Goal: Register for event/course: Register for event/course

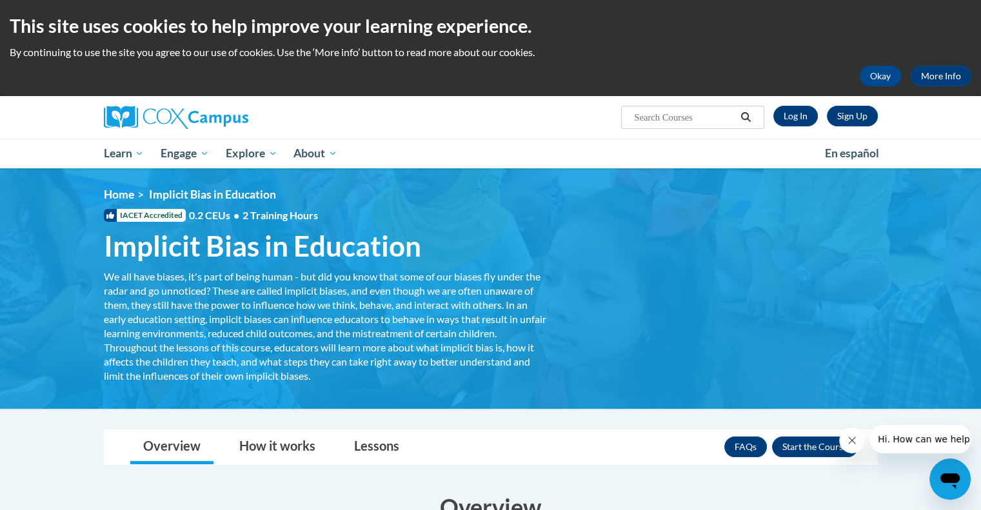
scroll to position [28, 0]
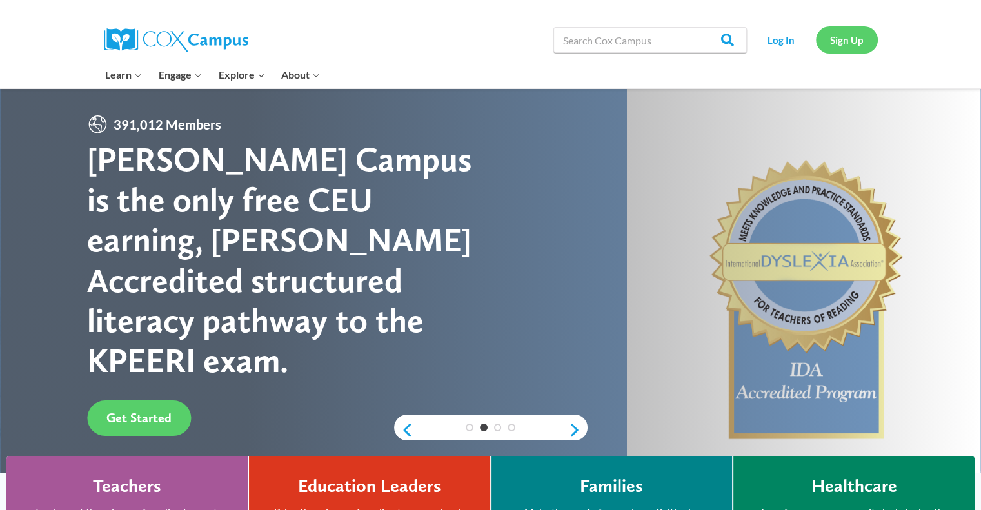
click at [843, 39] on link "Sign Up" at bounding box center [847, 39] width 62 height 26
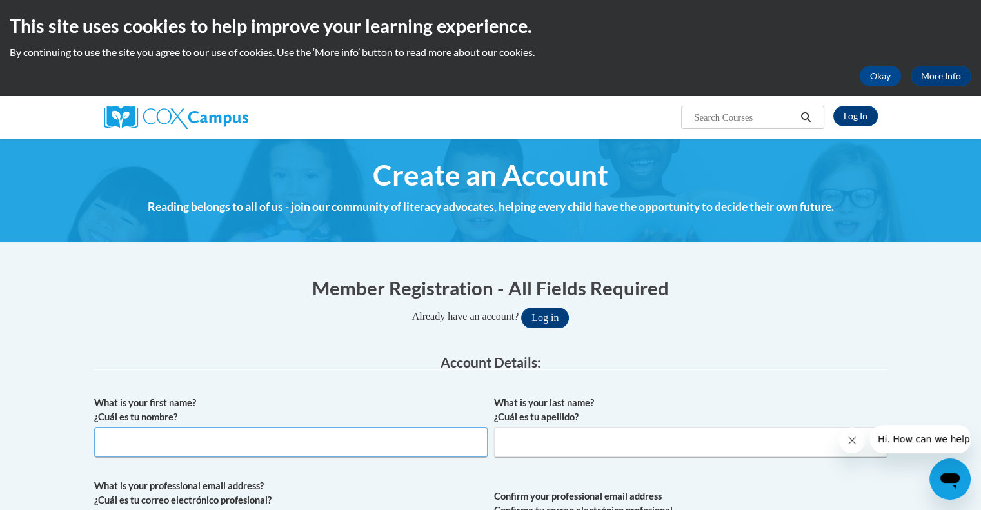
click at [409, 435] on input "What is your first name? ¿Cuál es tu nombre?" at bounding box center [291, 443] width 394 height 30
type input "Cheryl"
type input "Newland"
type input "cheryle1002@gmail.com"
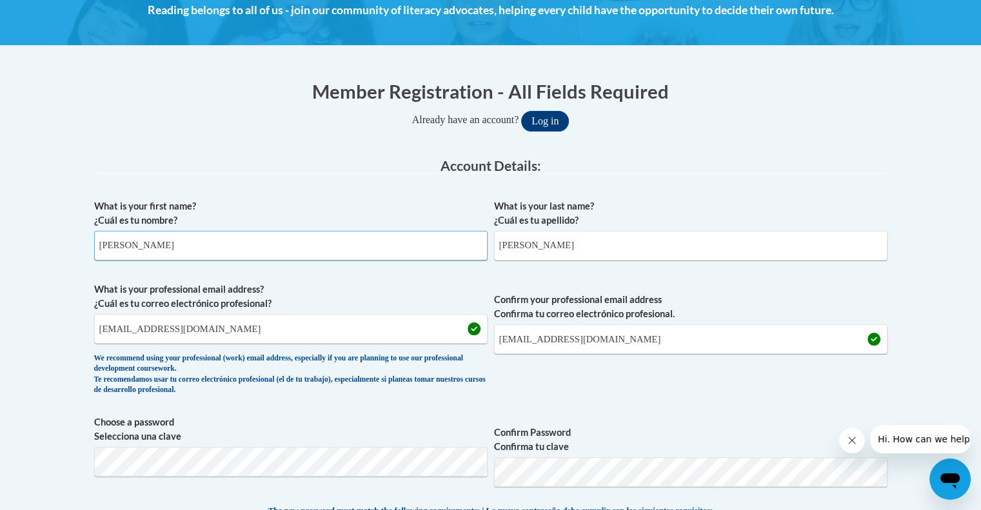
scroll to position [217, 0]
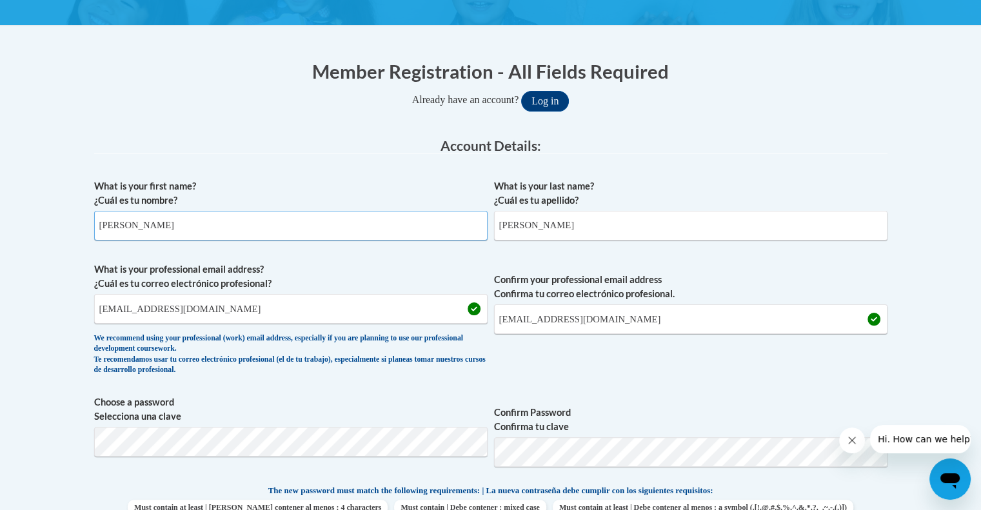
drag, startPoint x: 984, startPoint y: 161, endPoint x: 990, endPoint y: 228, distance: 68.0
click at [981, 228] on html "This site uses cookies to help improve your learning experience. By continuing …" at bounding box center [490, 38] width 981 height 510
drag, startPoint x: 227, startPoint y: 310, endPoint x: 85, endPoint y: 323, distance: 143.2
type input "Cheryl_Newland@dekalbschoolsga.org"
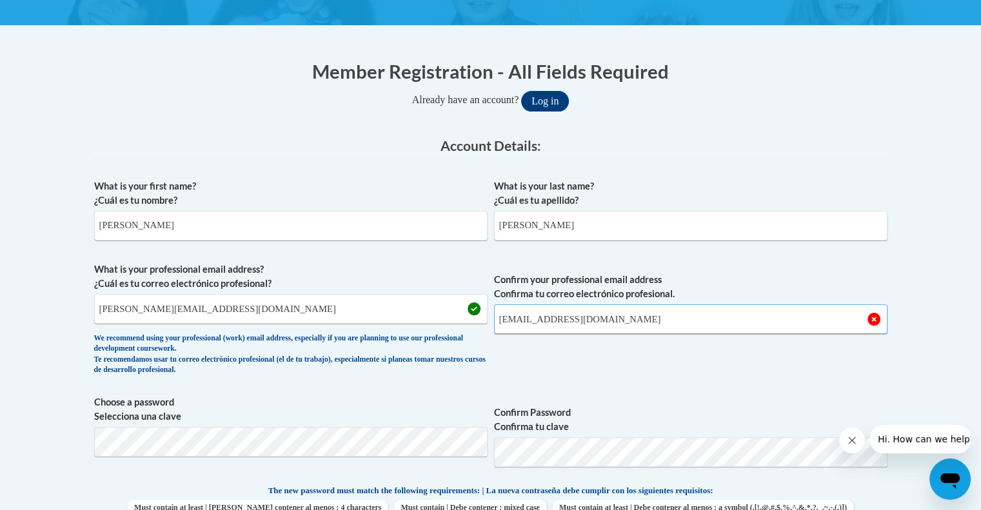
click at [604, 321] on input "cheryle1002@gmail.com" at bounding box center [691, 320] width 394 height 30
drag, startPoint x: 604, startPoint y: 321, endPoint x: 468, endPoint y: 320, distance: 136.8
click at [468, 320] on span "What is your professional email address? ¿Cuál es tu correo electrónico profesi…" at bounding box center [491, 322] width 794 height 119
type input "Cheryl_Newland@dekalbschoolsga.org"
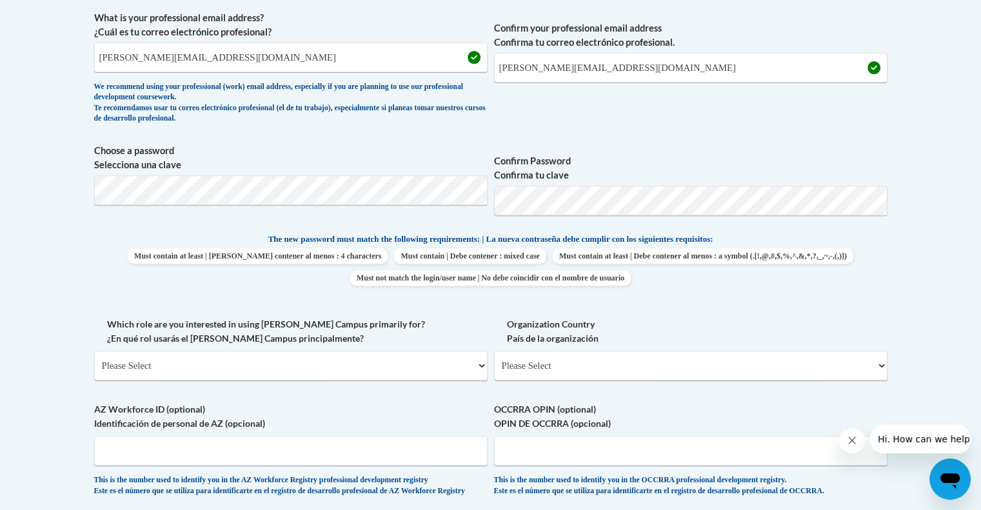
scroll to position [530, 0]
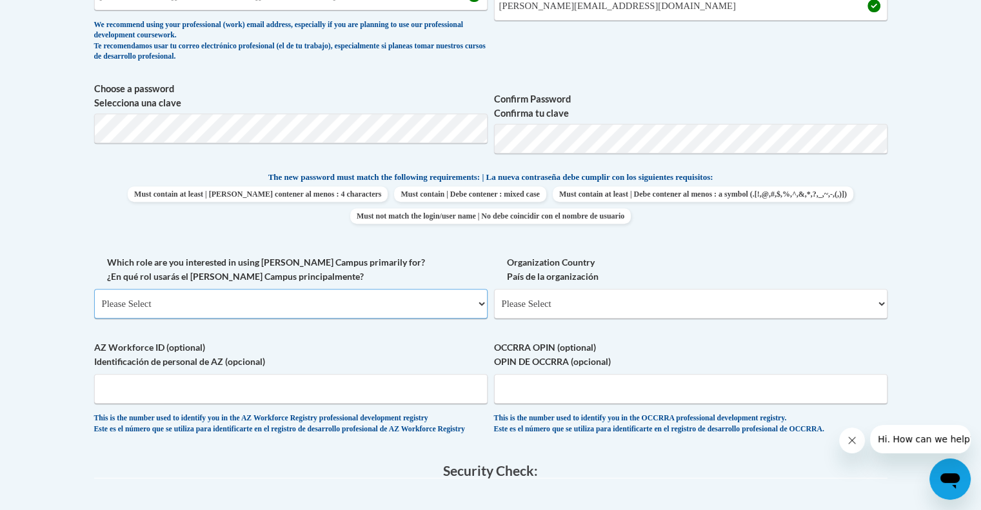
click at [447, 299] on select "Please Select College/University | Colegio/Universidad Community/Nonprofit Part…" at bounding box center [291, 304] width 394 height 30
select select "fbf2d438-af2f-41f8-98f1-81c410e29de3"
click at [94, 289] on select "Please Select College/University | Colegio/Universidad Community/Nonprofit Part…" at bounding box center [291, 304] width 394 height 30
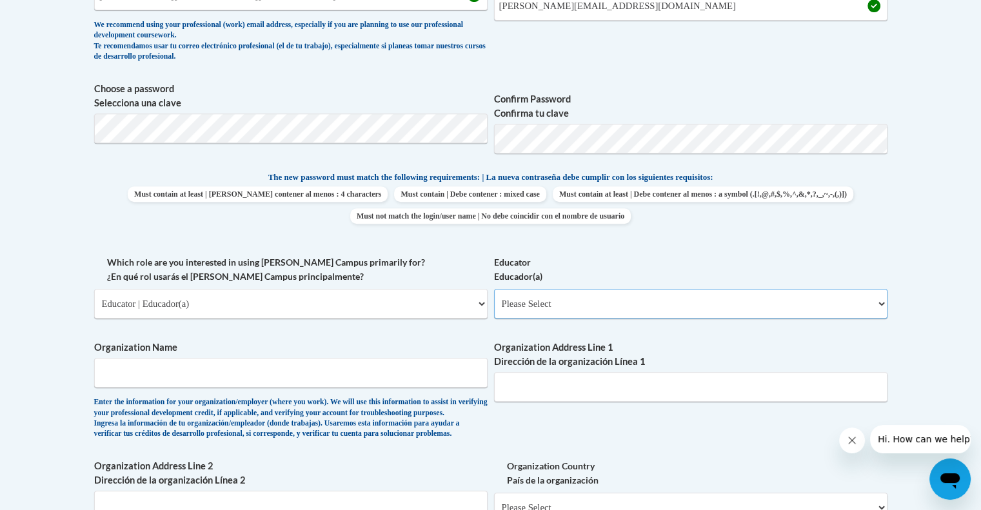
click at [598, 299] on select "Please Select Early Learning/Daycare Teacher/Family Home Care Provider | Maestr…" at bounding box center [691, 304] width 394 height 30
select select "d5fdb05a-b36c-4d60-97fa-9afceda7e903"
click at [494, 289] on select "Please Select Early Learning/Daycare Teacher/Family Home Care Provider | Maestr…" at bounding box center [691, 304] width 394 height 30
click at [405, 376] on input "Organization Name" at bounding box center [291, 373] width 394 height 30
type input "Doraville United Elementary School"
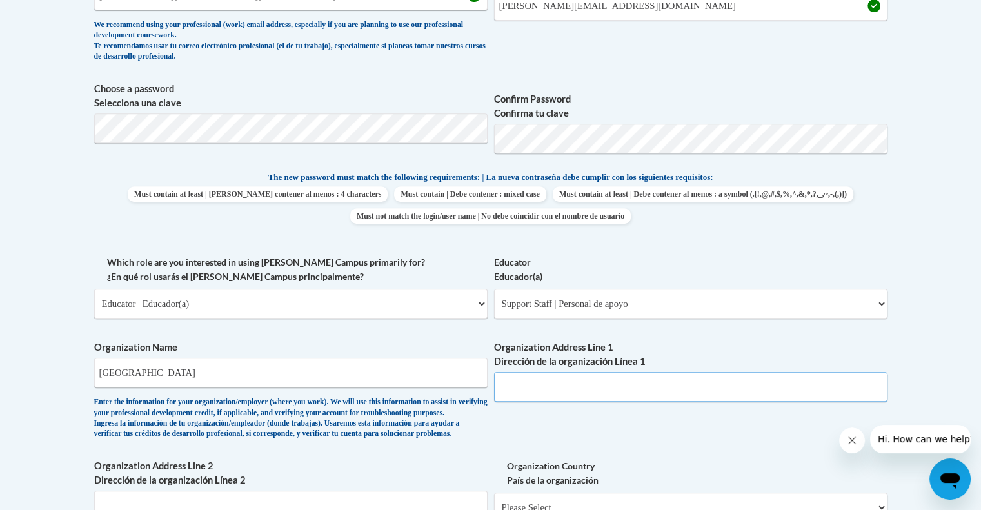
click at [611, 383] on input "Organization Address Line 1 Dirección de la organización Línea 1" at bounding box center [691, 387] width 394 height 30
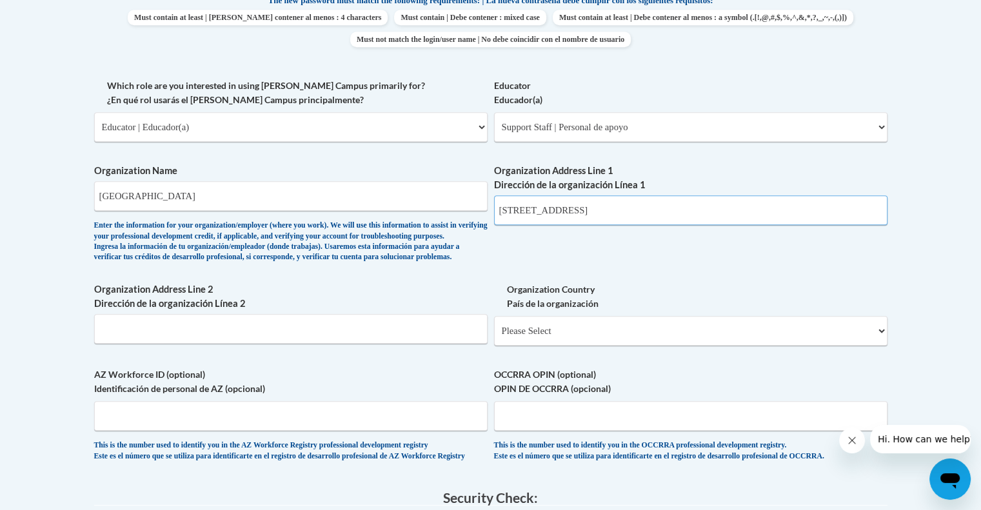
scroll to position [713, 0]
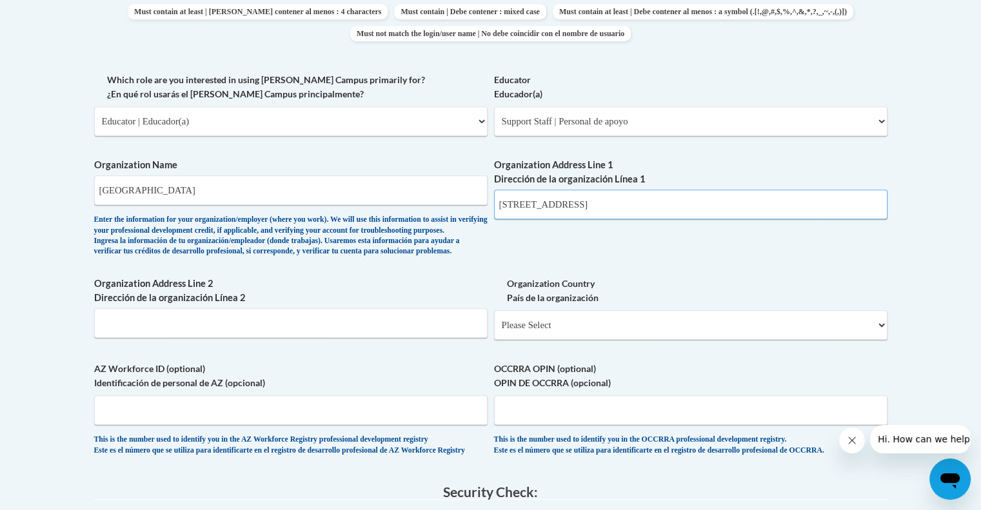
type input "3630 Shallowford Road, Doraville, GA"
click at [686, 340] on select "Please Select United States | Estados Unidos Outside of the United States | Fue…" at bounding box center [691, 325] width 394 height 30
select select "ad49bcad-a171-4b2e-b99c-48b446064914"
click at [494, 331] on select "Please Select United States | Estados Unidos Outside of the United States | Fue…" at bounding box center [691, 325] width 394 height 30
select select
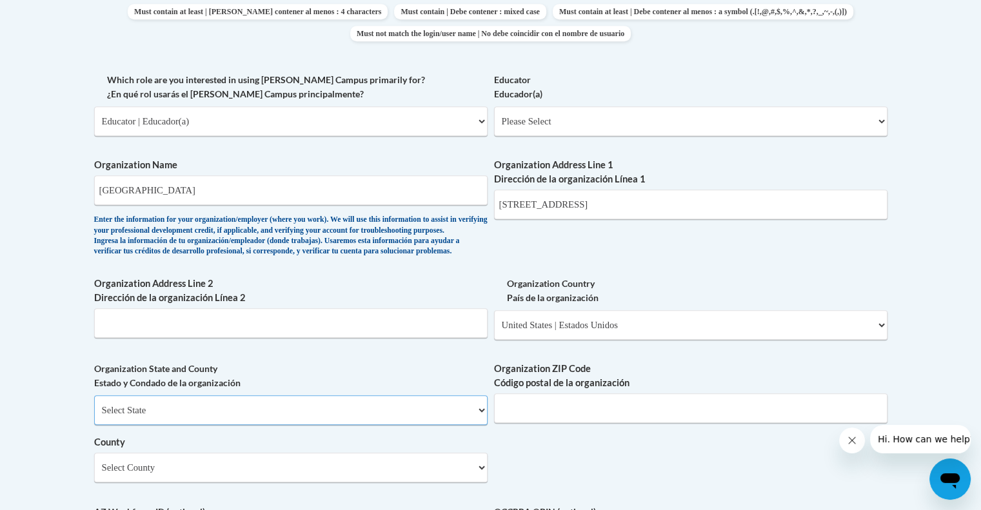
click at [437, 425] on select "Select State Alabama Alaska Arizona Arkansas California Colorado Connecticut De…" at bounding box center [291, 410] width 394 height 30
select select "Georgia"
click at [94, 416] on select "Select State Alabama Alaska Arizona Arkansas California Colorado Connecticut De…" at bounding box center [291, 410] width 394 height 30
click at [570, 420] on input "Organization ZIP Code Código postal de la organización" at bounding box center [691, 409] width 394 height 30
type input "30340"
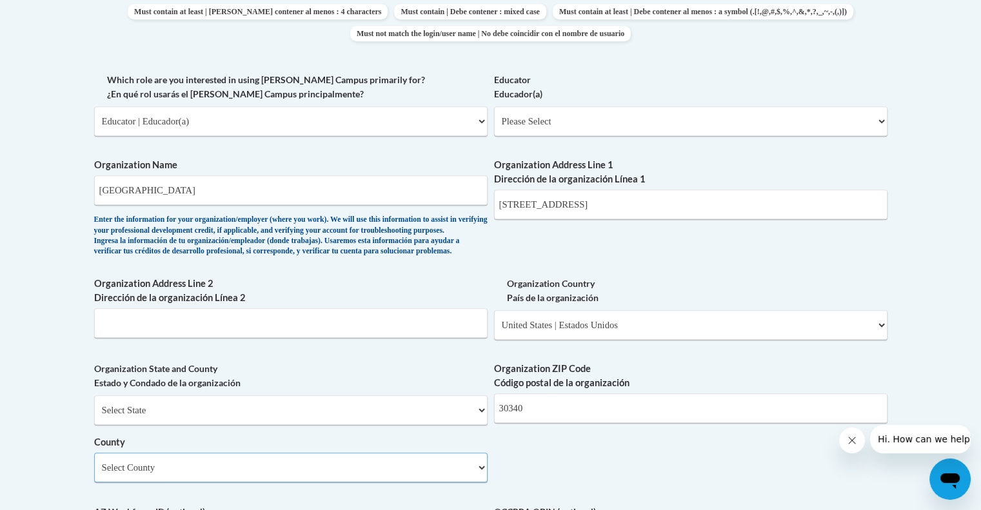
click at [274, 483] on select "Select County Appling Atkinson Bacon Baker Baldwin Banks Barrow Bartow Ben Hill…" at bounding box center [291, 468] width 394 height 30
select select "DeKalb"
click at [94, 474] on select "Select County Appling Atkinson Bacon Baker Baldwin Banks Barrow Bartow Ben Hill…" at bounding box center [291, 468] width 394 height 30
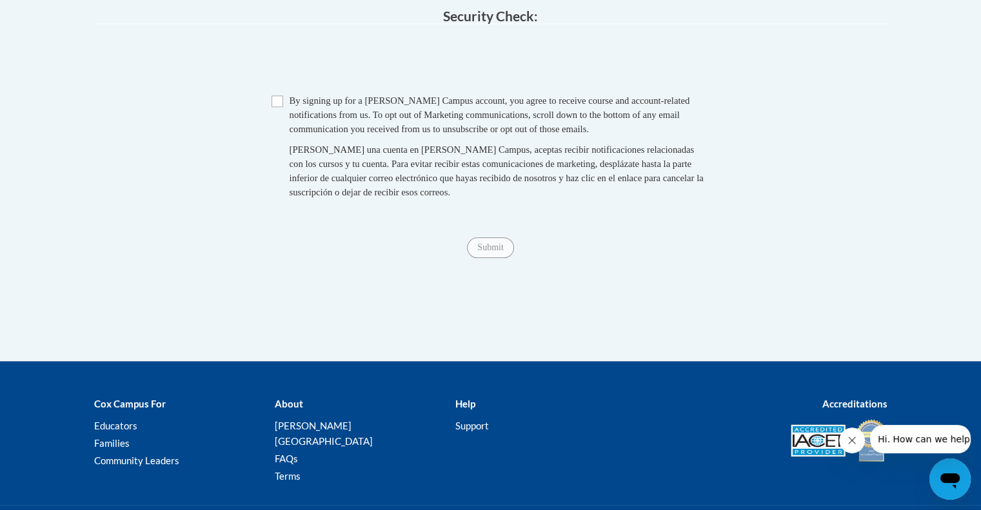
scroll to position [1334, 0]
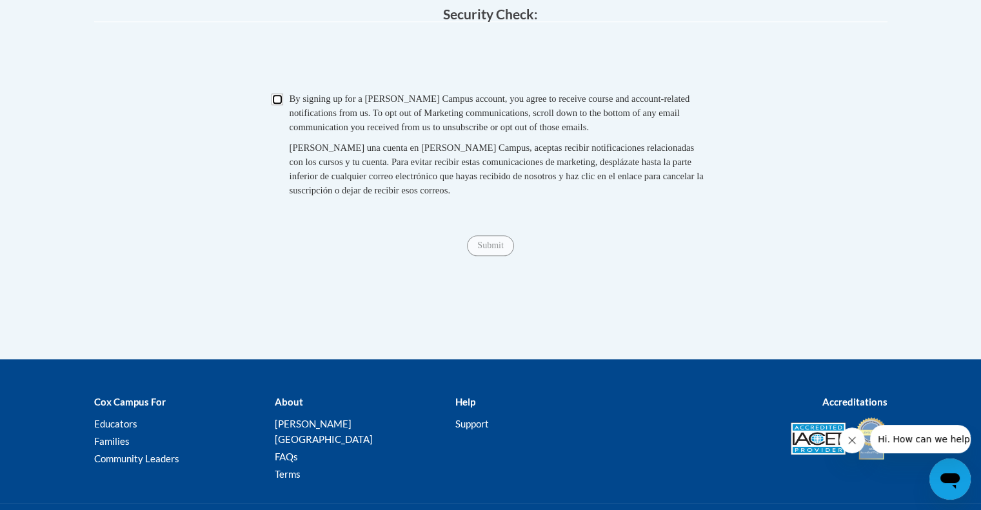
click at [275, 105] on input "Checkbox" at bounding box center [278, 100] width 12 height 12
checkbox input "true"
click at [488, 256] on input "Submit" at bounding box center [490, 245] width 46 height 21
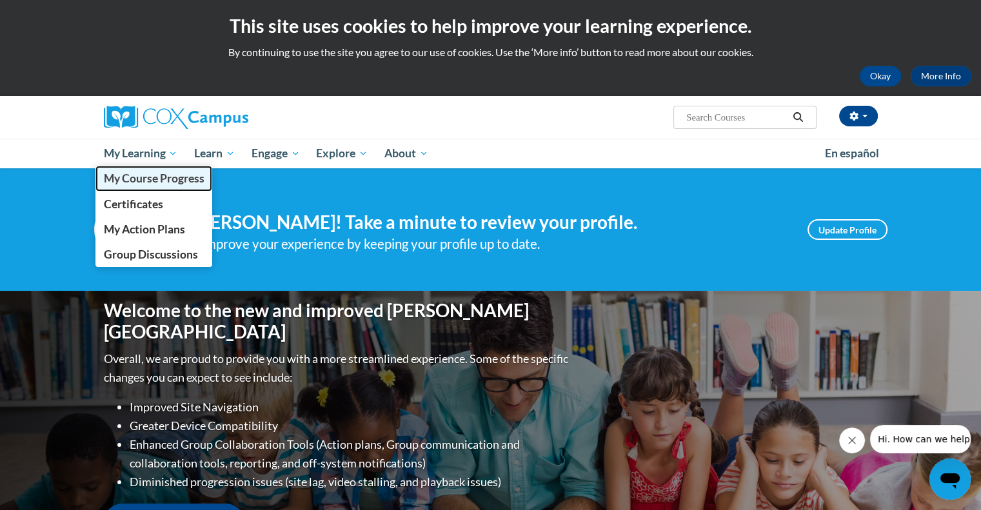
click at [139, 180] on span "My Course Progress" at bounding box center [153, 179] width 101 height 14
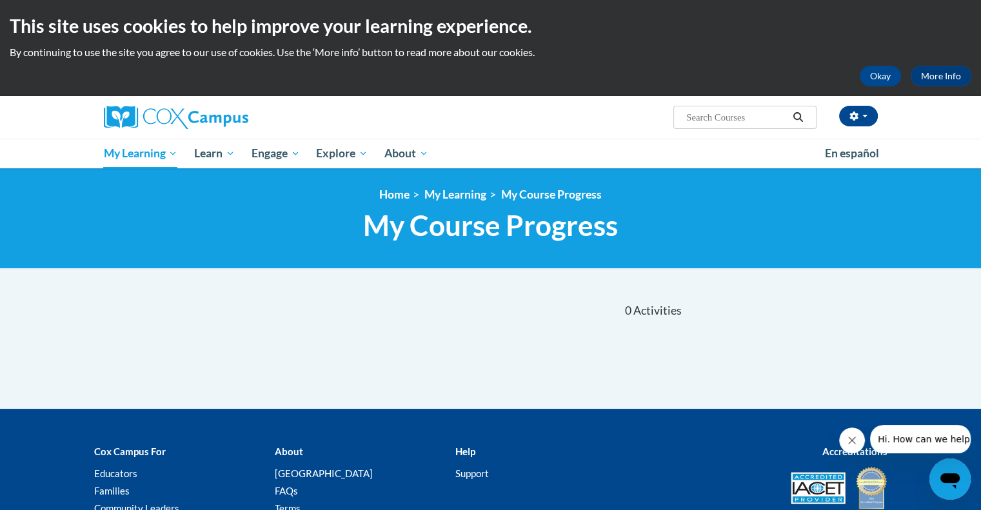
click at [710, 113] on input "Search..." at bounding box center [736, 117] width 103 height 15
type input "implicit bias"
click at [797, 117] on icon "Search" at bounding box center [798, 117] width 12 height 10
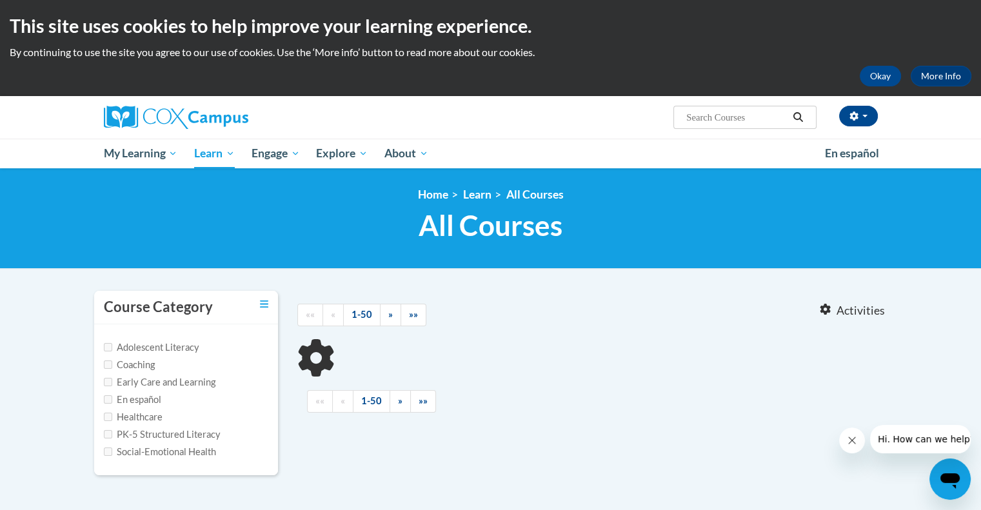
type input "implicit bias"
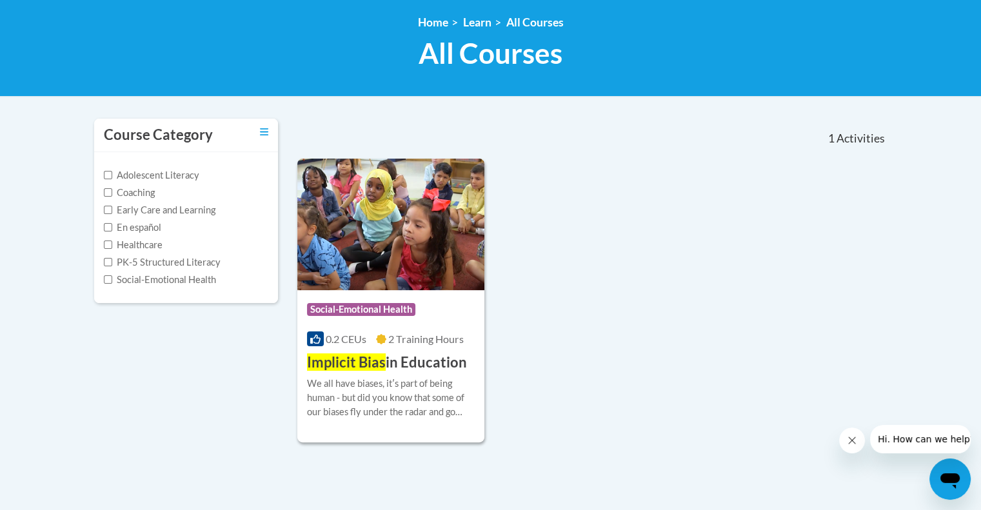
scroll to position [169, 0]
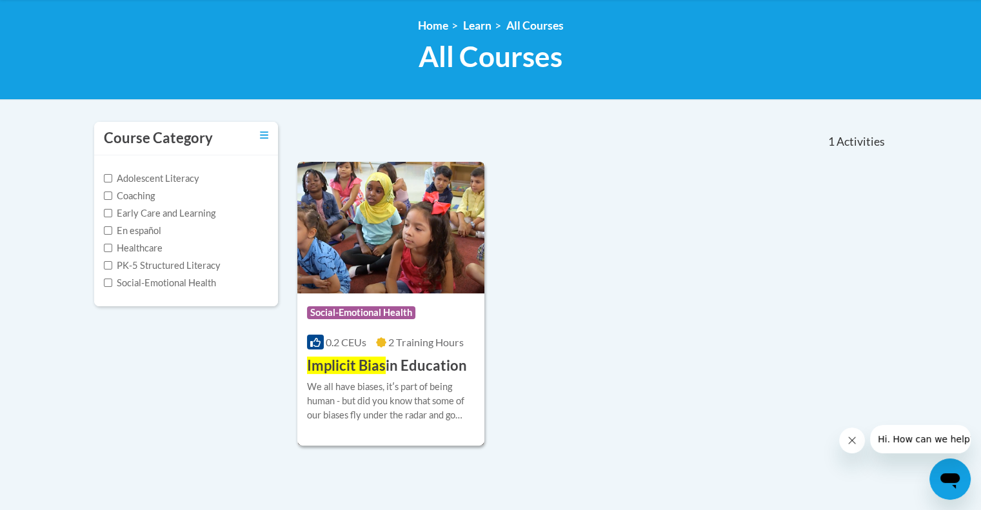
click at [417, 376] on div "More Info Enroll We all have biases, itʹs part of being human - but did you kno…" at bounding box center [391, 409] width 188 height 66
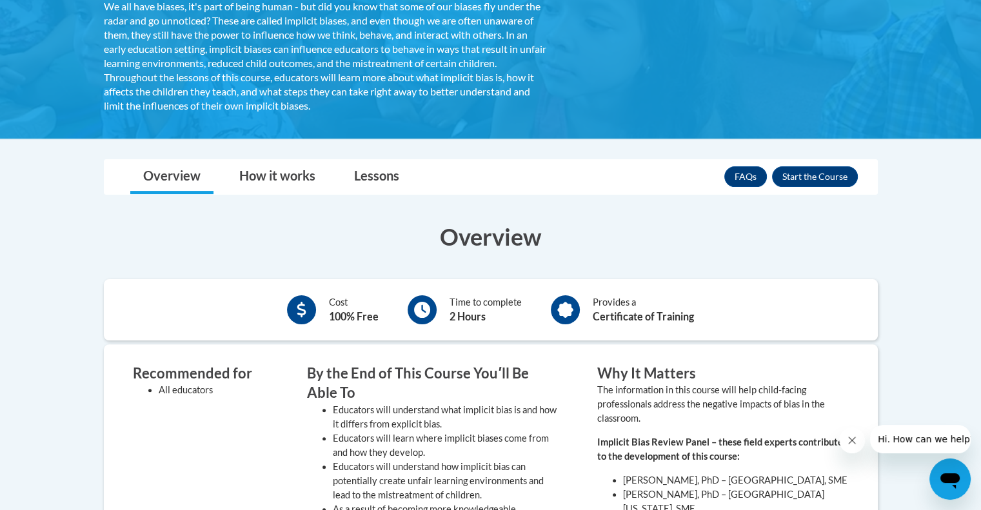
scroll to position [263, 0]
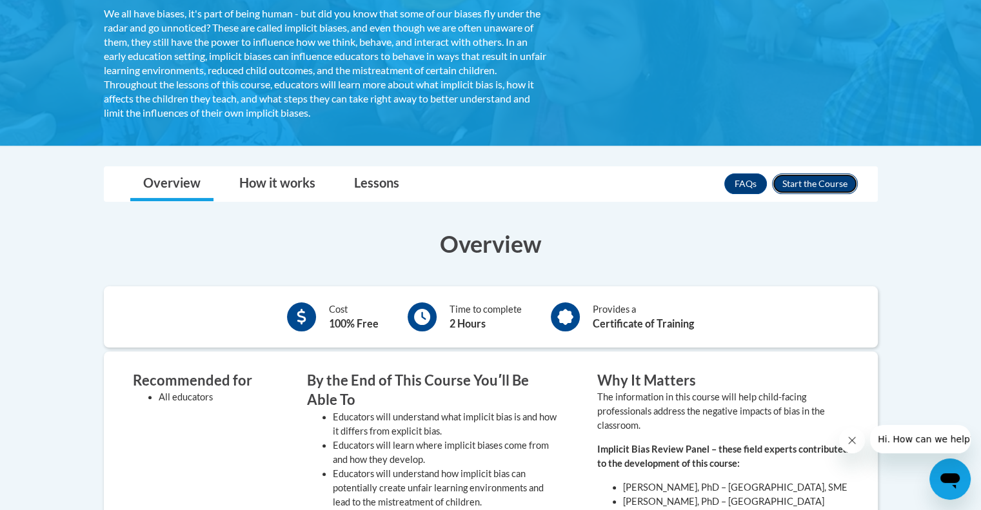
click at [816, 181] on button "Enroll" at bounding box center [815, 184] width 86 height 21
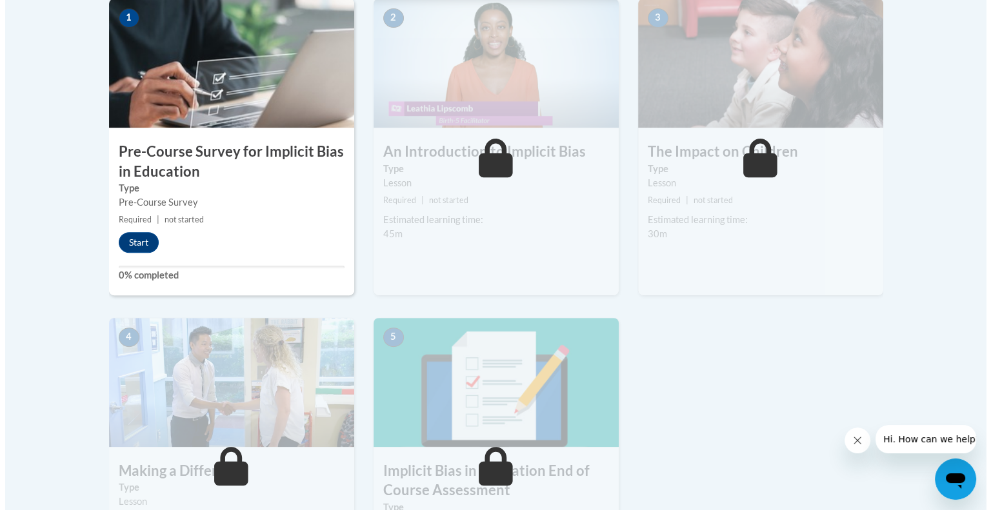
scroll to position [456, 0]
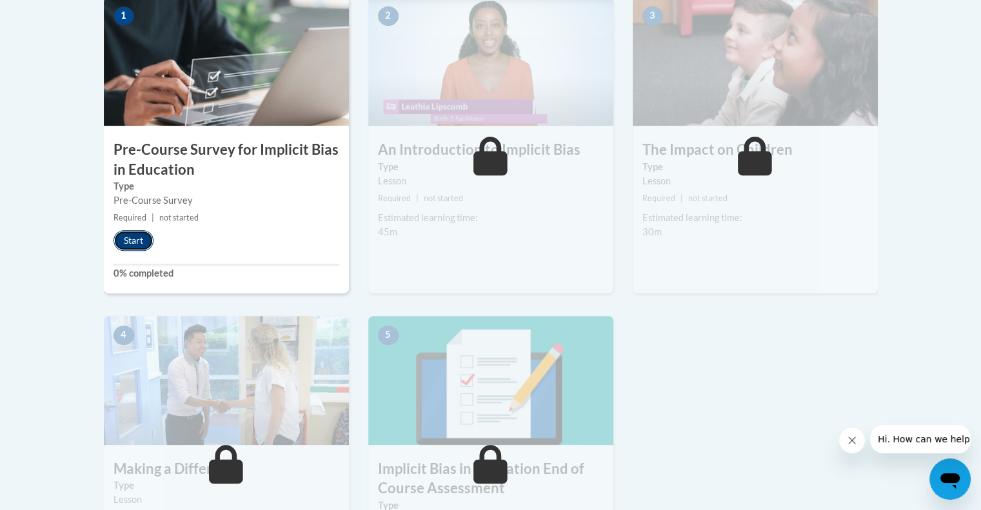
click at [134, 237] on button "Start" at bounding box center [134, 240] width 40 height 21
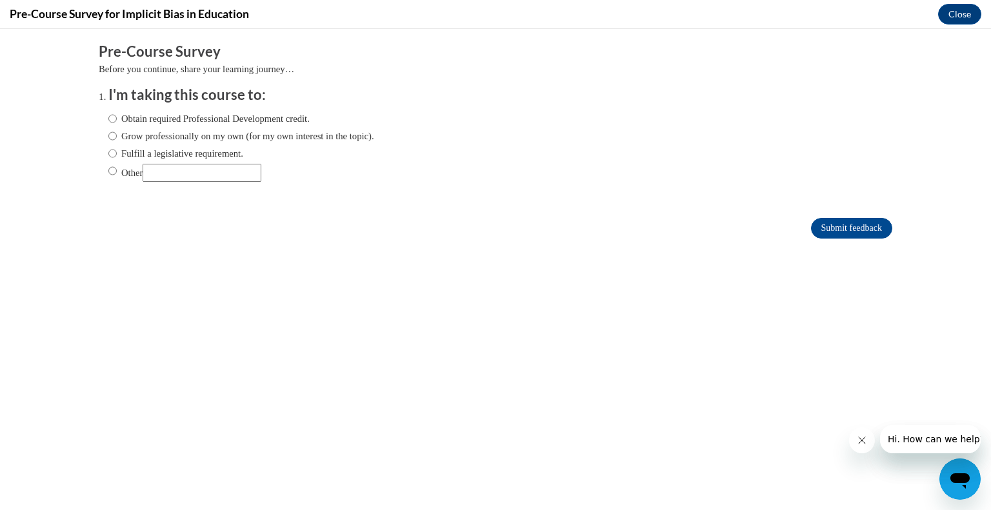
scroll to position [0, 0]
click at [108, 170] on input "Other" at bounding box center [112, 171] width 8 height 14
radio input "true"
click at [831, 227] on input "Submit feedback" at bounding box center [851, 228] width 81 height 21
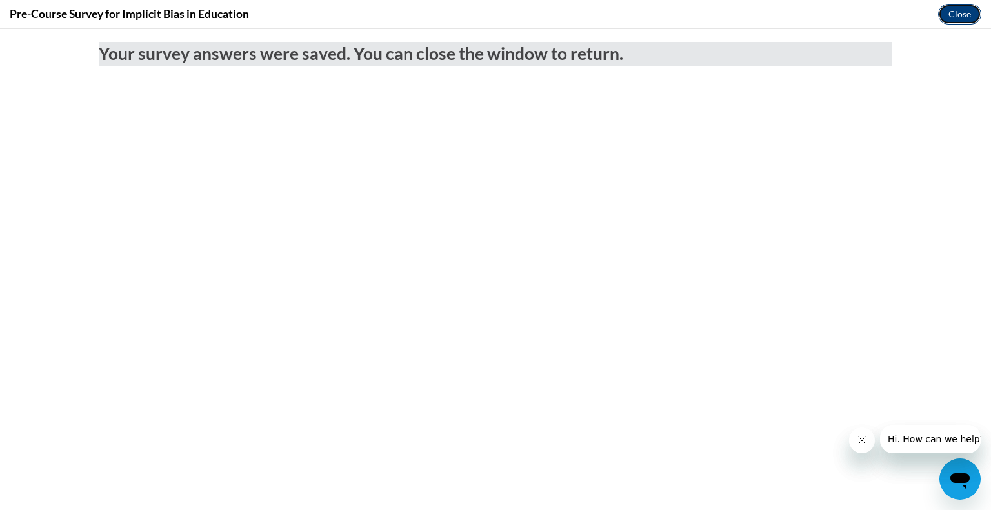
click at [956, 16] on button "Close" at bounding box center [959, 14] width 43 height 21
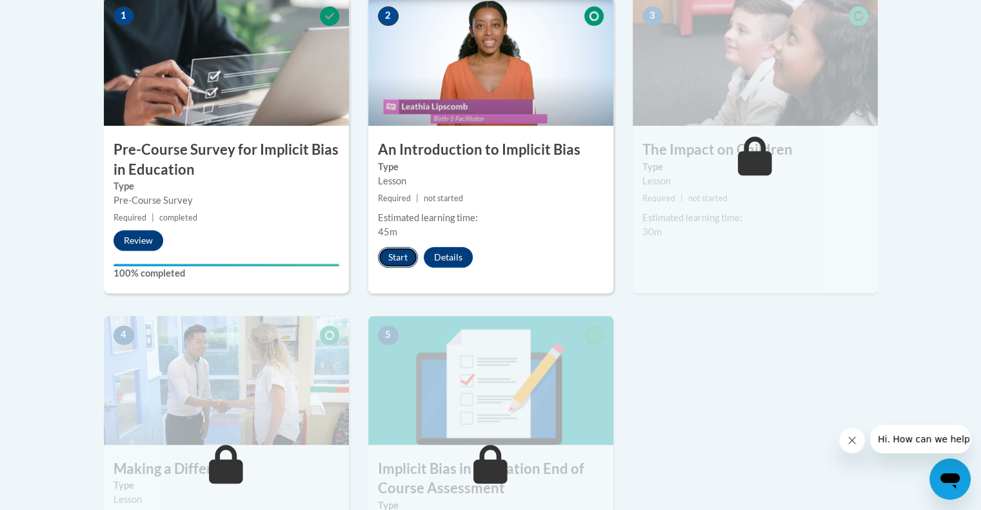
click at [393, 259] on button "Start" at bounding box center [398, 257] width 40 height 21
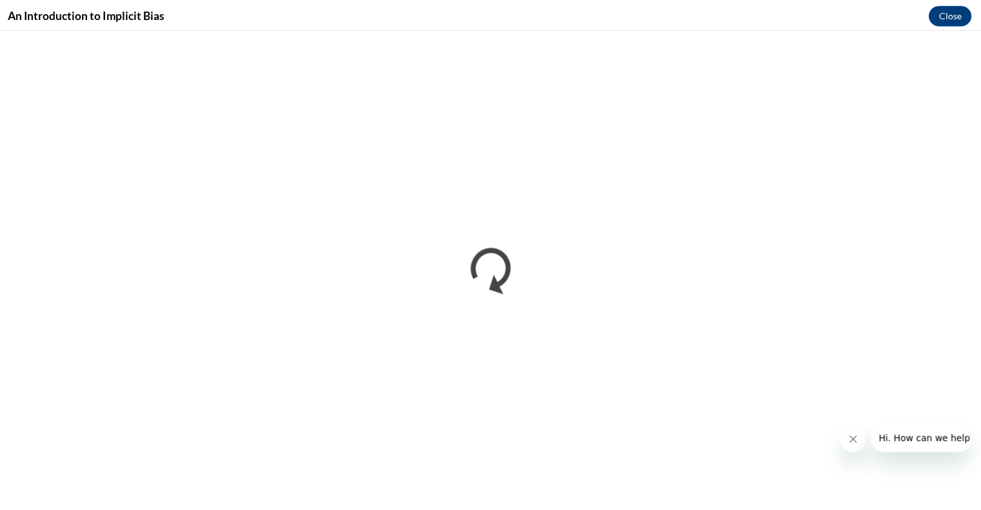
scroll to position [456, 0]
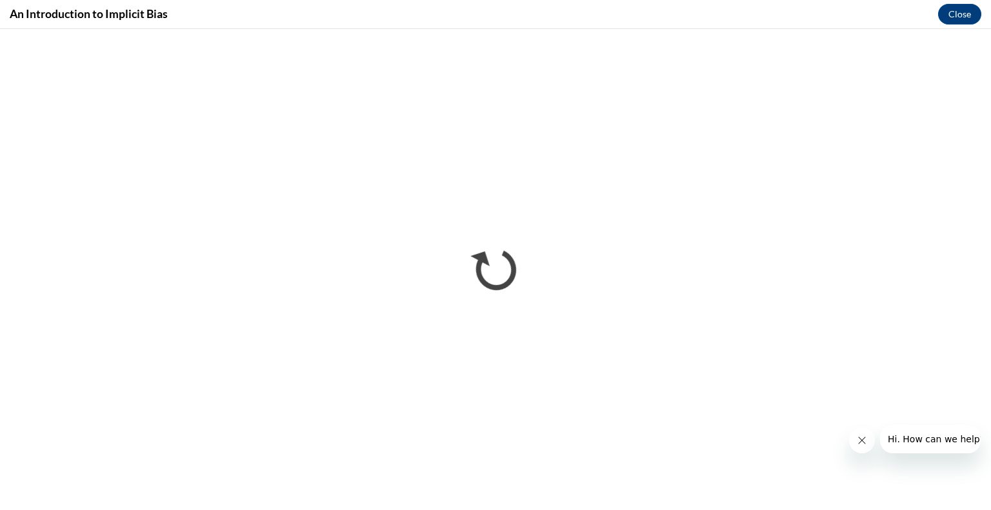
click at [859, 439] on icon "Close message from company" at bounding box center [861, 440] width 6 height 6
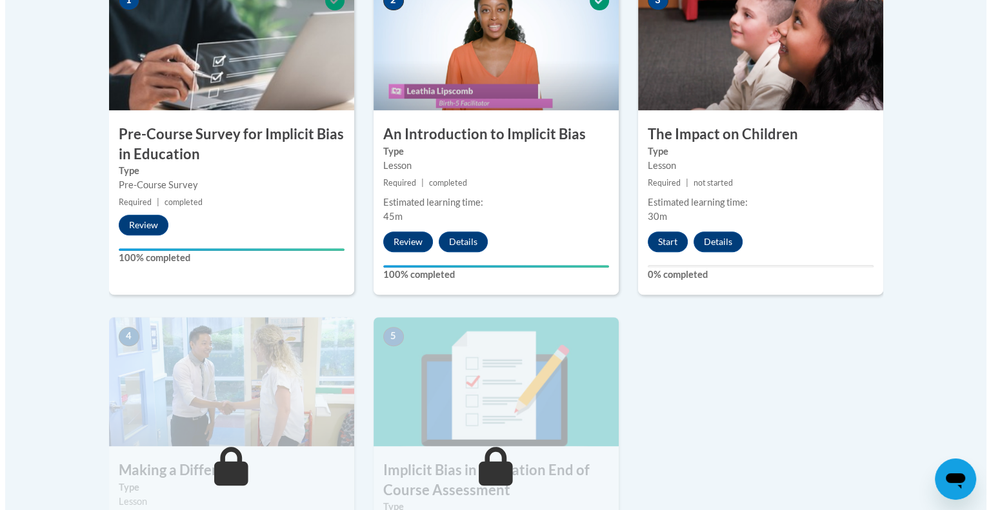
scroll to position [467, 0]
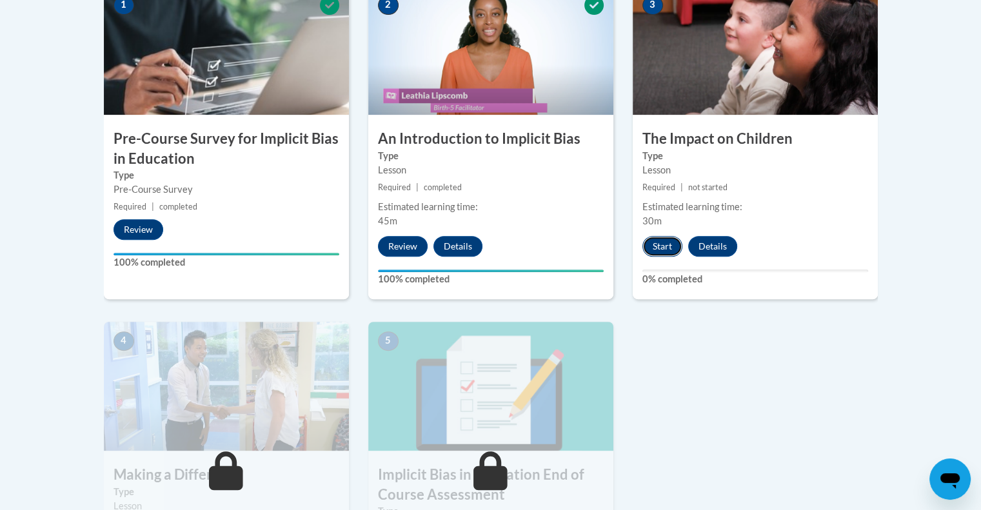
click at [661, 247] on button "Start" at bounding box center [663, 246] width 40 height 21
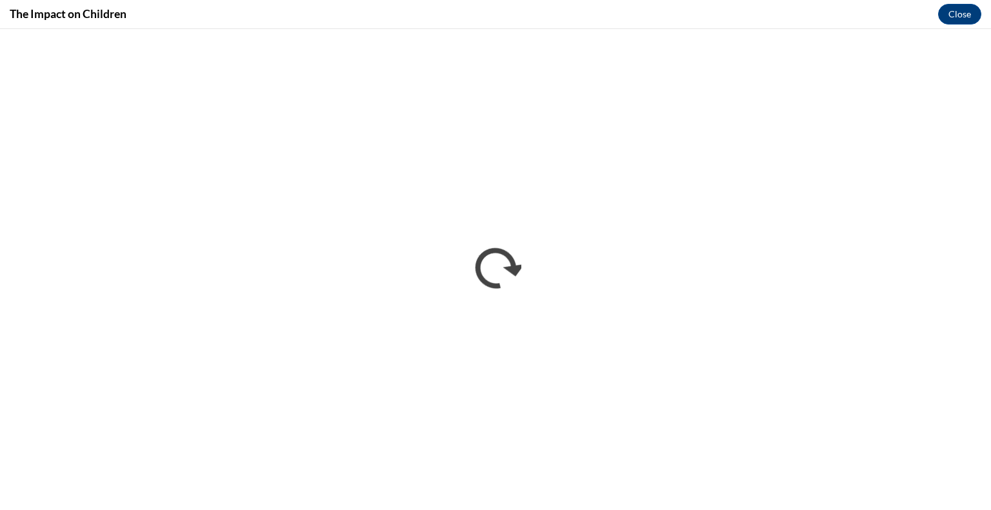
scroll to position [0, 0]
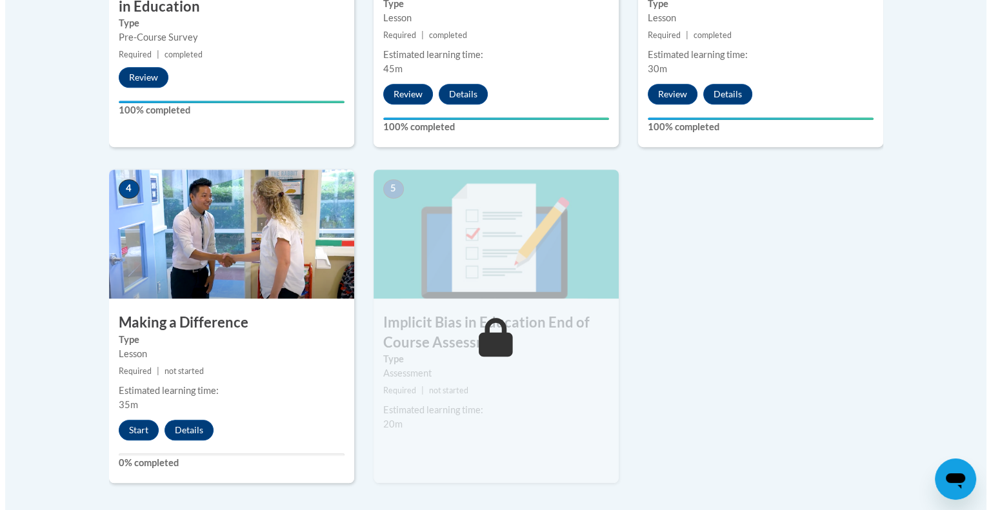
scroll to position [615, 0]
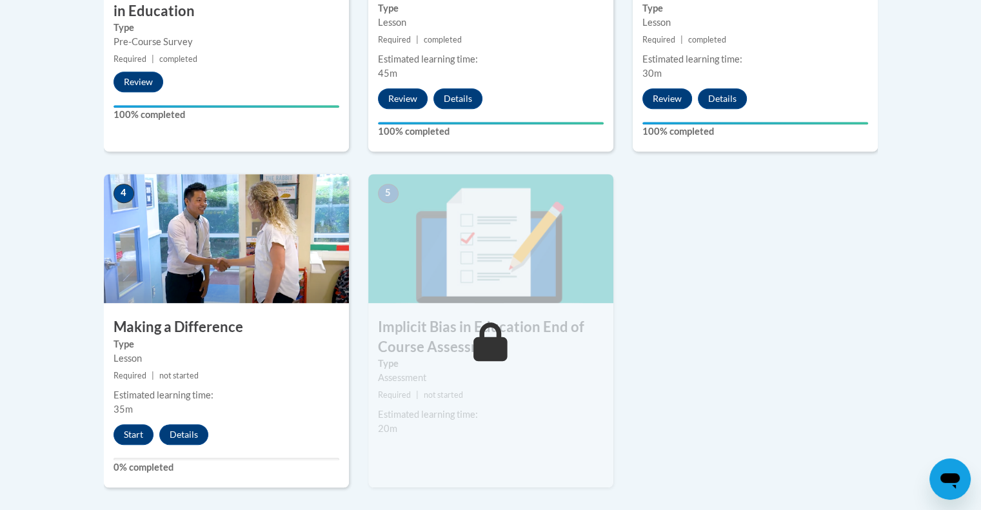
click at [281, 285] on img at bounding box center [226, 238] width 245 height 129
click at [133, 432] on button "Start" at bounding box center [134, 434] width 40 height 21
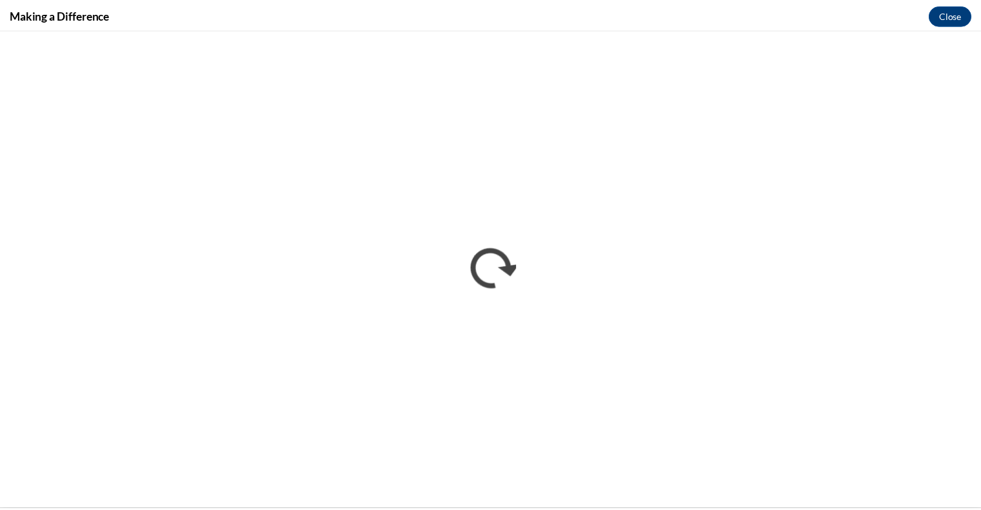
scroll to position [0, 0]
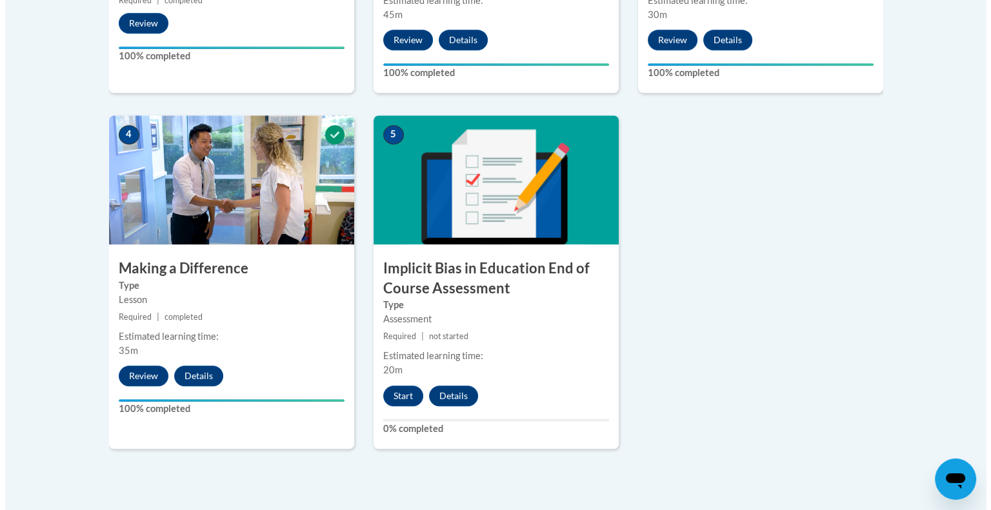
scroll to position [672, 0]
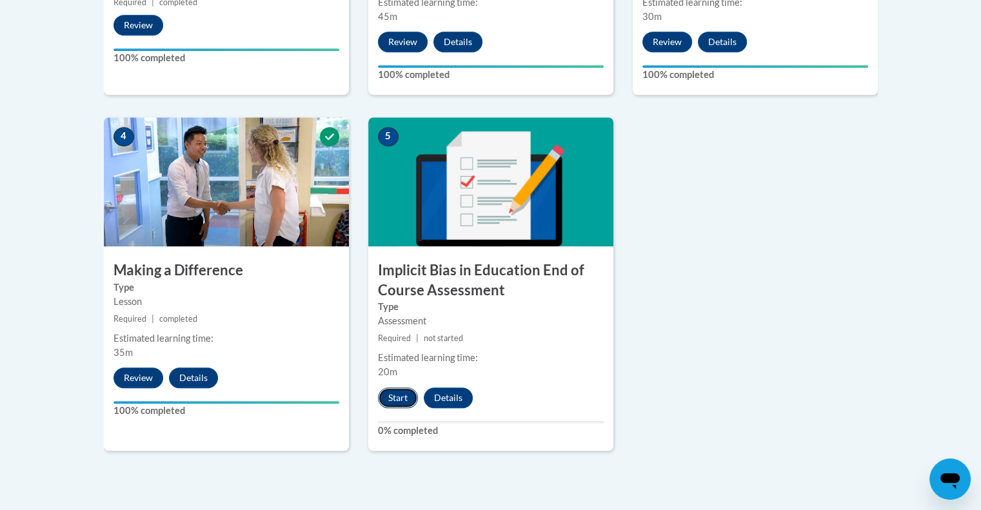
click at [400, 395] on button "Start" at bounding box center [398, 398] width 40 height 21
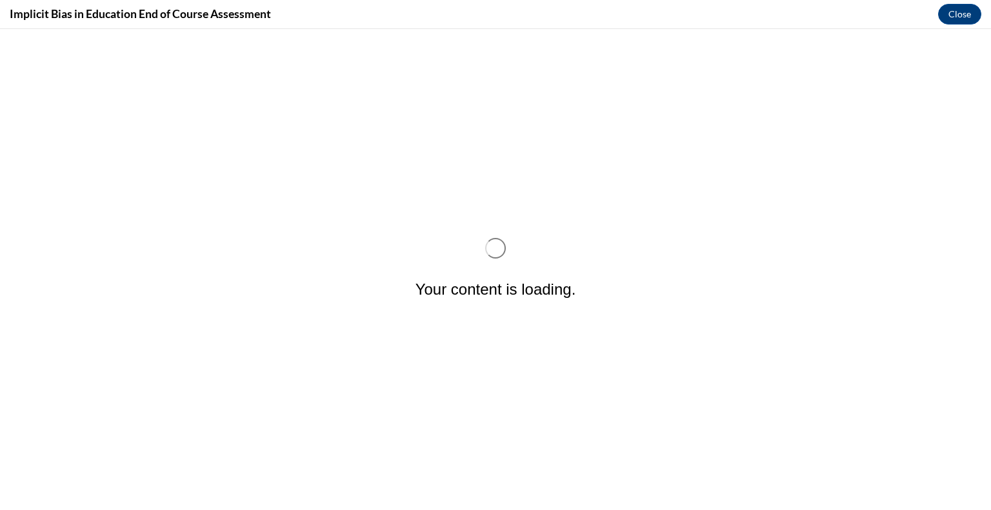
scroll to position [0, 0]
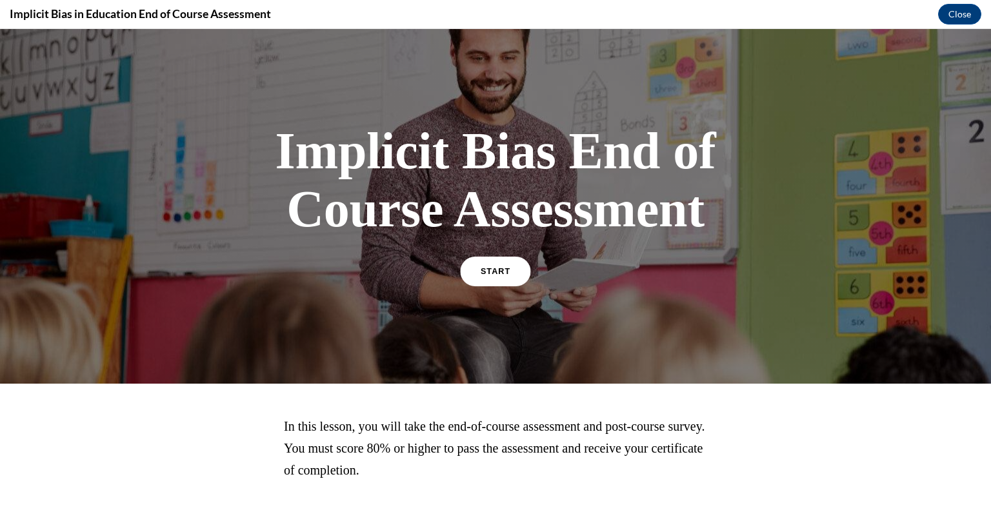
click at [491, 276] on link "START" at bounding box center [495, 272] width 70 height 30
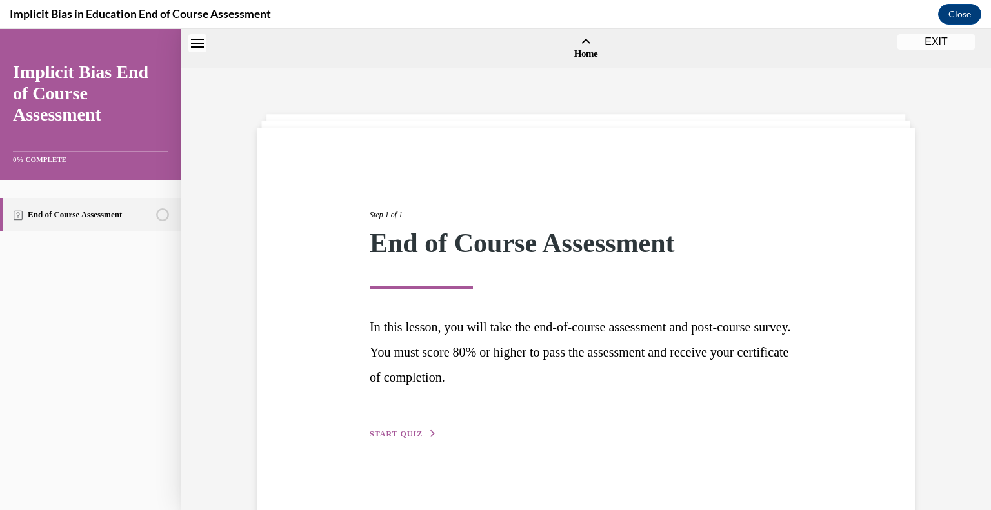
scroll to position [40, 0]
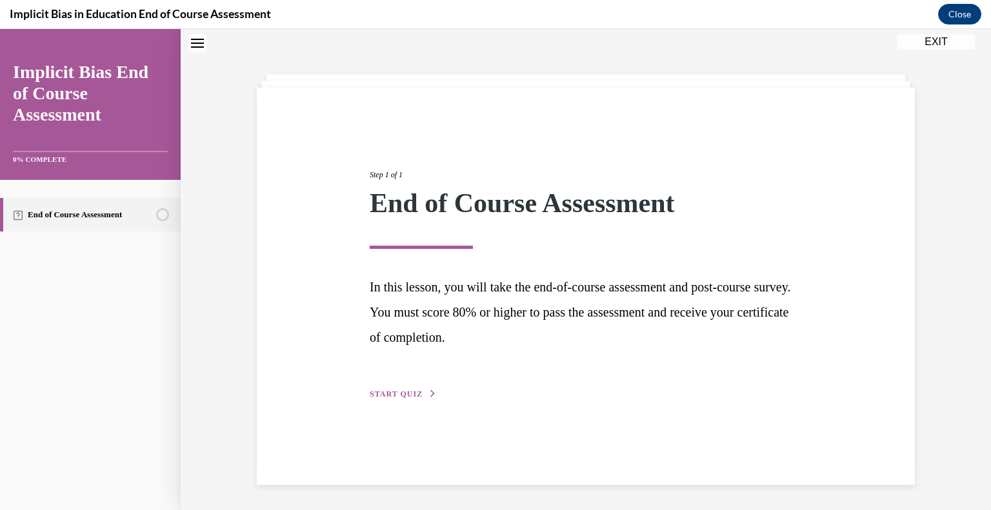
click at [392, 391] on span "START QUIZ" at bounding box center [396, 394] width 53 height 9
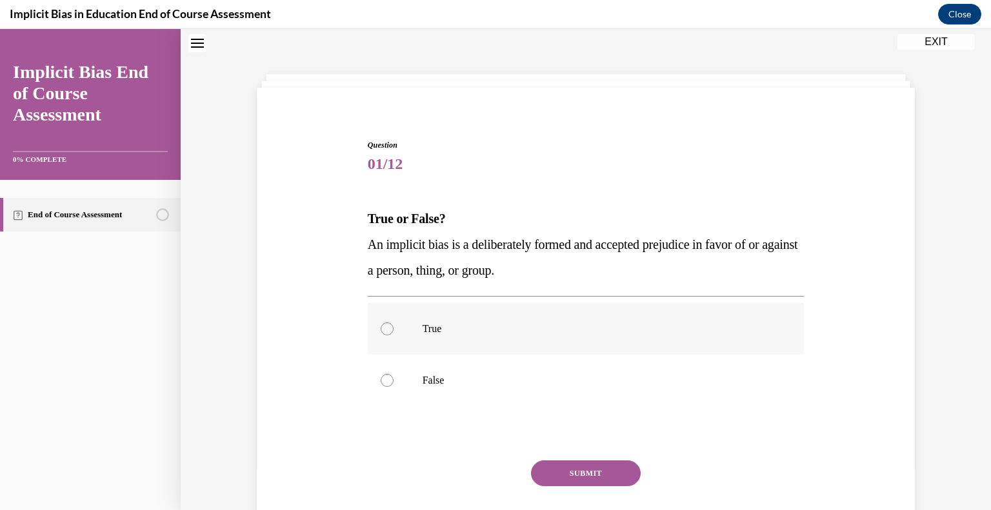
click at [382, 321] on label "True" at bounding box center [586, 329] width 437 height 52
click at [382, 323] on input "True" at bounding box center [387, 329] width 13 height 13
radio input "true"
click at [578, 472] on button "SUBMIT" at bounding box center [586, 474] width 110 height 26
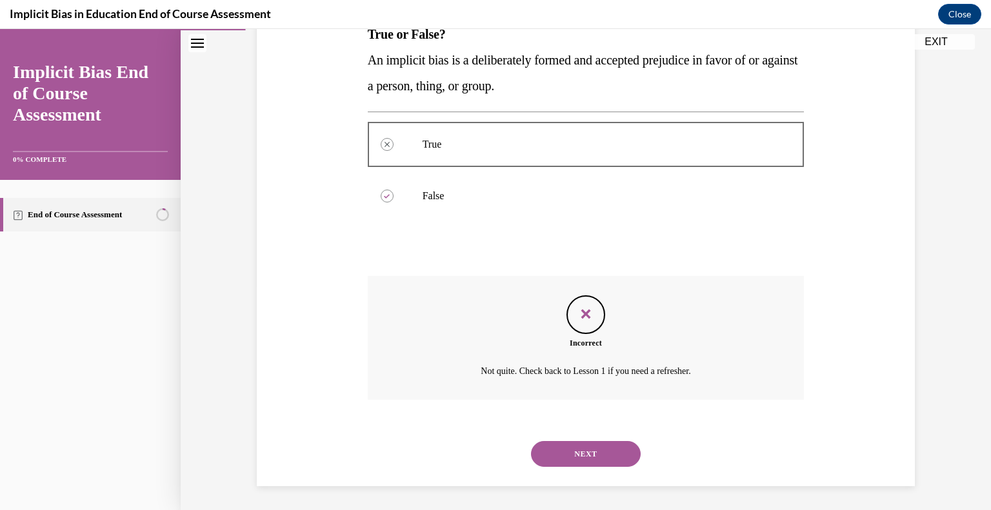
scroll to position [226, 0]
click at [588, 454] on button "NEXT" at bounding box center [586, 453] width 110 height 26
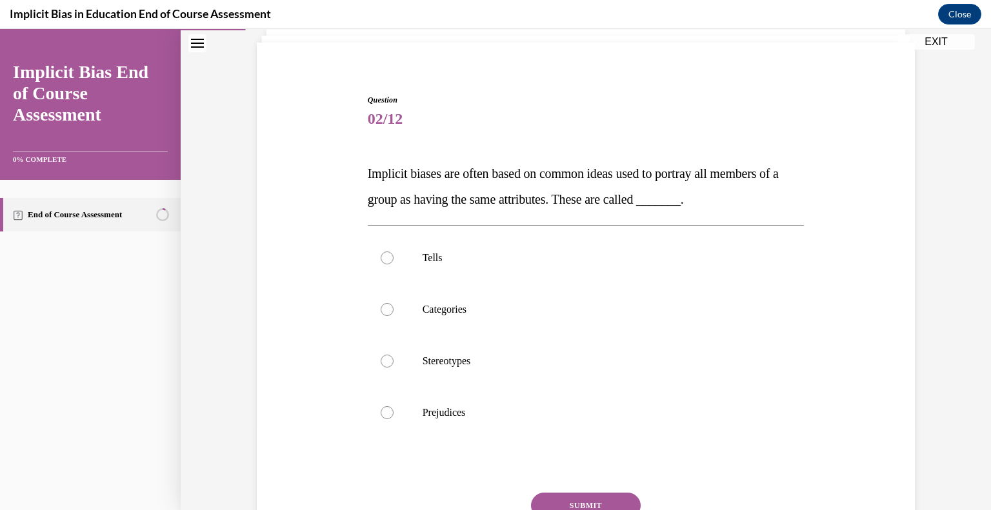
scroll to position [85, 0]
click at [464, 363] on p "Stereotypes" at bounding box center [598, 361] width 350 height 13
click at [394, 363] on input "Stereotypes" at bounding box center [387, 361] width 13 height 13
radio input "true"
click at [604, 502] on button "SUBMIT" at bounding box center [586, 507] width 110 height 26
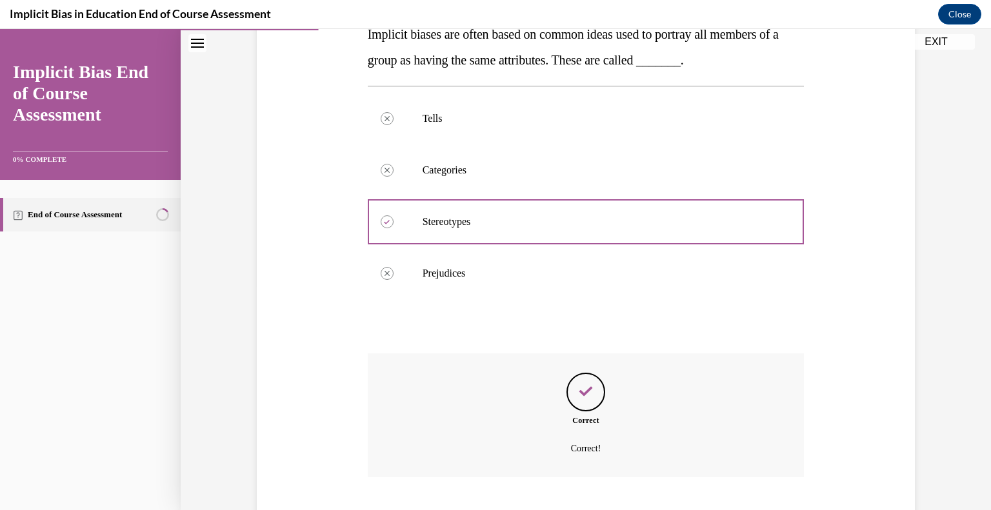
scroll to position [303, 0]
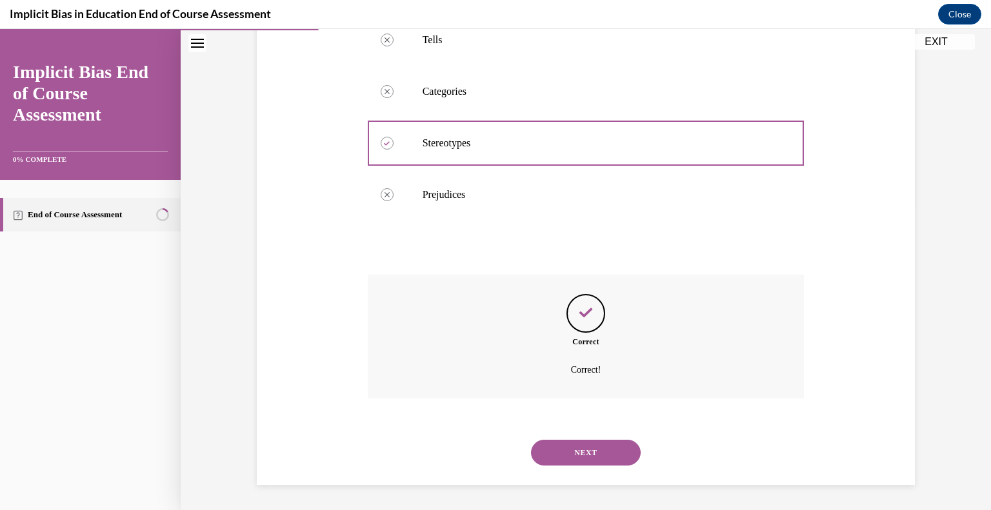
click at [595, 451] on button "NEXT" at bounding box center [586, 453] width 110 height 26
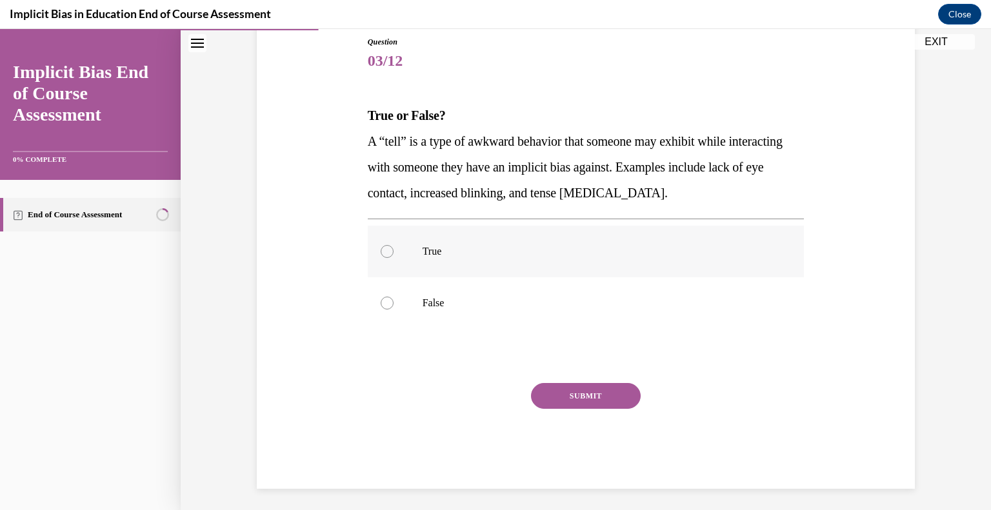
click at [441, 265] on label "True" at bounding box center [586, 252] width 437 height 52
click at [394, 258] on input "True" at bounding box center [387, 251] width 13 height 13
radio input "true"
click at [577, 399] on button "SUBMIT" at bounding box center [586, 396] width 110 height 26
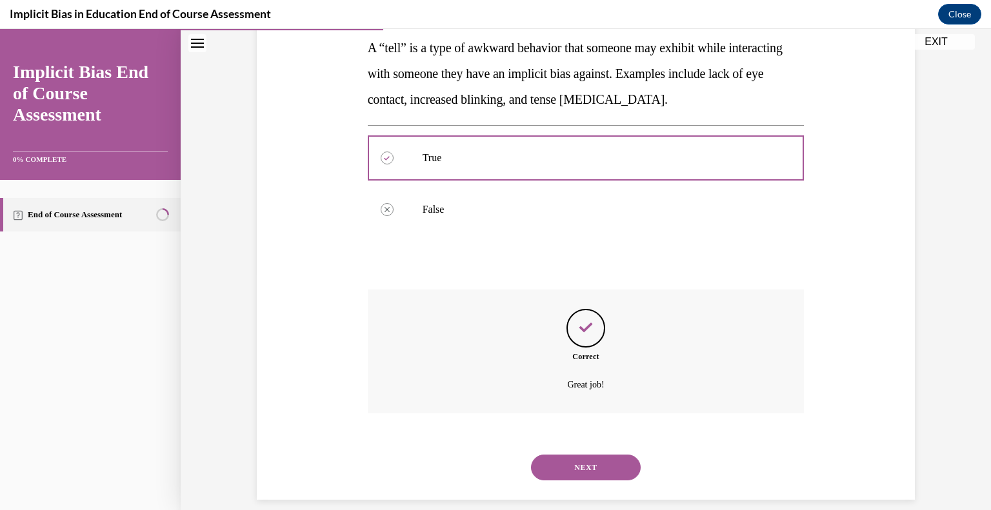
scroll to position [252, 0]
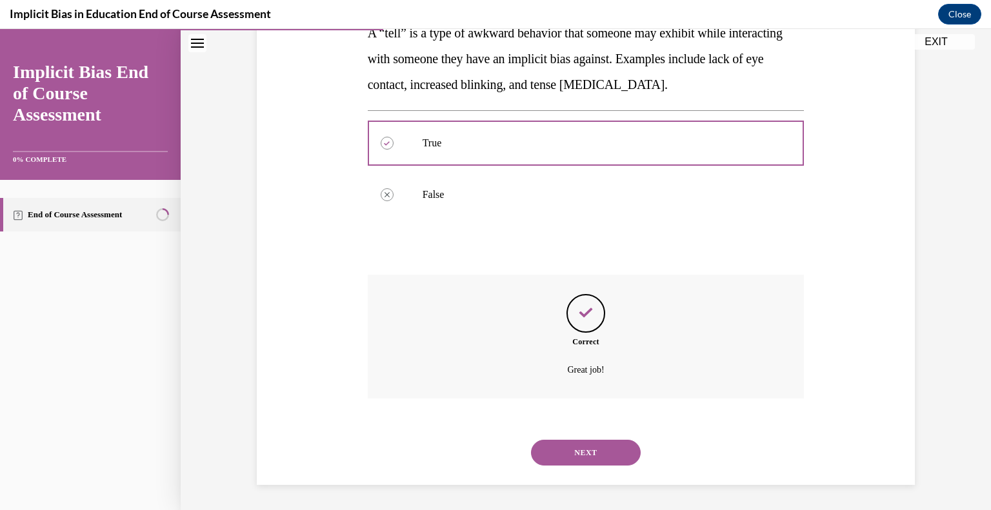
click at [586, 456] on button "NEXT" at bounding box center [586, 453] width 110 height 26
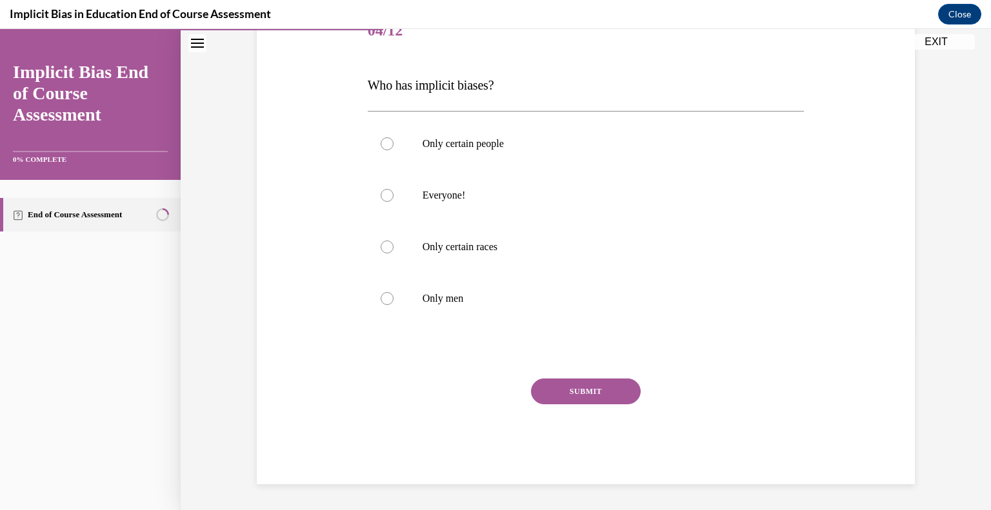
scroll to position [143, 0]
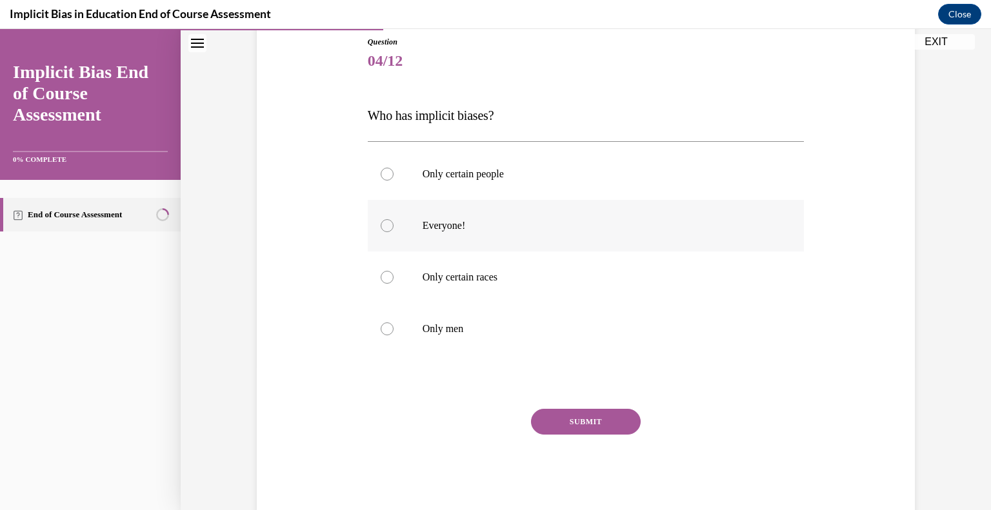
click at [451, 231] on p "Everyone!" at bounding box center [598, 225] width 350 height 13
click at [394, 231] on input "Everyone!" at bounding box center [387, 225] width 13 height 13
radio input "true"
click at [581, 428] on button "SUBMIT" at bounding box center [586, 422] width 110 height 26
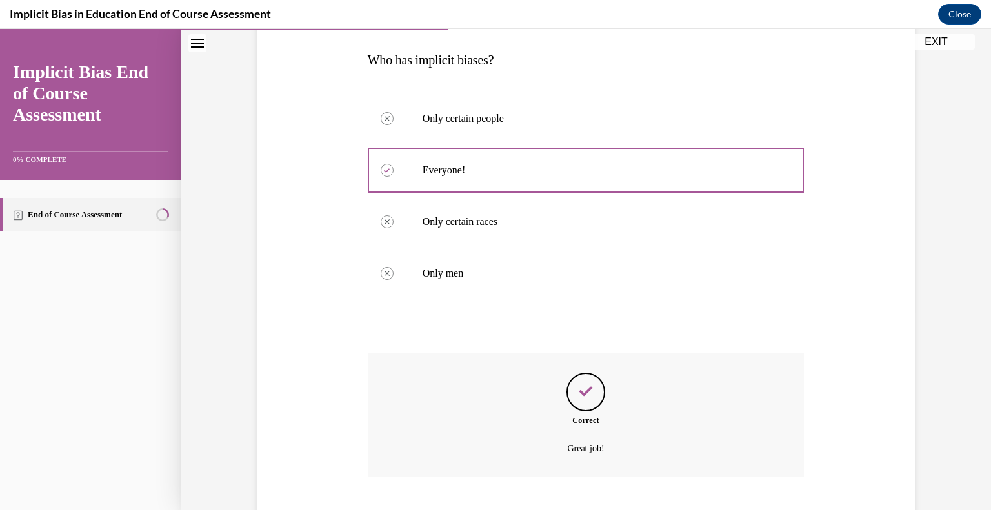
scroll to position [277, 0]
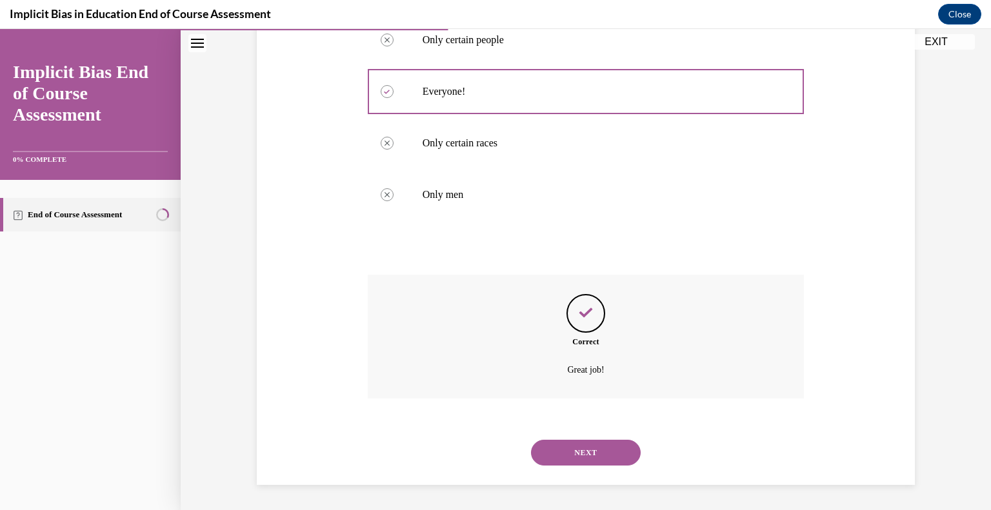
click at [579, 452] on button "NEXT" at bounding box center [586, 453] width 110 height 26
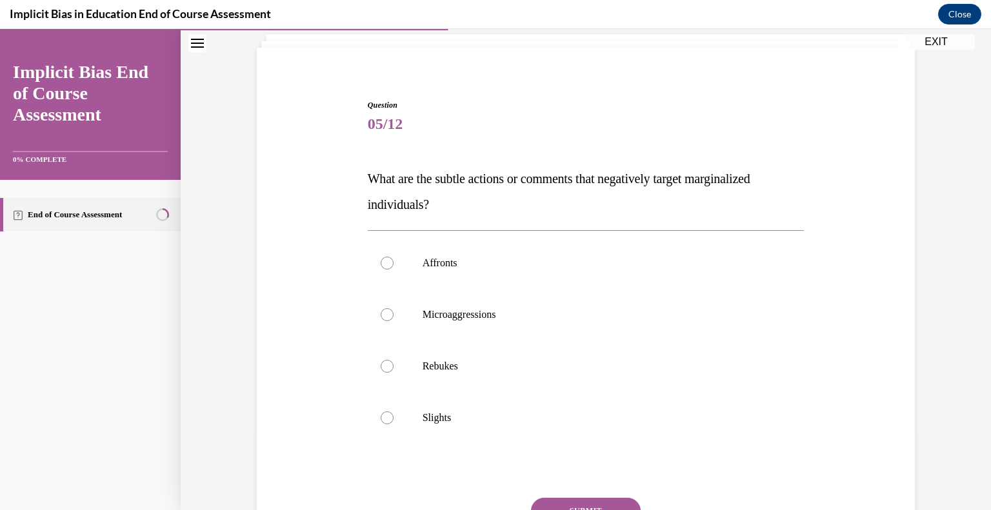
scroll to position [85, 0]
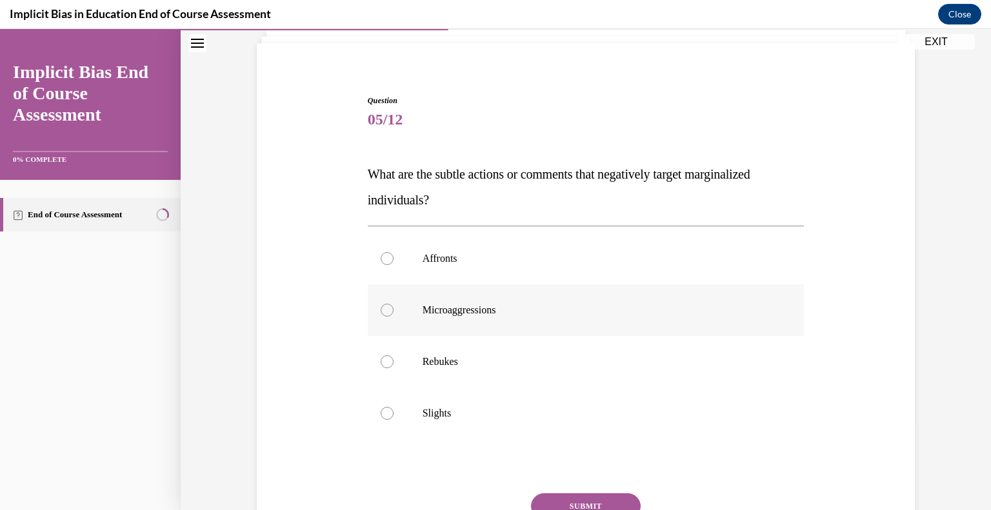
click at [518, 318] on label "Microaggressions" at bounding box center [586, 311] width 437 height 52
click at [394, 317] on input "Microaggressions" at bounding box center [387, 310] width 13 height 13
radio input "true"
click at [579, 502] on button "SUBMIT" at bounding box center [586, 507] width 110 height 26
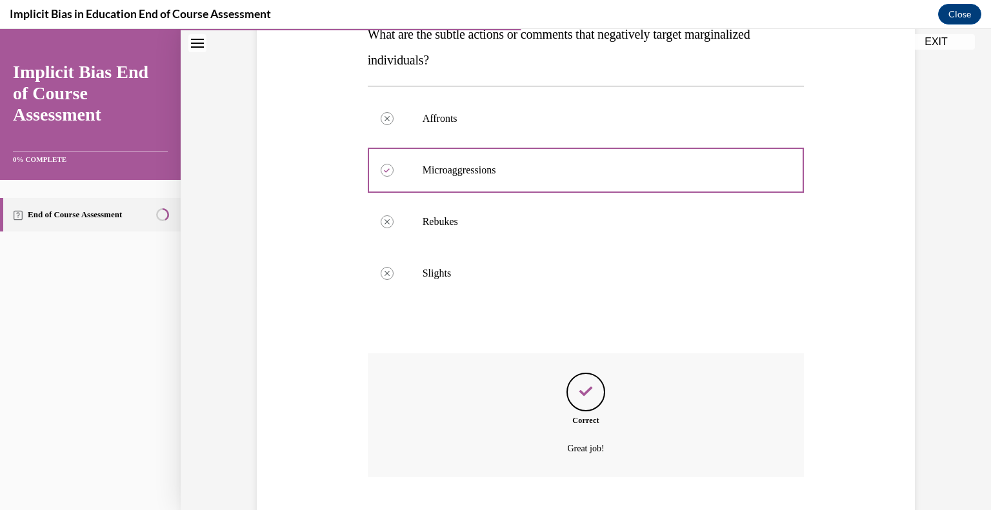
scroll to position [303, 0]
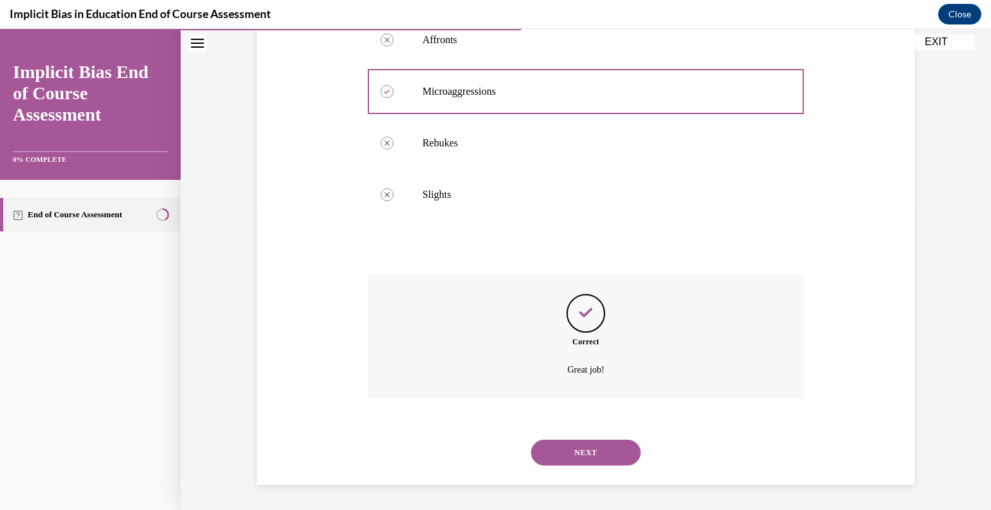
click at [597, 450] on button "NEXT" at bounding box center [586, 453] width 110 height 26
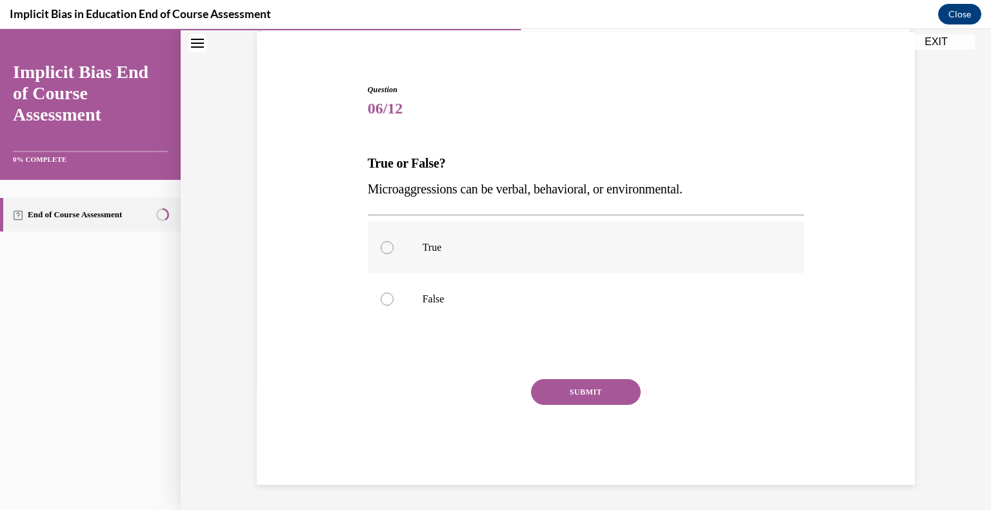
click at [439, 257] on label "True" at bounding box center [586, 248] width 437 height 52
click at [394, 254] on input "True" at bounding box center [387, 247] width 13 height 13
radio input "true"
click at [587, 386] on button "SUBMIT" at bounding box center [586, 392] width 110 height 26
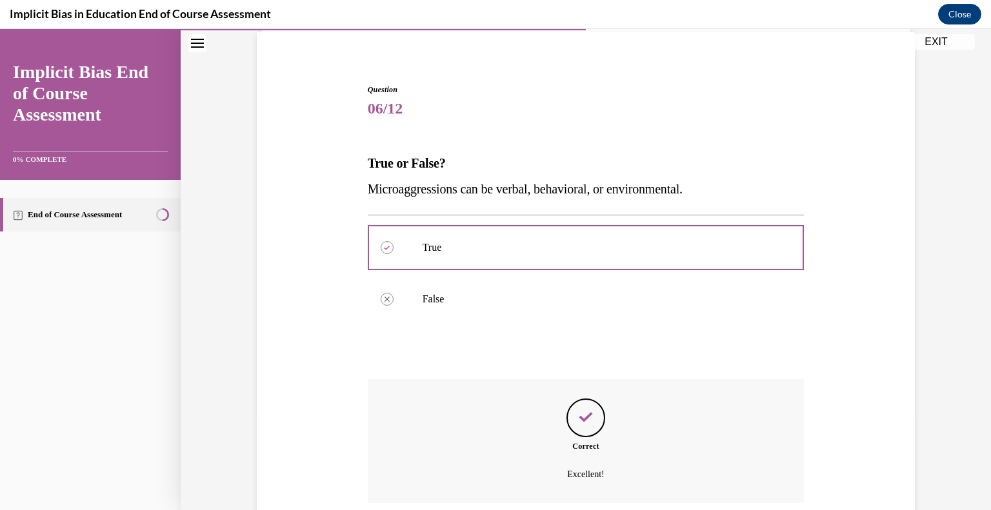
scroll to position [200, 0]
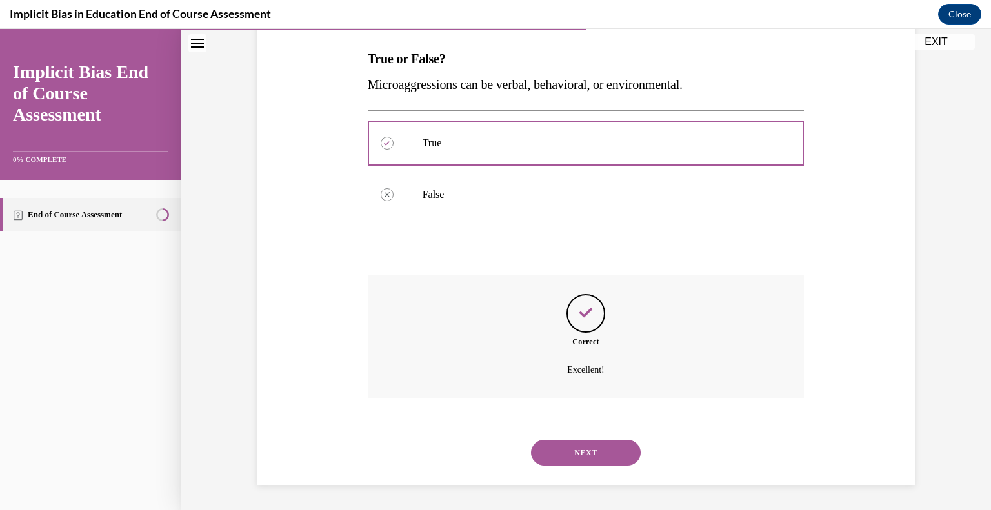
click at [591, 455] on button "NEXT" at bounding box center [586, 453] width 110 height 26
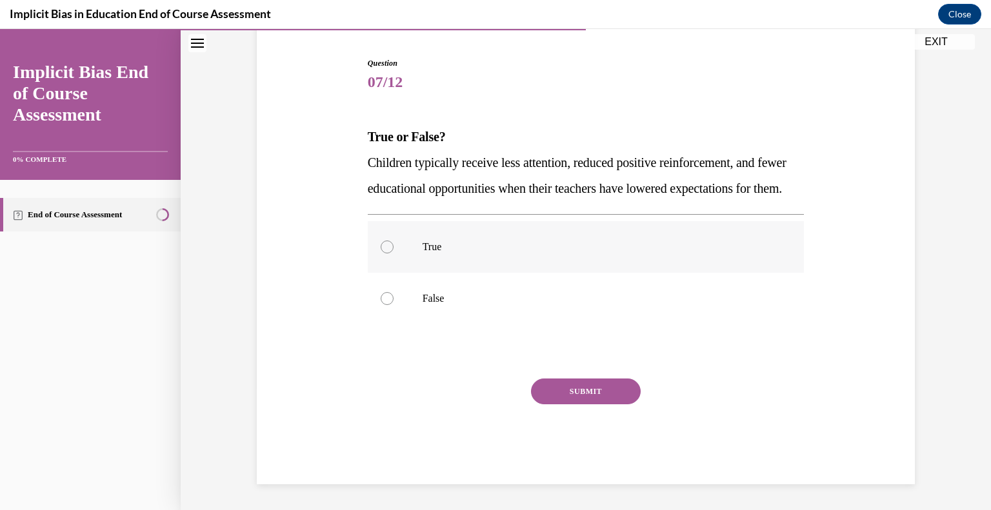
click at [432, 258] on label "True" at bounding box center [586, 247] width 437 height 52
click at [394, 254] on input "True" at bounding box center [387, 247] width 13 height 13
radio input "true"
click at [577, 397] on button "SUBMIT" at bounding box center [586, 392] width 110 height 26
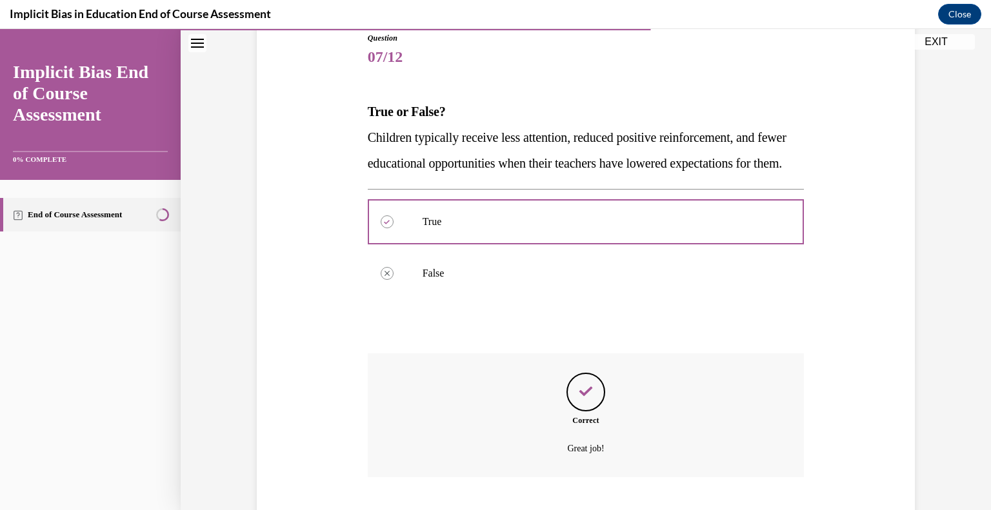
scroll to position [252, 0]
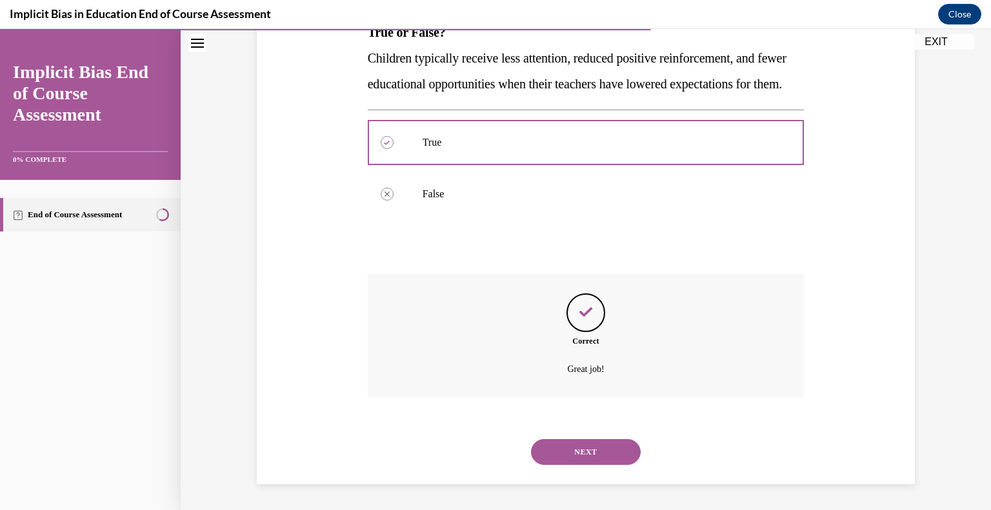
click at [596, 456] on button "NEXT" at bounding box center [586, 452] width 110 height 26
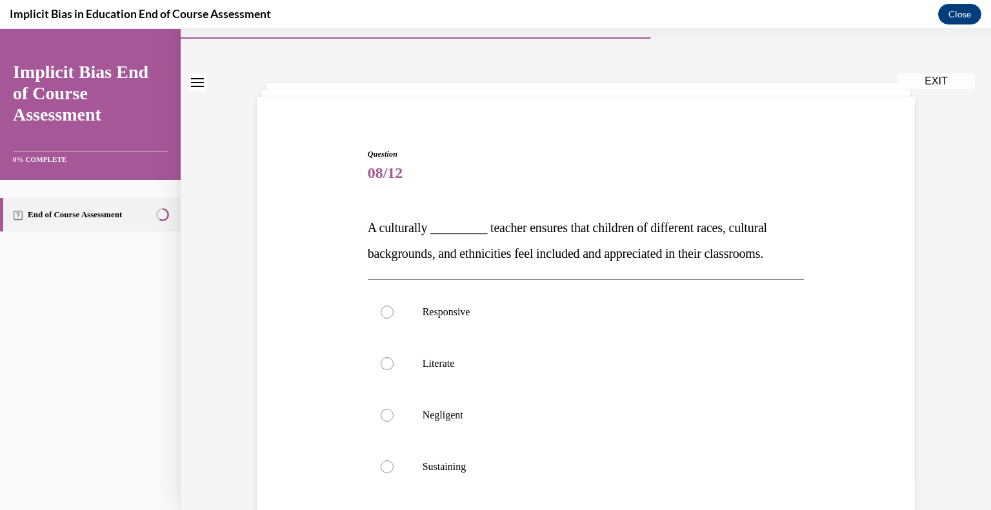
scroll to position [41, 0]
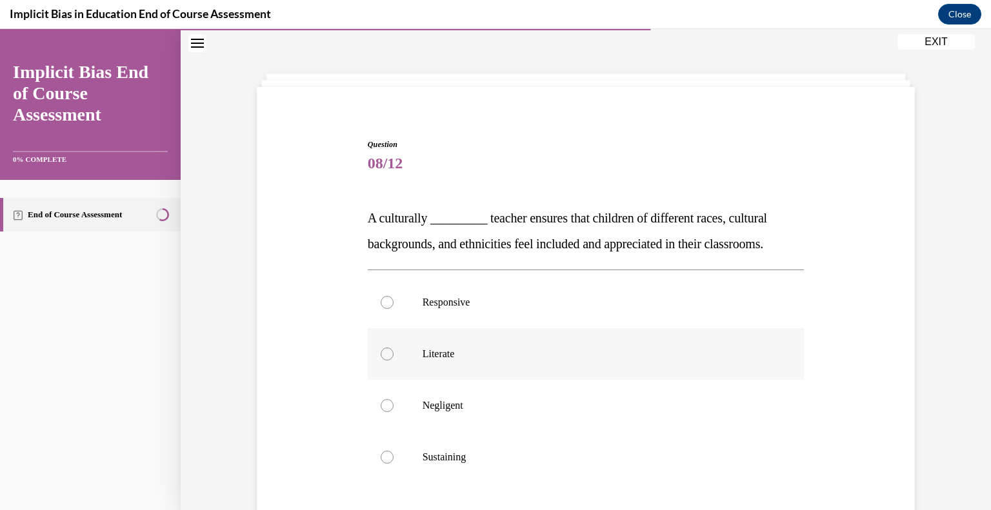
click at [444, 351] on p "Literate" at bounding box center [598, 354] width 350 height 13
click at [394, 351] on input "Literate" at bounding box center [387, 354] width 13 height 13
radio input "true"
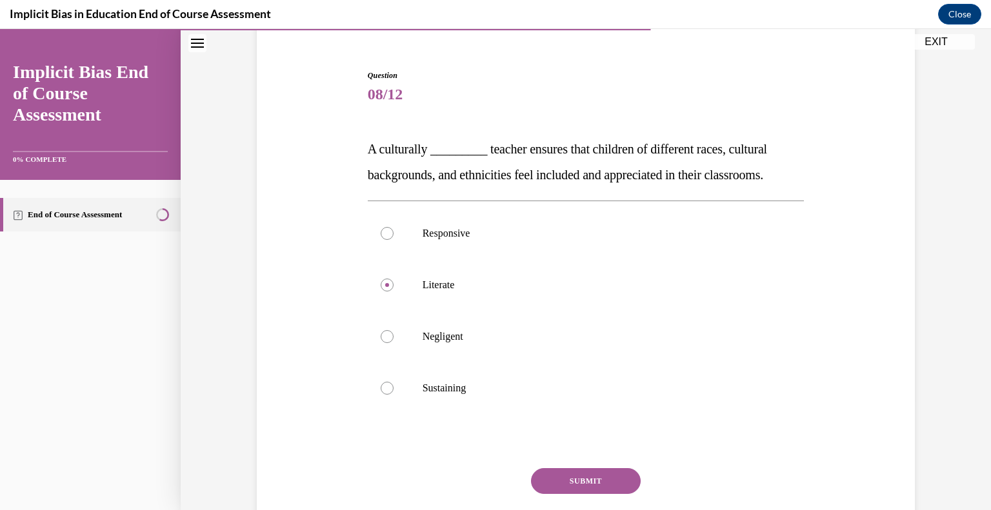
scroll to position [111, 0]
click at [609, 480] on button "SUBMIT" at bounding box center [586, 480] width 110 height 26
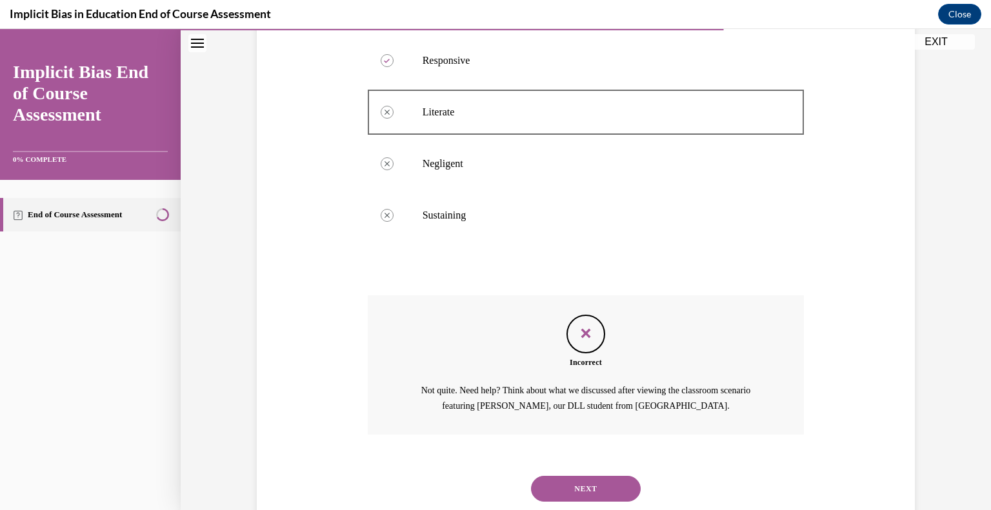
scroll to position [285, 0]
click at [601, 479] on button "NEXT" at bounding box center [586, 487] width 110 height 26
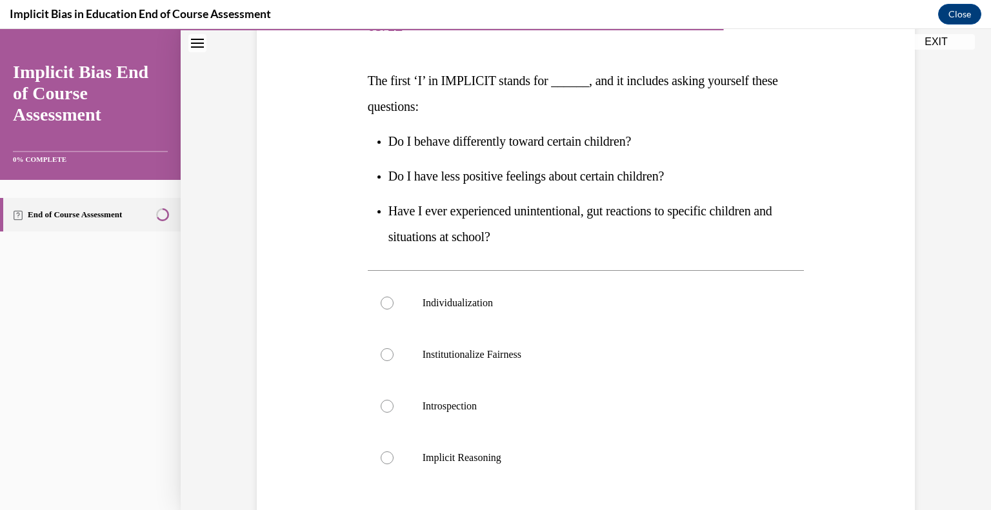
scroll to position [178, 0]
click at [493, 299] on p "Individualization" at bounding box center [598, 303] width 350 height 13
click at [394, 299] on input "Individualization" at bounding box center [387, 303] width 13 height 13
radio input "true"
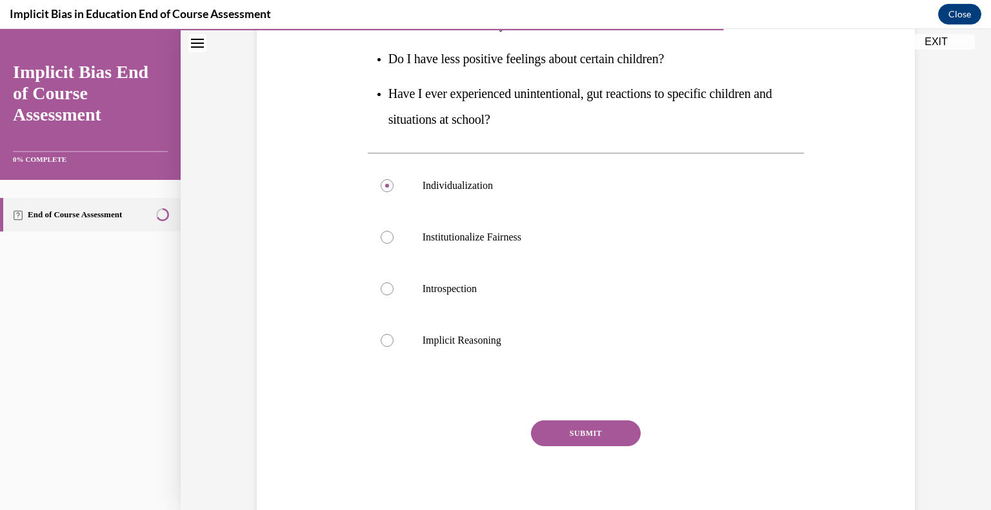
click at [589, 432] on button "SUBMIT" at bounding box center [586, 434] width 110 height 26
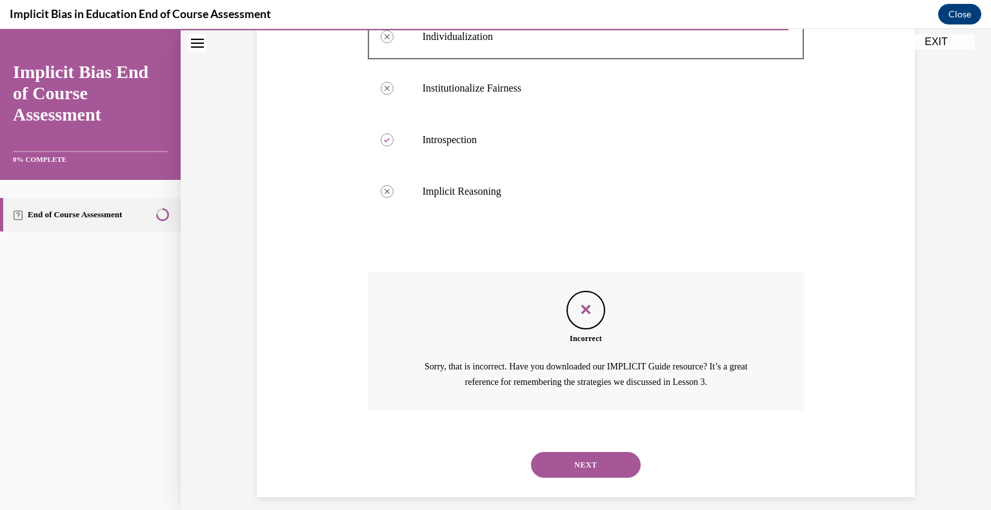
scroll to position [457, 0]
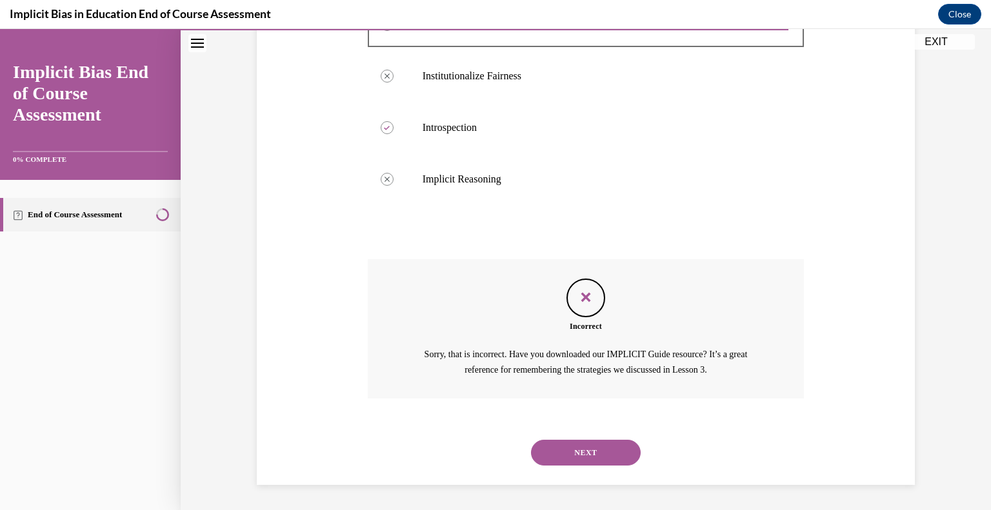
click at [596, 444] on button "NEXT" at bounding box center [586, 453] width 110 height 26
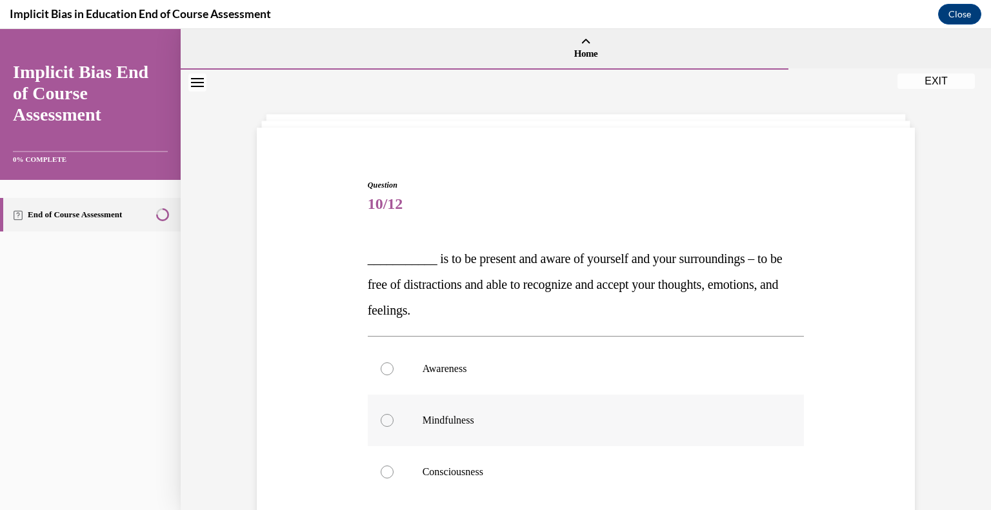
click at [467, 419] on p "Mindfulness" at bounding box center [598, 420] width 350 height 13
click at [394, 419] on input "Mindfulness" at bounding box center [387, 420] width 13 height 13
radio input "true"
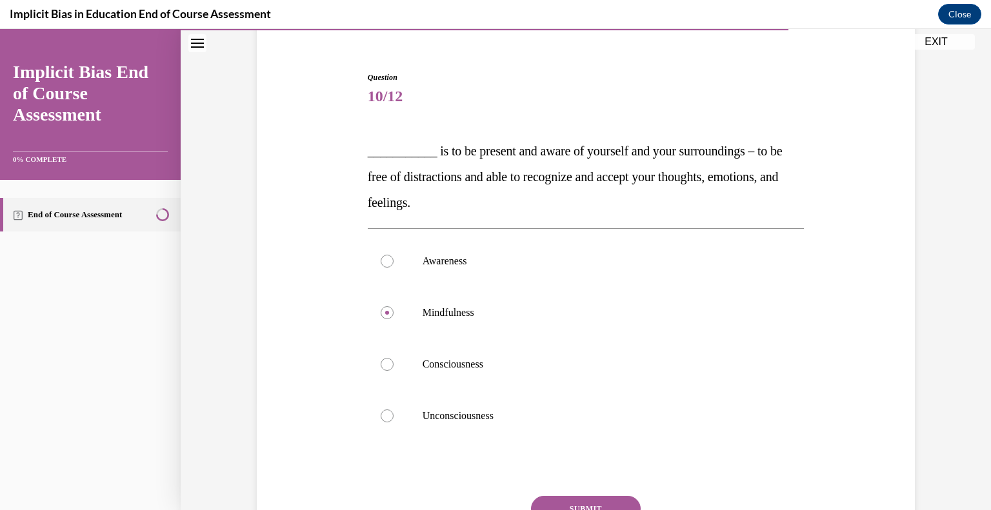
scroll to position [108, 0]
click at [609, 504] on button "SUBMIT" at bounding box center [586, 509] width 110 height 26
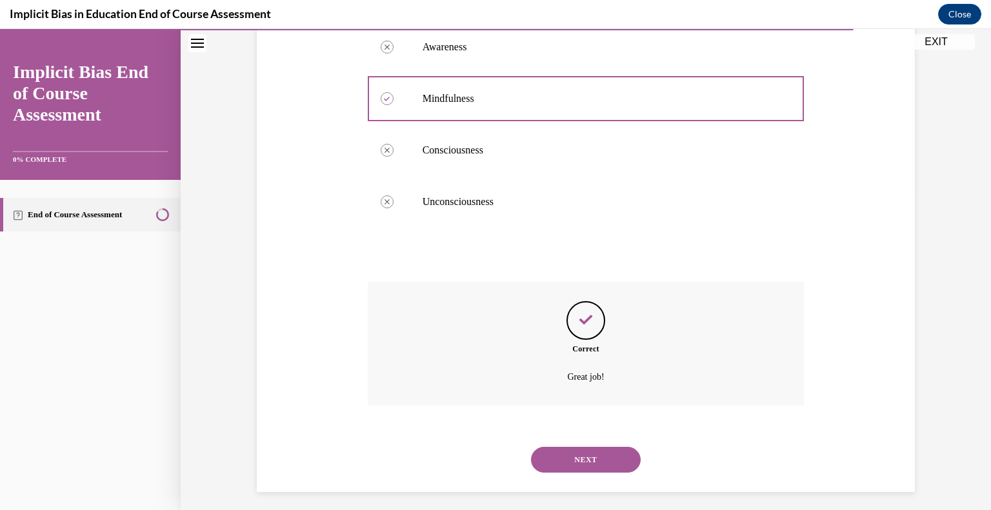
scroll to position [329, 0]
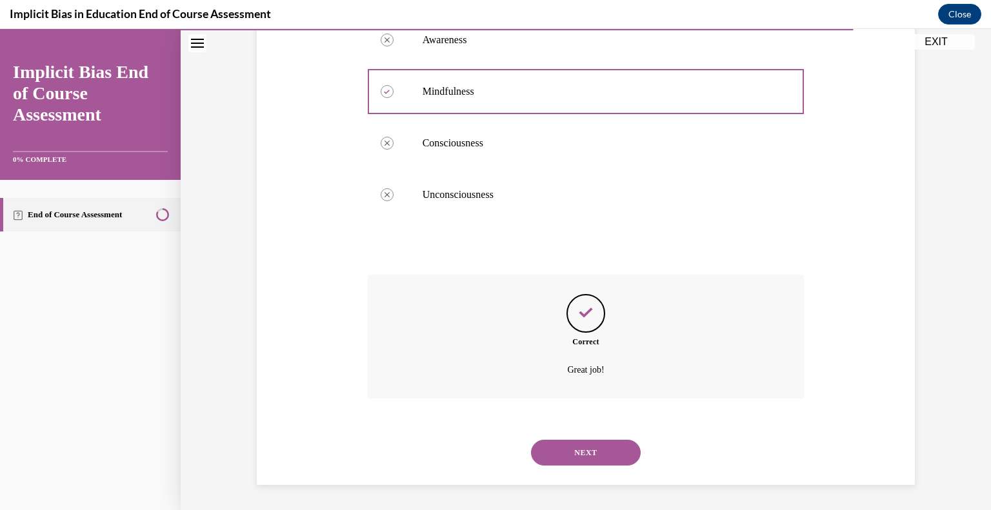
click at [599, 453] on button "NEXT" at bounding box center [586, 453] width 110 height 26
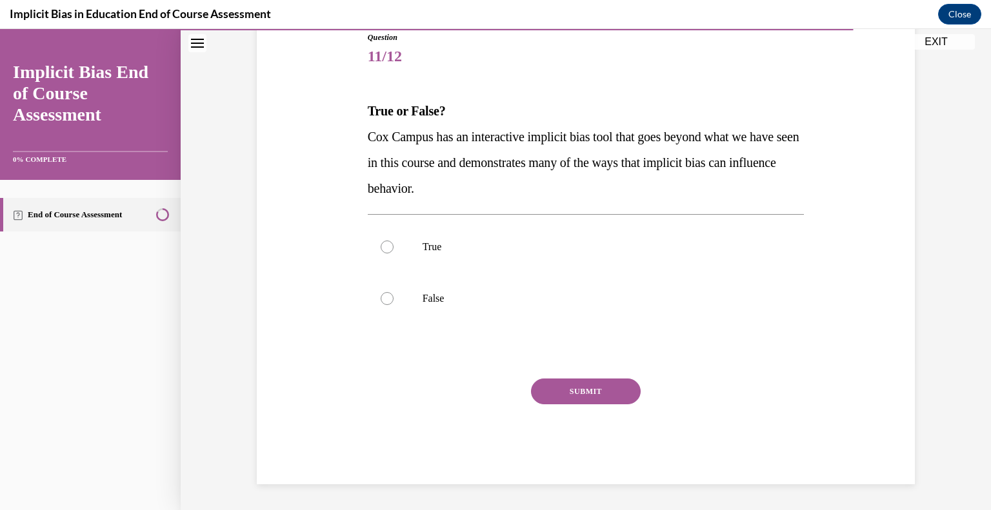
scroll to position [143, 0]
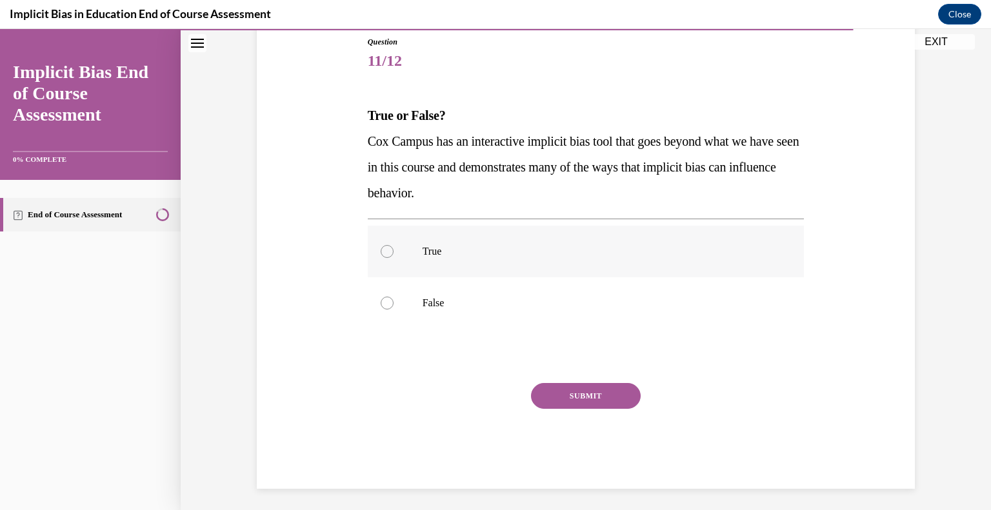
click at [440, 248] on p "True" at bounding box center [598, 251] width 350 height 13
click at [394, 248] on input "True" at bounding box center [387, 251] width 13 height 13
radio input "true"
click at [580, 396] on button "SUBMIT" at bounding box center [586, 396] width 110 height 26
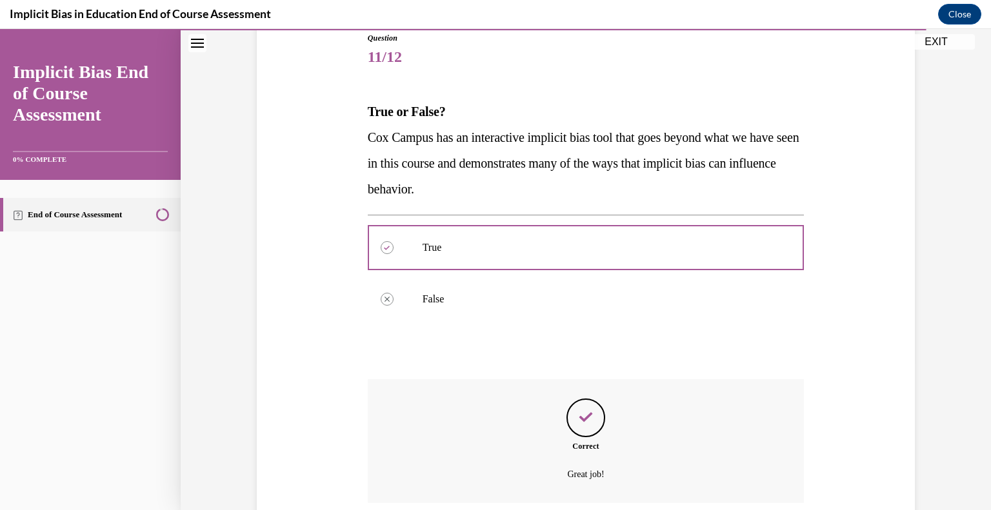
scroll to position [252, 0]
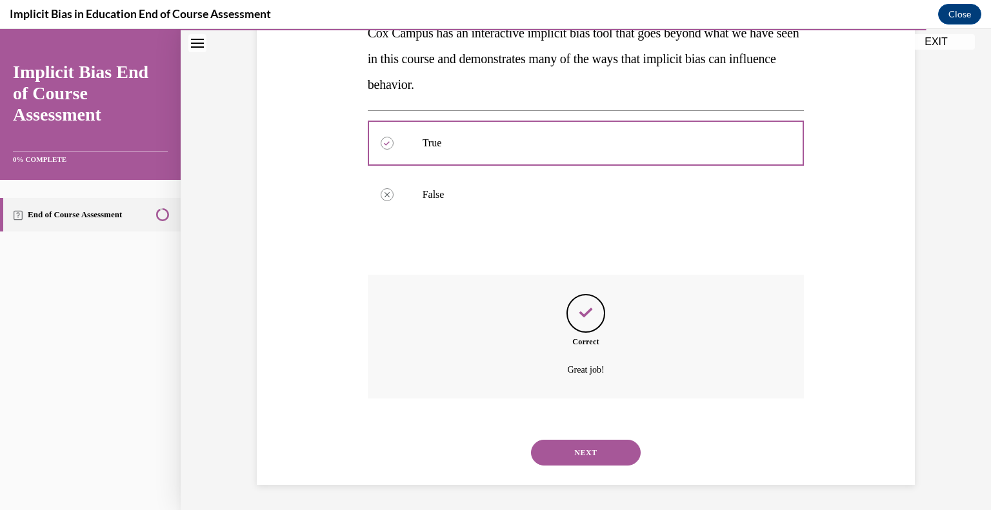
click at [590, 454] on button "NEXT" at bounding box center [586, 453] width 110 height 26
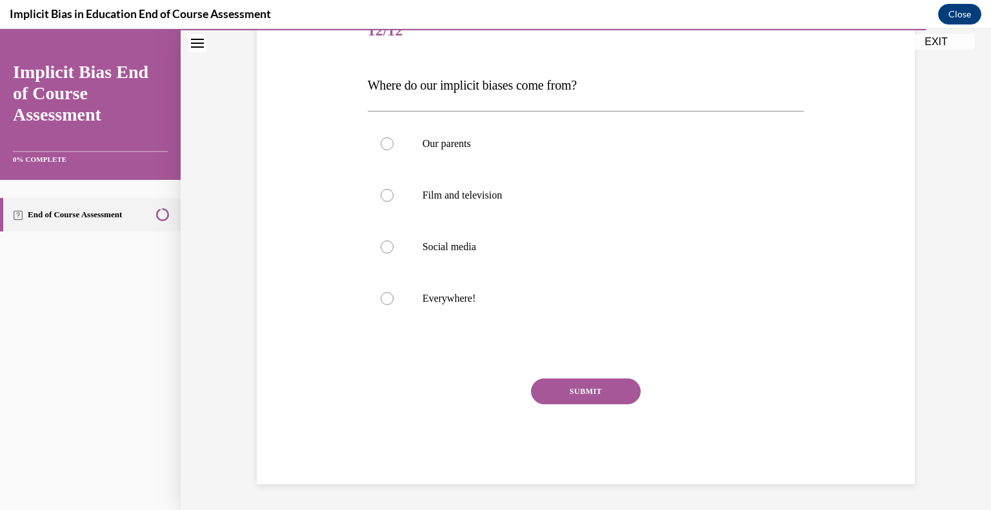
scroll to position [143, 0]
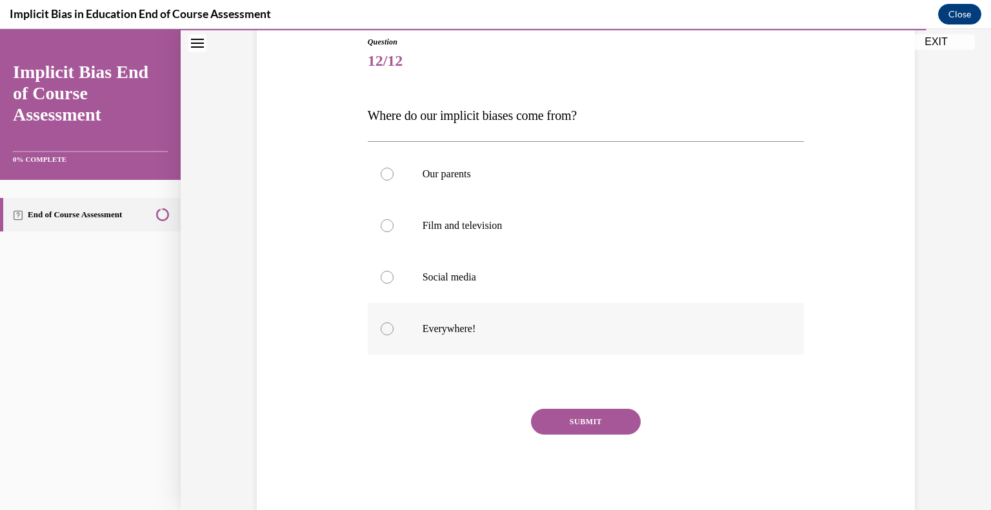
click at [459, 332] on p "Everywhere!" at bounding box center [598, 329] width 350 height 13
click at [394, 332] on input "Everywhere!" at bounding box center [387, 329] width 13 height 13
radio input "true"
click at [589, 425] on button "SUBMIT" at bounding box center [586, 422] width 110 height 26
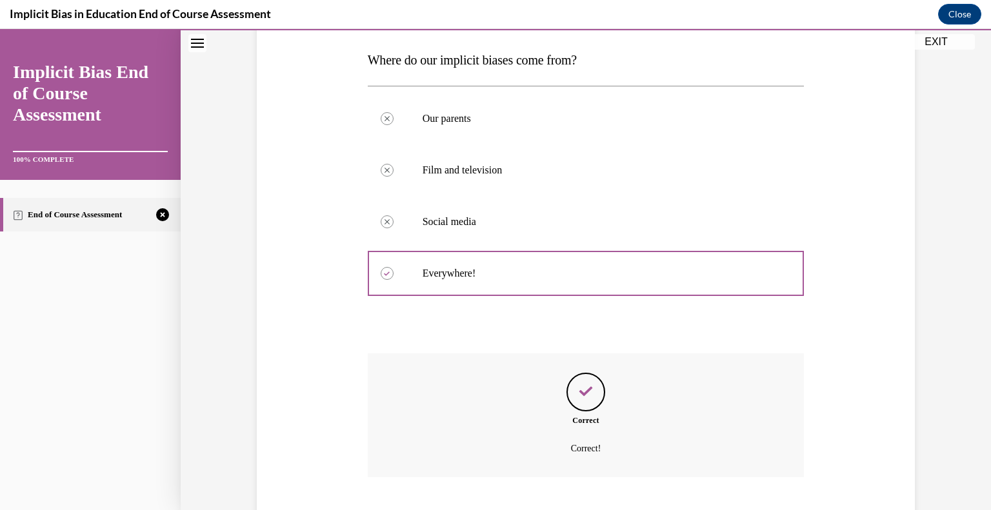
scroll to position [277, 0]
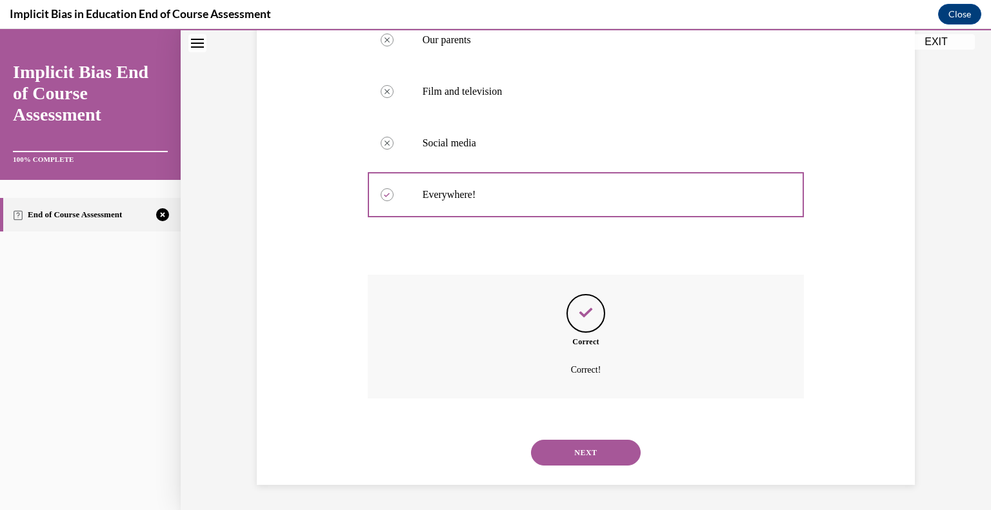
click at [579, 452] on button "NEXT" at bounding box center [586, 453] width 110 height 26
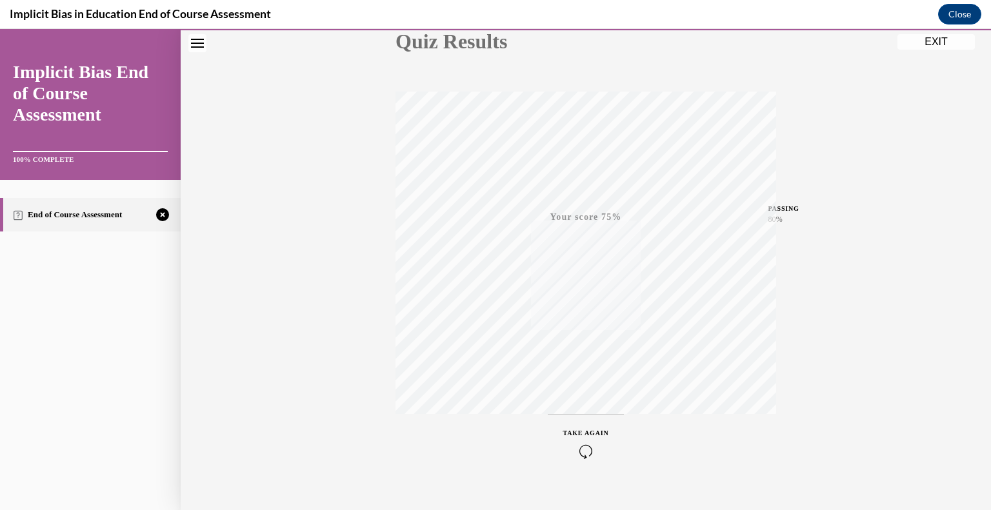
scroll to position [179, 0]
click at [582, 428] on icon "button" at bounding box center [586, 432] width 46 height 14
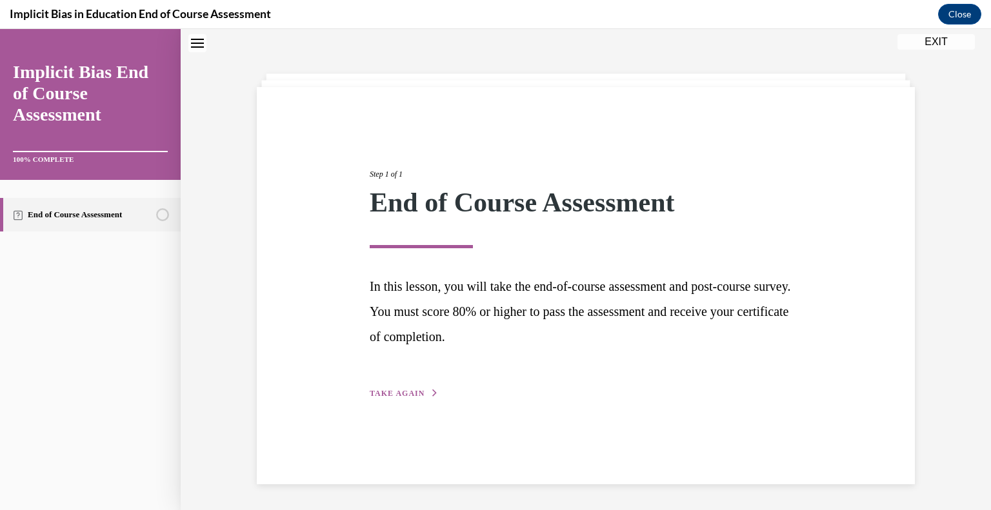
scroll to position [41, 0]
click at [392, 393] on span "TAKE AGAIN" at bounding box center [397, 393] width 55 height 9
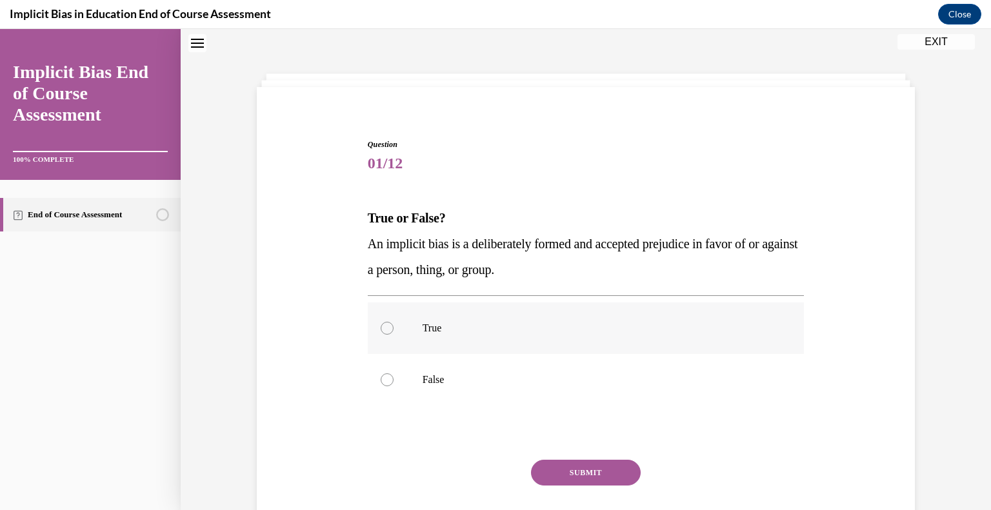
click at [427, 337] on label "True" at bounding box center [586, 329] width 437 height 52
click at [394, 335] on input "True" at bounding box center [387, 328] width 13 height 13
radio input "true"
click at [587, 476] on button "SUBMIT" at bounding box center [586, 473] width 110 height 26
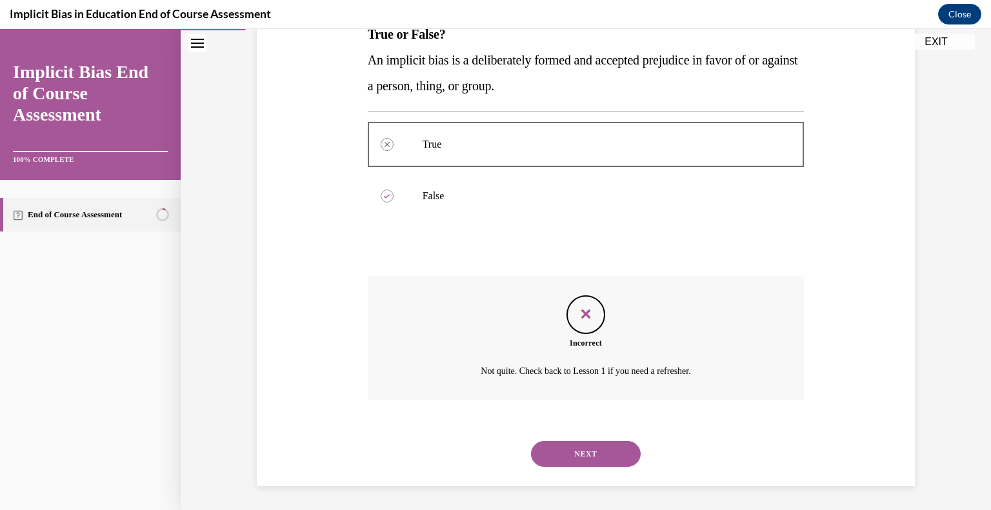
scroll to position [226, 0]
click at [586, 455] on button "NEXT" at bounding box center [586, 453] width 110 height 26
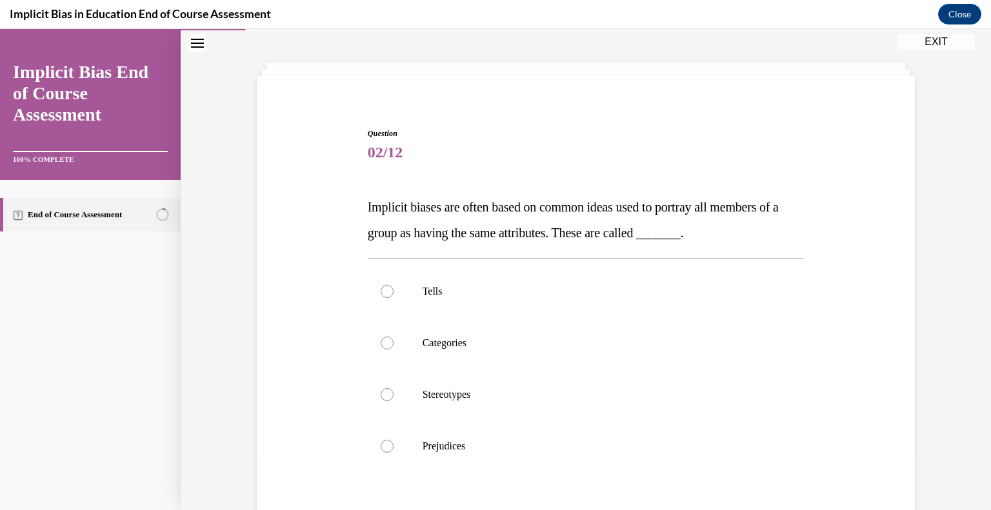
scroll to position [50, 0]
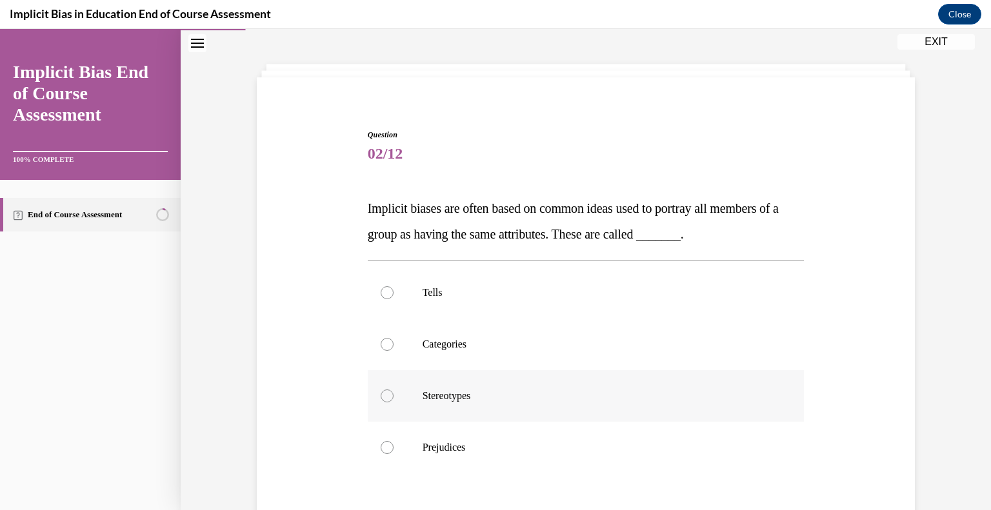
click at [453, 397] on p "Stereotypes" at bounding box center [598, 396] width 350 height 13
click at [394, 397] on input "Stereotypes" at bounding box center [387, 396] width 13 height 13
radio input "true"
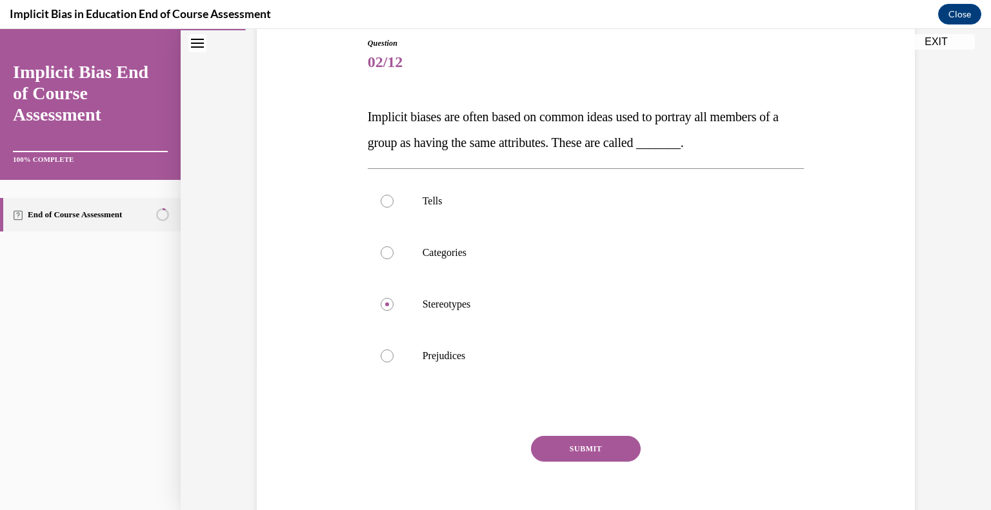
click at [594, 448] on button "SUBMIT" at bounding box center [586, 449] width 110 height 26
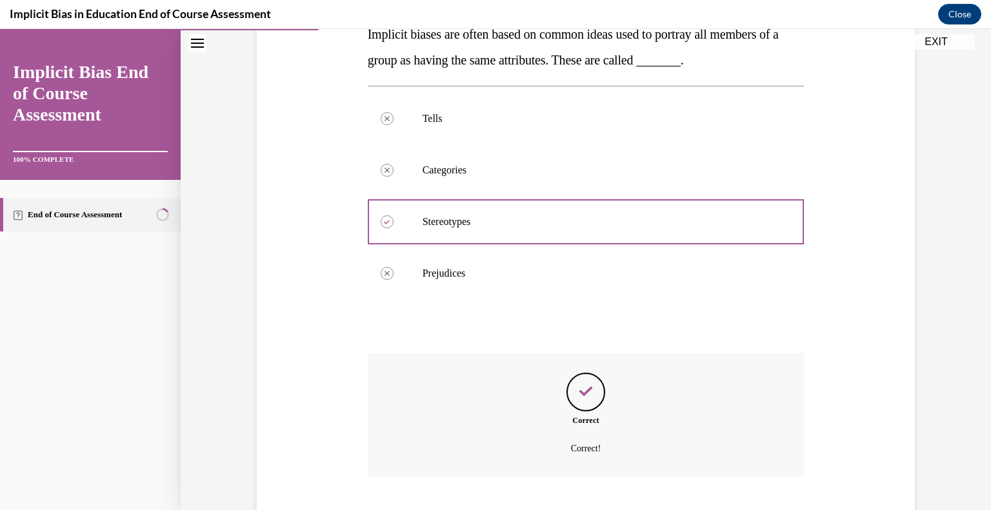
scroll to position [303, 0]
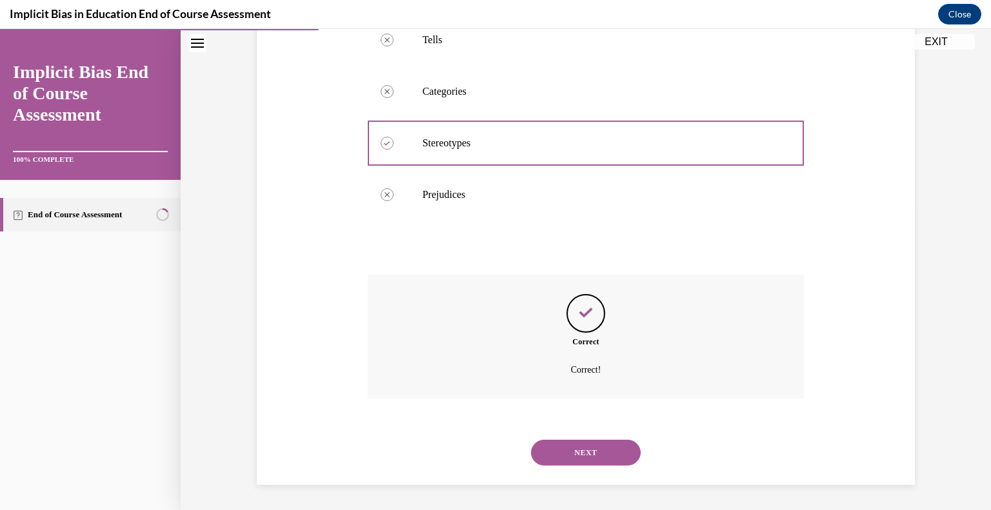
click at [592, 455] on button "NEXT" at bounding box center [586, 453] width 110 height 26
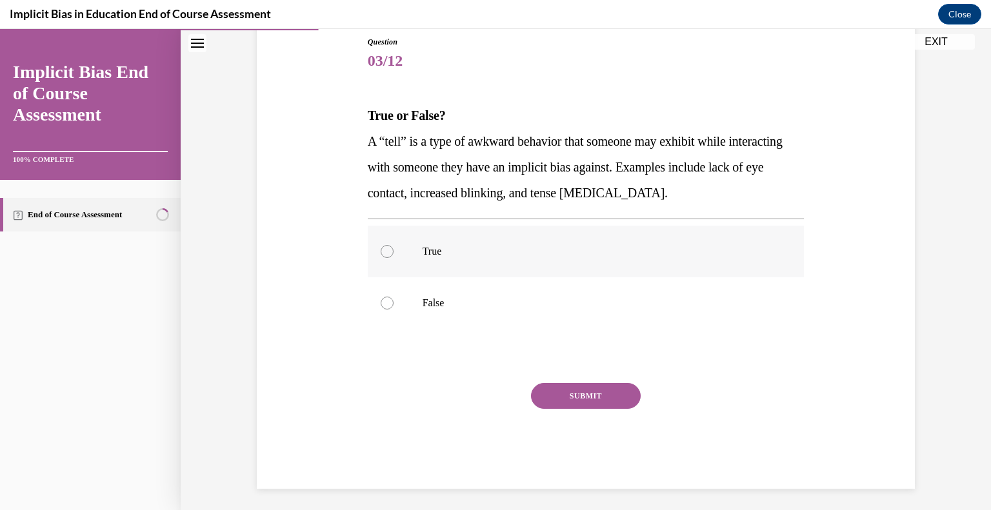
click at [459, 255] on p "True" at bounding box center [598, 251] width 350 height 13
click at [394, 255] on input "True" at bounding box center [387, 251] width 13 height 13
radio input "true"
click at [581, 392] on button "SUBMIT" at bounding box center [586, 396] width 110 height 26
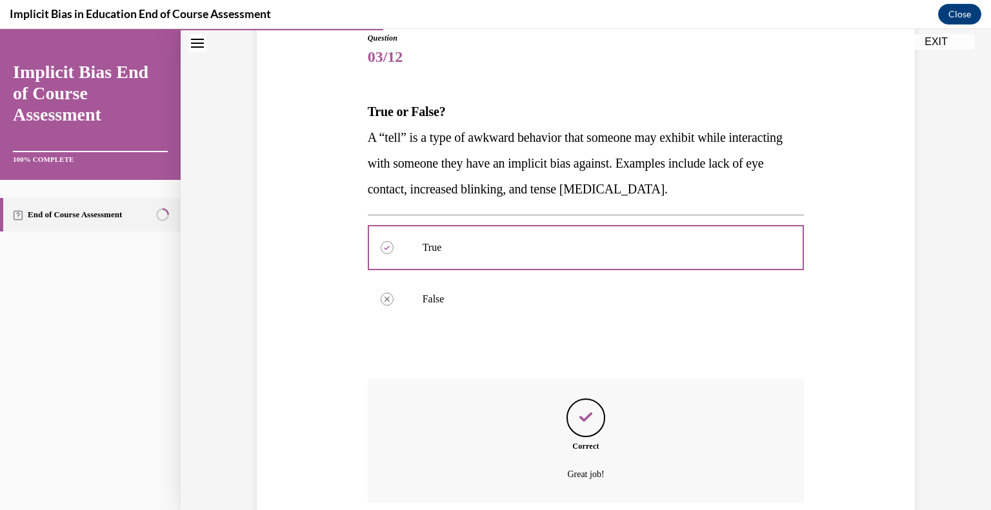
scroll to position [252, 0]
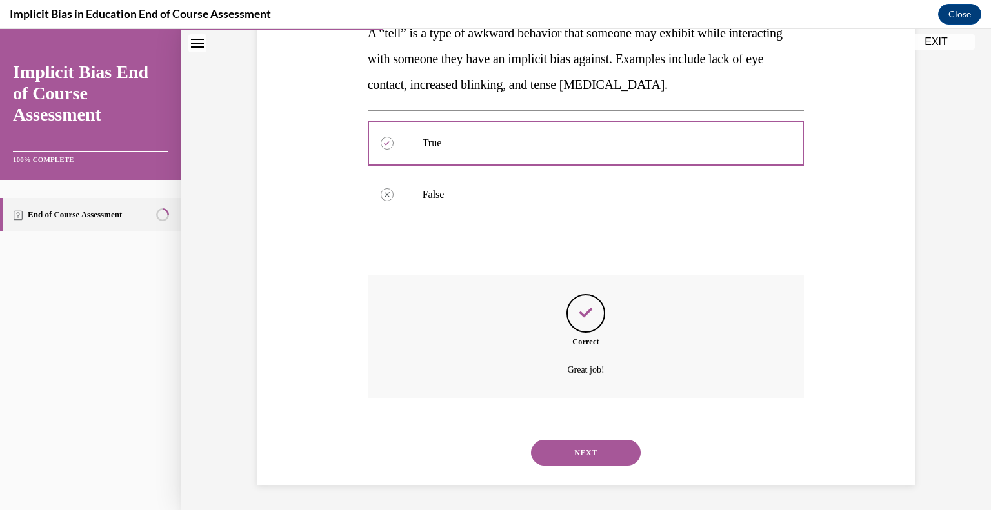
click at [585, 455] on button "NEXT" at bounding box center [586, 453] width 110 height 26
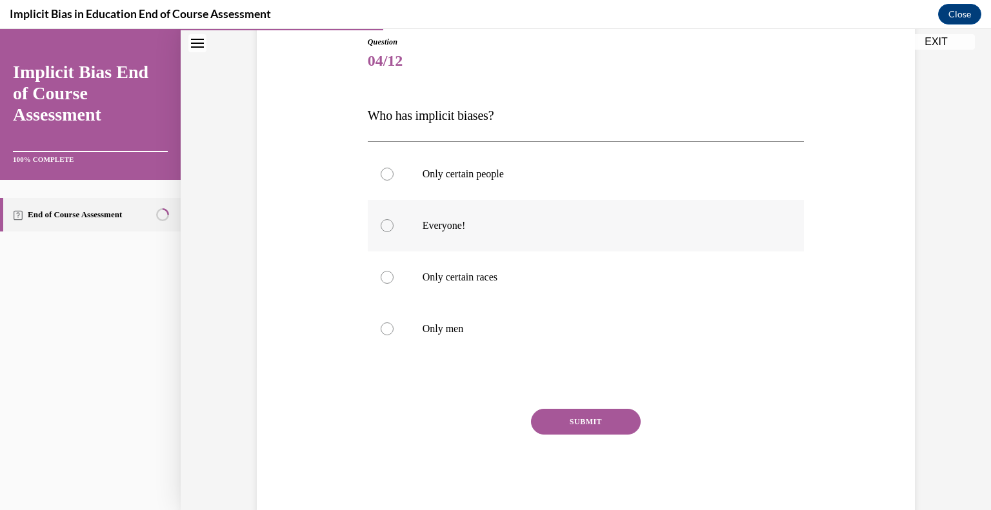
click at [463, 228] on p "Everyone!" at bounding box center [598, 225] width 350 height 13
click at [394, 228] on input "Everyone!" at bounding box center [387, 225] width 13 height 13
radio input "true"
click at [584, 422] on button "SUBMIT" at bounding box center [586, 422] width 110 height 26
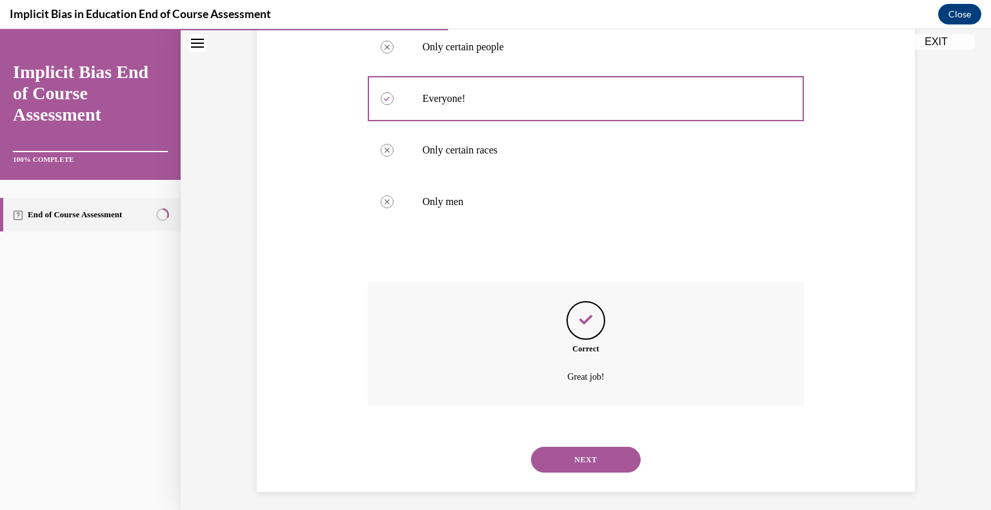
scroll to position [277, 0]
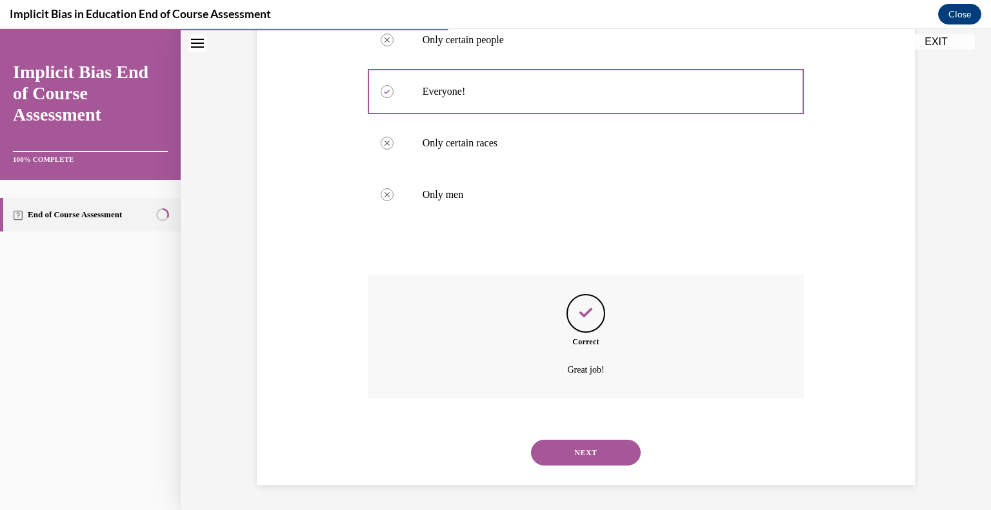
click at [582, 452] on button "NEXT" at bounding box center [586, 453] width 110 height 26
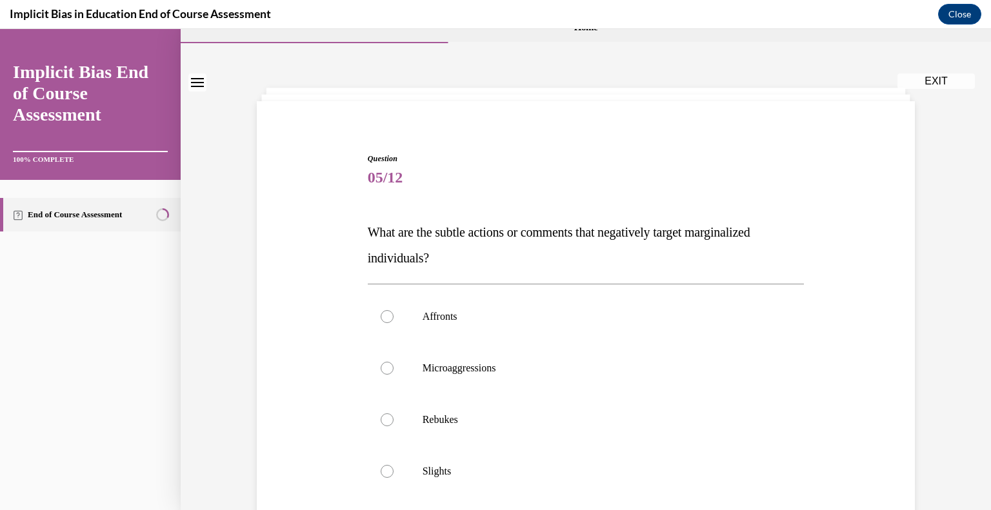
scroll to position [46, 0]
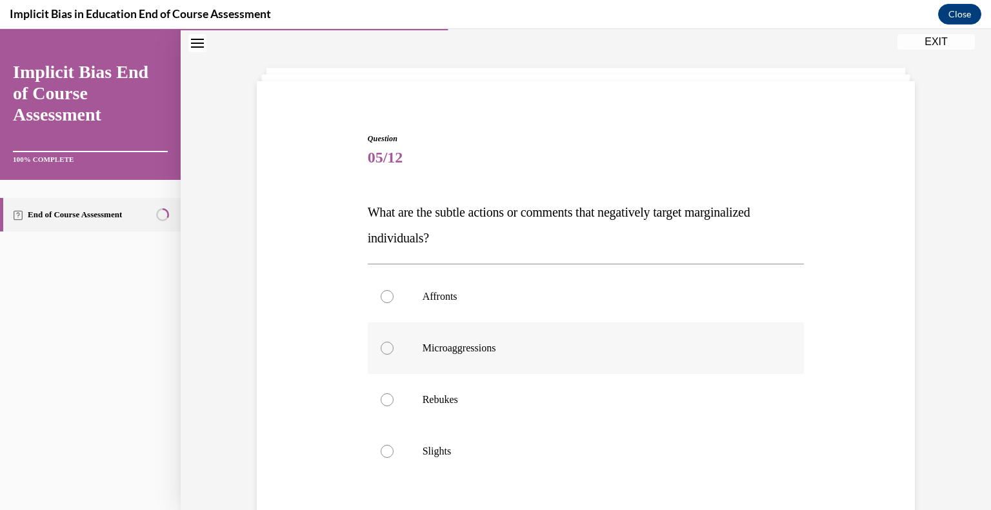
click at [485, 340] on label "Microaggressions" at bounding box center [586, 349] width 437 height 52
click at [394, 342] on input "Microaggressions" at bounding box center [387, 348] width 13 height 13
radio input "true"
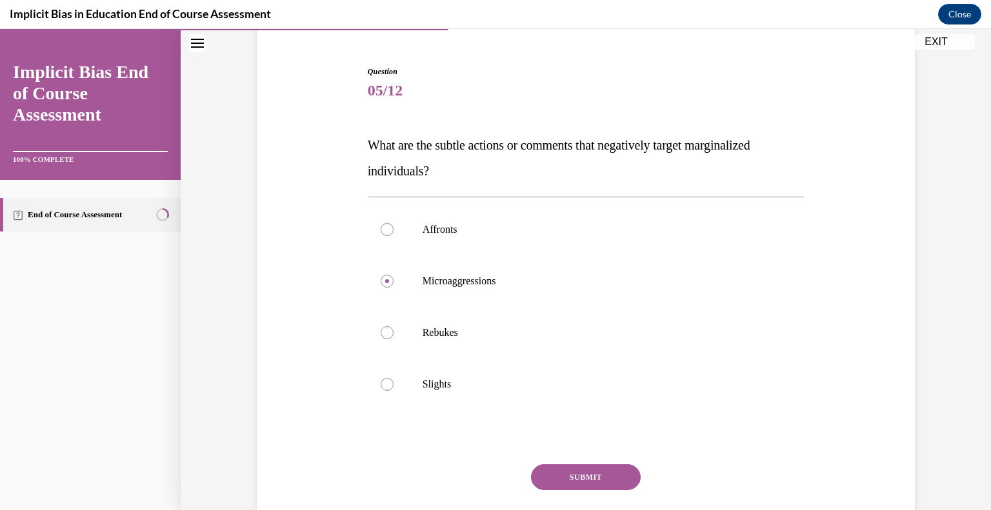
click at [586, 472] on button "SUBMIT" at bounding box center [586, 477] width 110 height 26
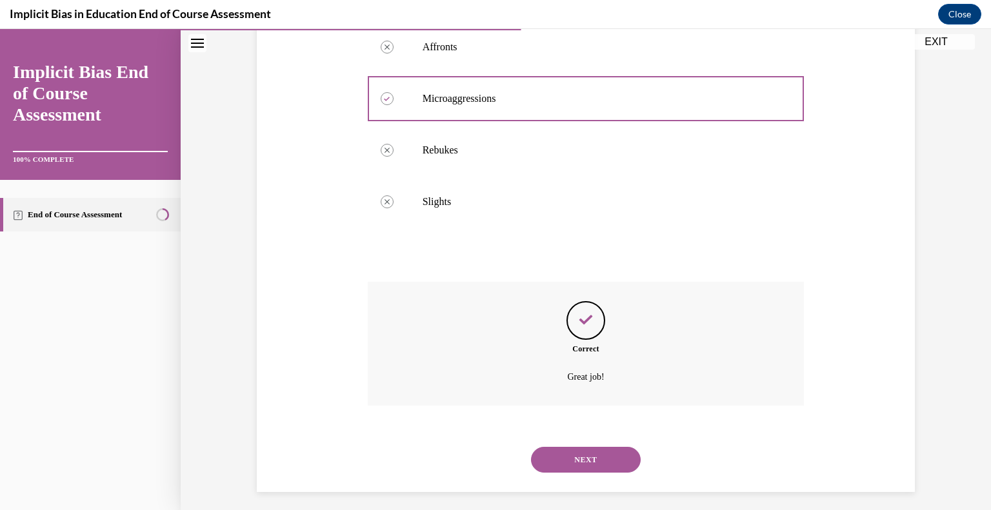
scroll to position [303, 0]
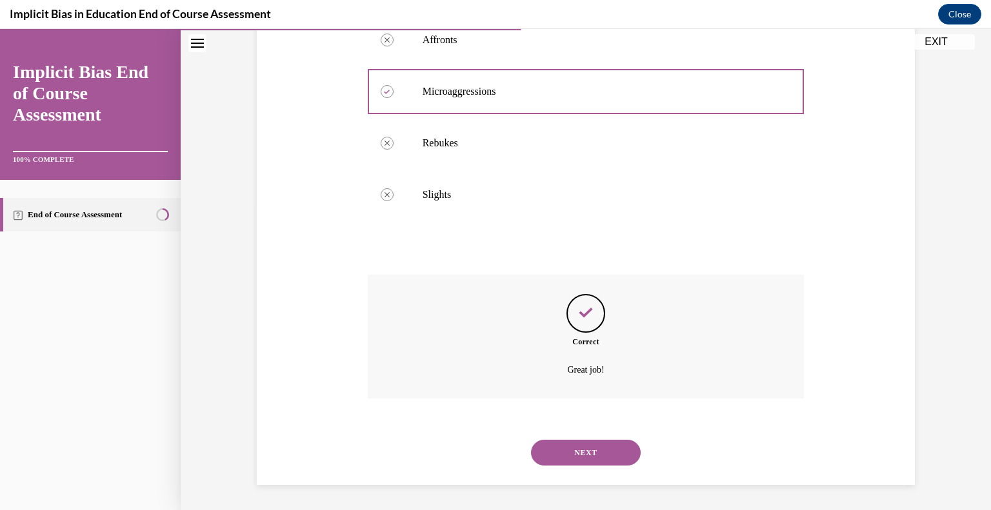
click at [596, 451] on button "NEXT" at bounding box center [586, 453] width 110 height 26
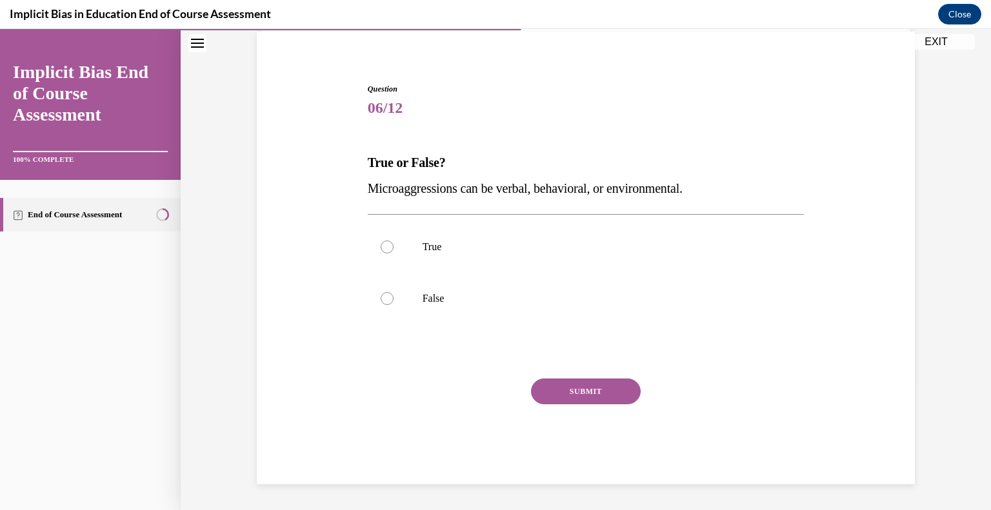
scroll to position [95, 0]
click at [437, 238] on label "True" at bounding box center [586, 248] width 437 height 52
click at [394, 241] on input "True" at bounding box center [387, 247] width 13 height 13
radio input "true"
click at [584, 397] on button "SUBMIT" at bounding box center [586, 392] width 110 height 26
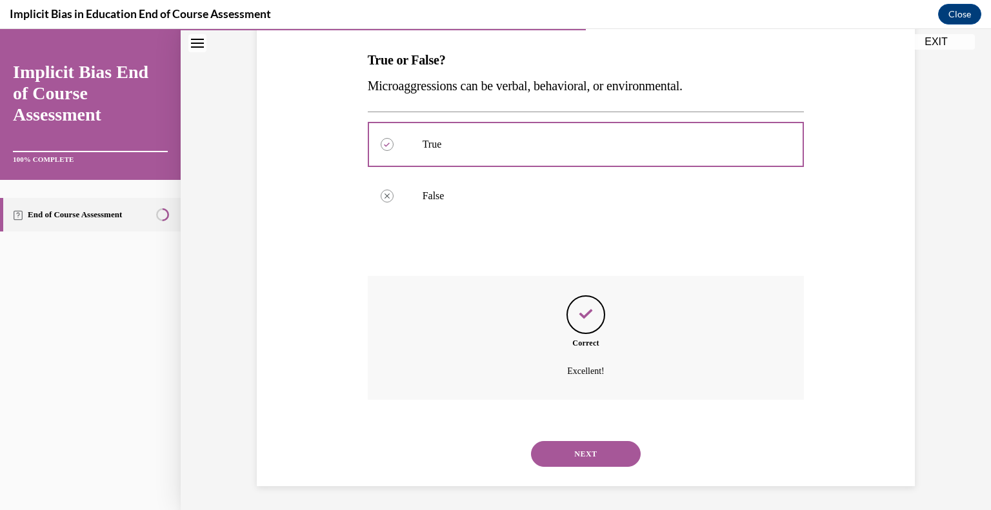
scroll to position [200, 0]
click at [589, 452] on button "NEXT" at bounding box center [586, 453] width 110 height 26
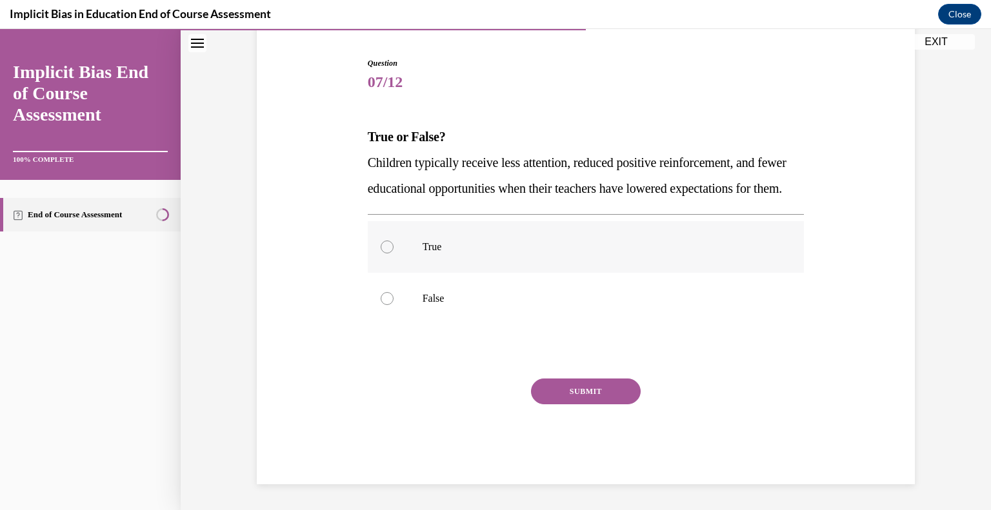
click at [446, 254] on p "True" at bounding box center [598, 247] width 350 height 13
click at [394, 254] on input "True" at bounding box center [387, 247] width 13 height 13
radio input "true"
click at [572, 392] on button "SUBMIT" at bounding box center [586, 392] width 110 height 26
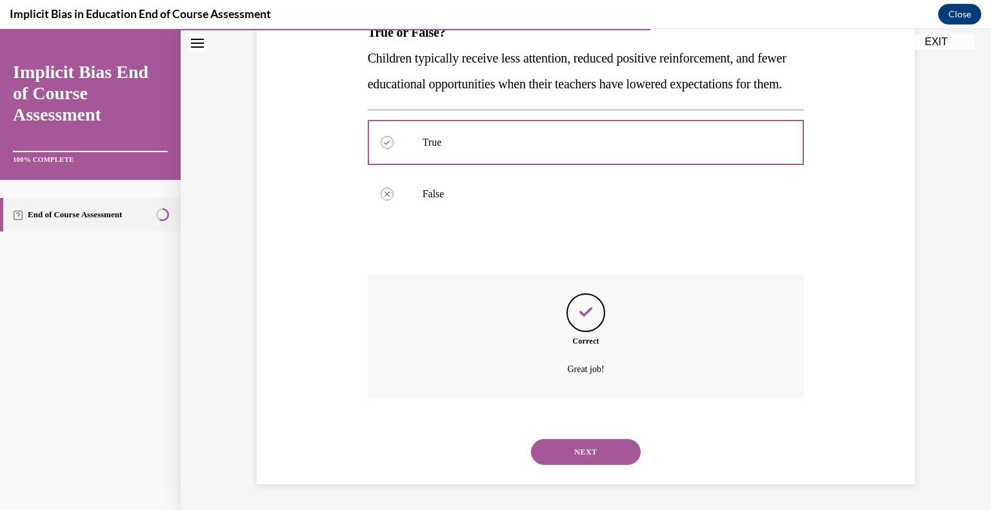
scroll to position [252, 0]
click at [586, 448] on button "NEXT" at bounding box center [586, 452] width 110 height 26
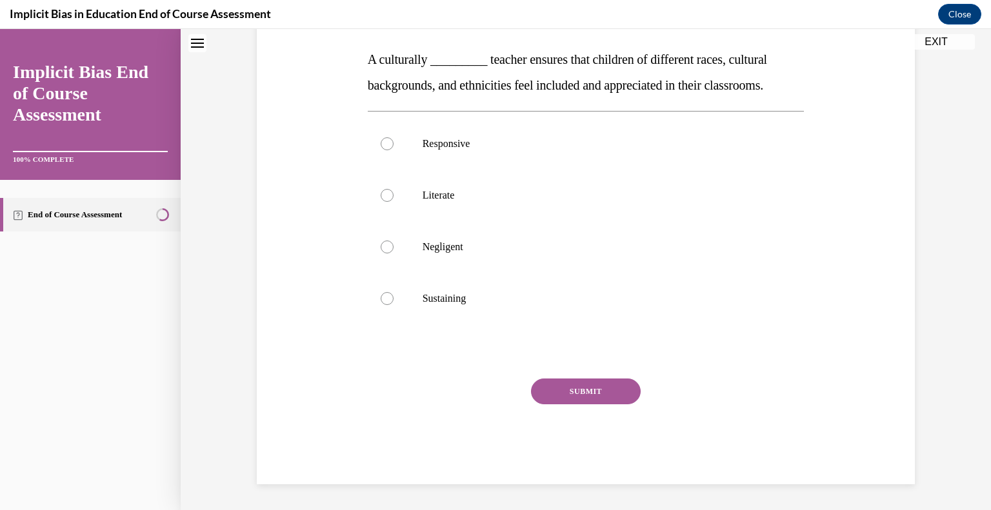
scroll to position [0, 0]
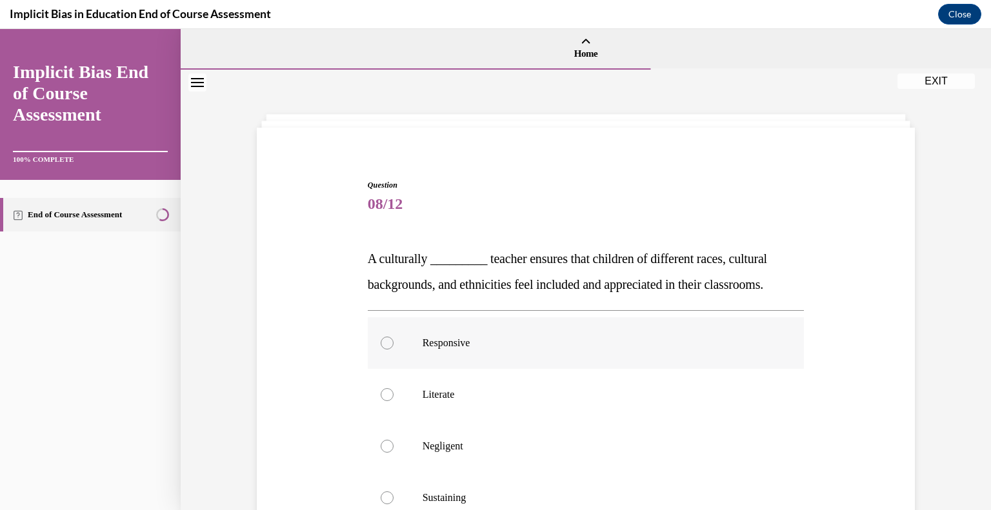
click at [471, 349] on p "Responsive" at bounding box center [598, 343] width 350 height 13
click at [394, 349] on input "Responsive" at bounding box center [387, 343] width 13 height 13
radio input "true"
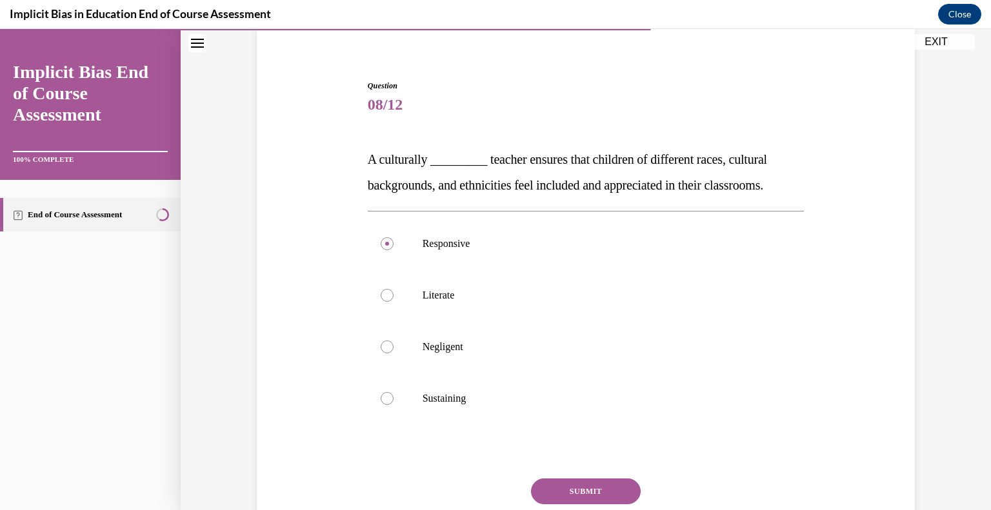
click at [588, 493] on button "SUBMIT" at bounding box center [586, 492] width 110 height 26
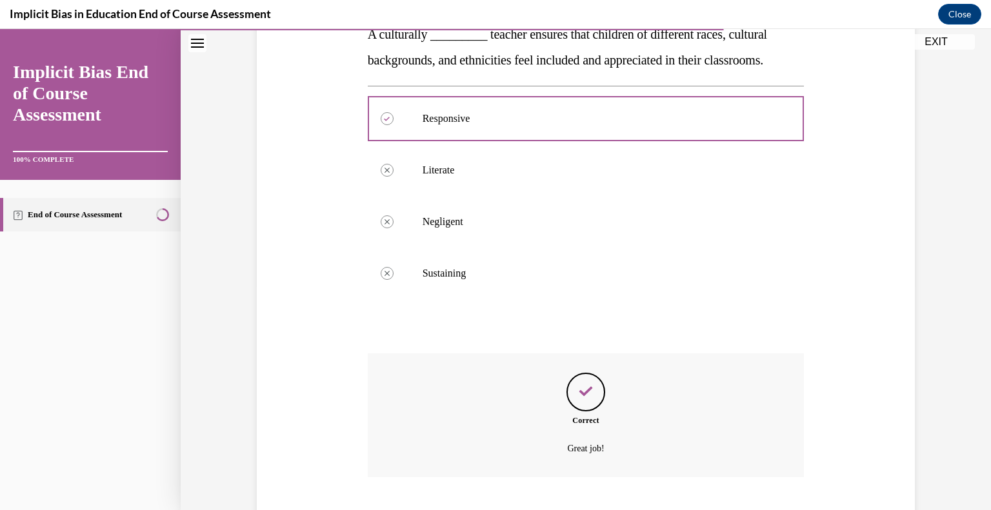
scroll to position [303, 0]
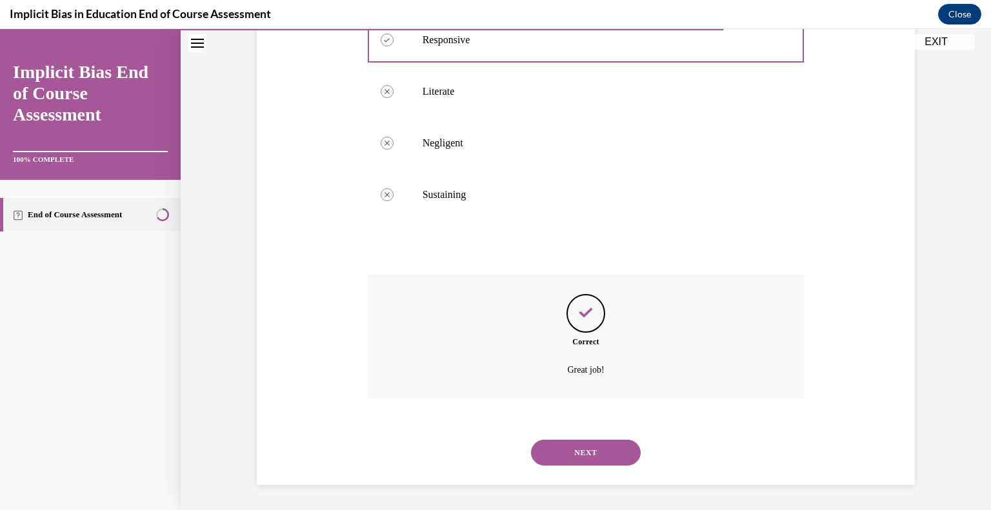
click at [599, 454] on button "NEXT" at bounding box center [586, 453] width 110 height 26
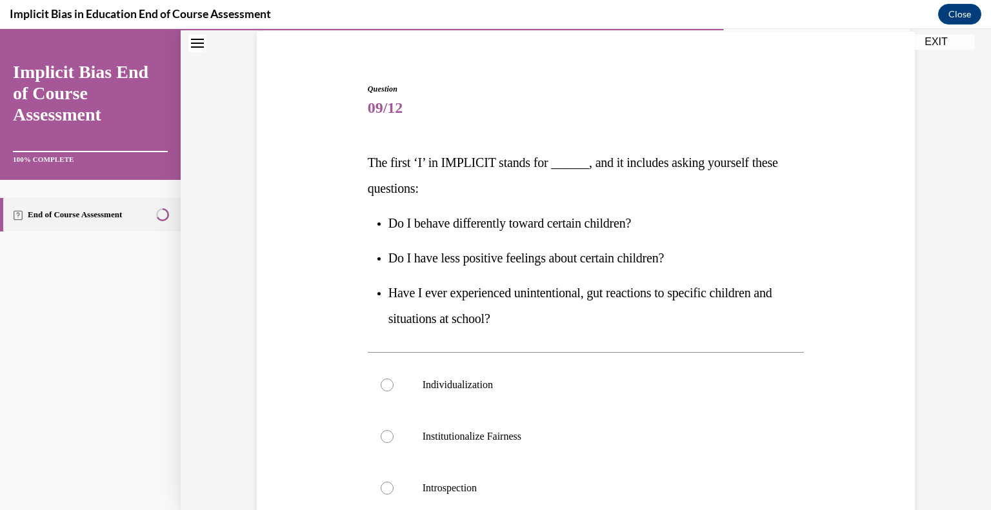
scroll to position [161, 0]
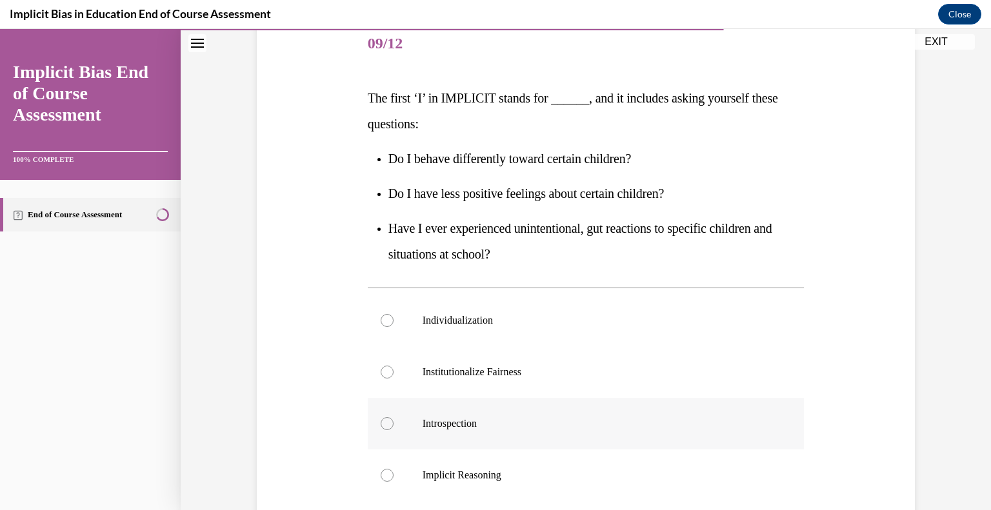
click at [528, 432] on label "Introspection" at bounding box center [586, 424] width 437 height 52
click at [394, 430] on input "Introspection" at bounding box center [387, 423] width 13 height 13
radio input "true"
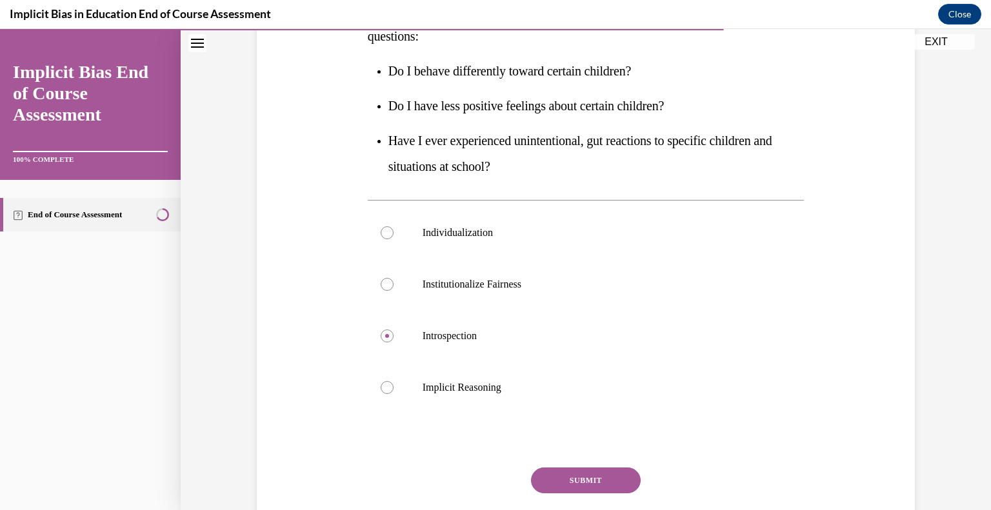
scroll to position [247, 0]
click at [609, 484] on button "SUBMIT" at bounding box center [586, 482] width 110 height 26
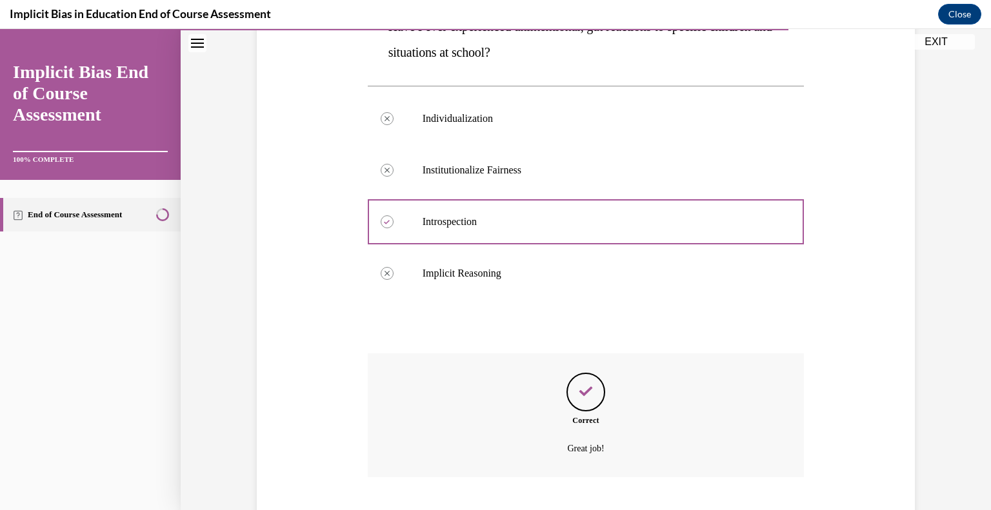
scroll to position [441, 0]
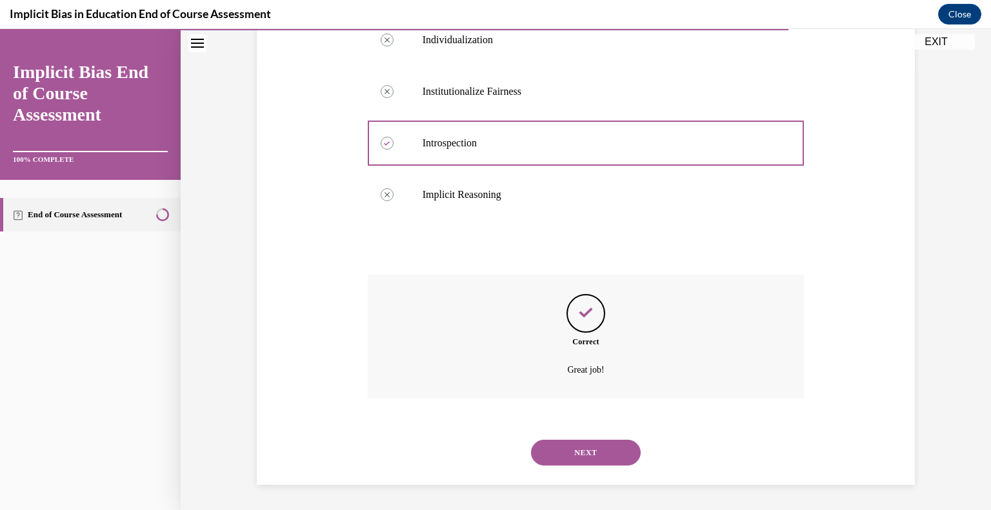
click at [597, 454] on button "NEXT" at bounding box center [586, 453] width 110 height 26
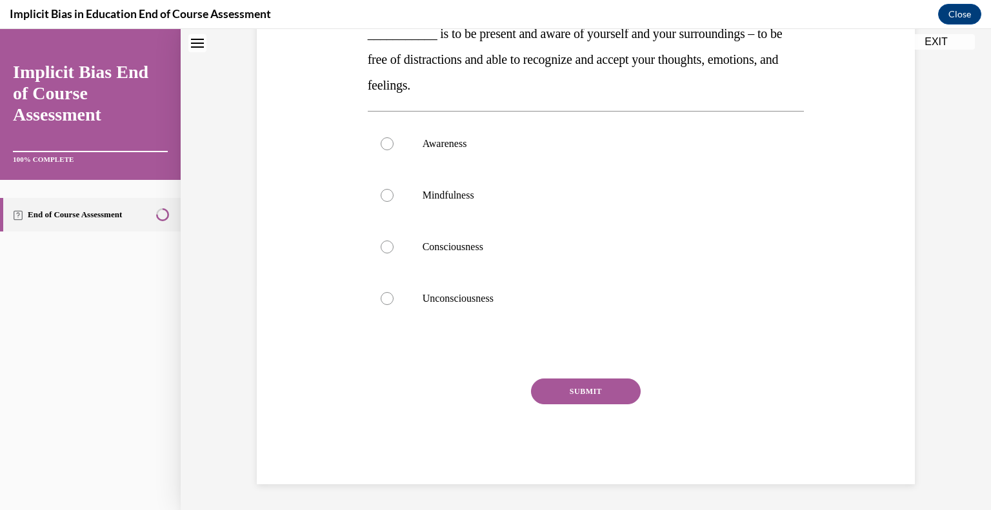
scroll to position [0, 0]
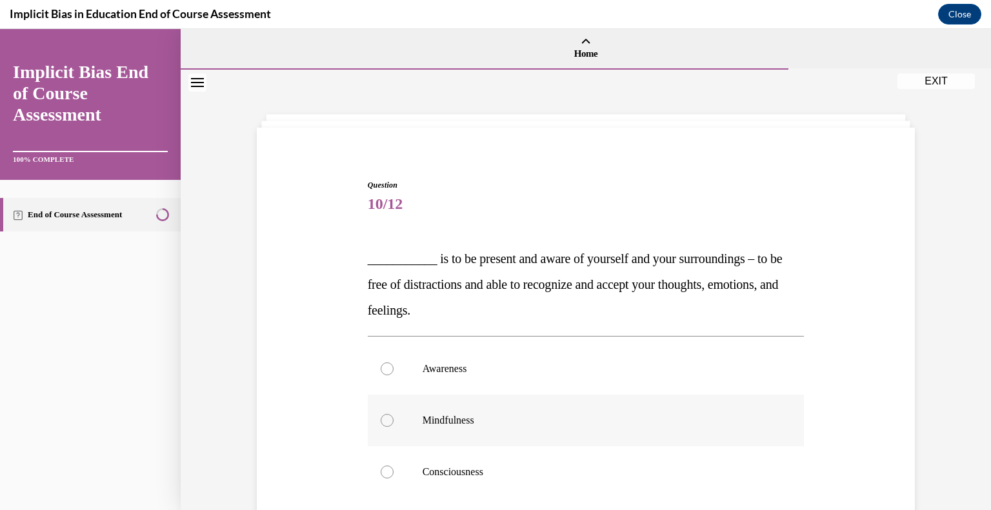
click at [441, 423] on p "Mindfulness" at bounding box center [598, 420] width 350 height 13
click at [394, 423] on input "Mindfulness" at bounding box center [387, 420] width 13 height 13
radio input "true"
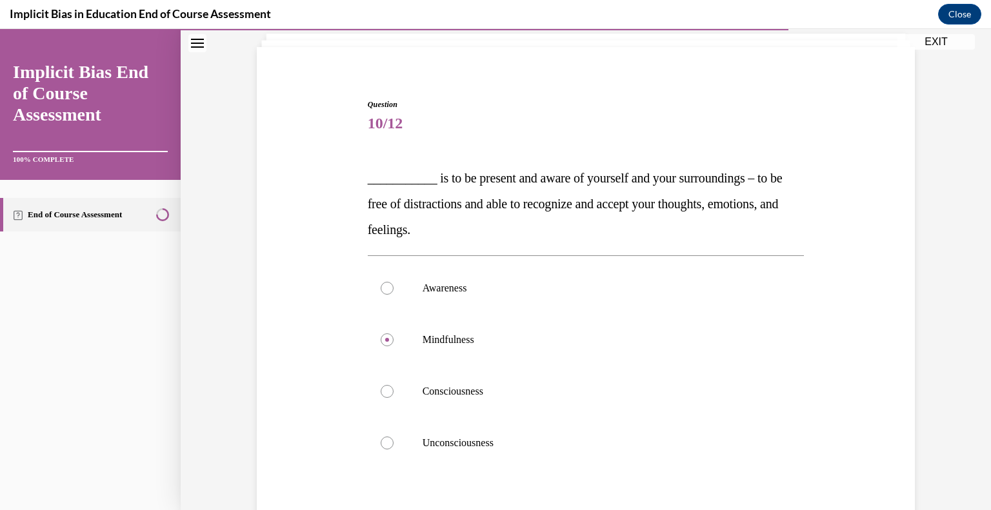
scroll to position [169, 0]
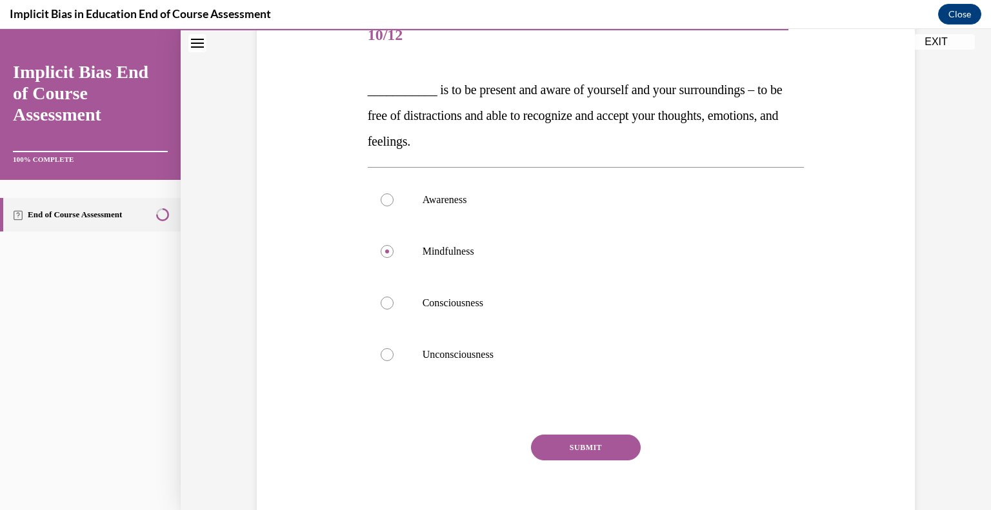
click at [596, 446] on button "SUBMIT" at bounding box center [586, 448] width 110 height 26
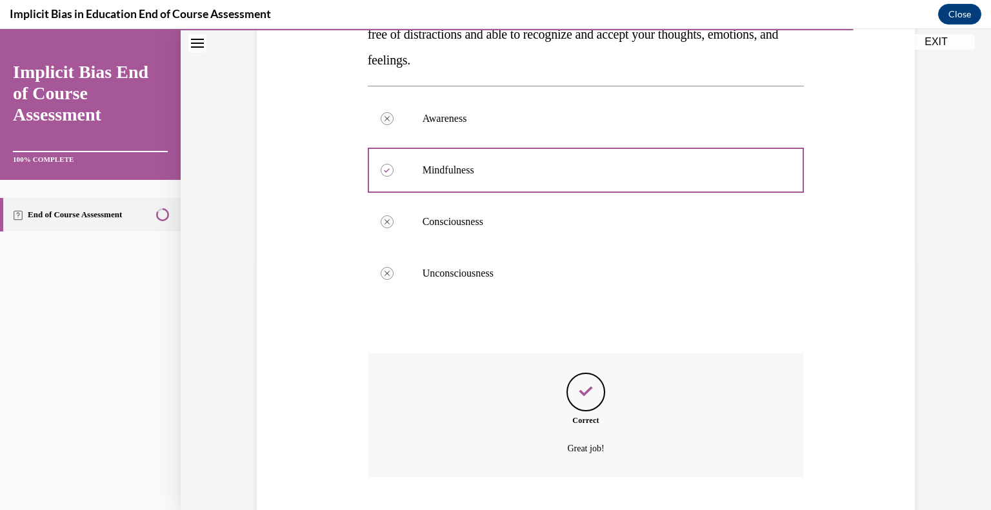
scroll to position [329, 0]
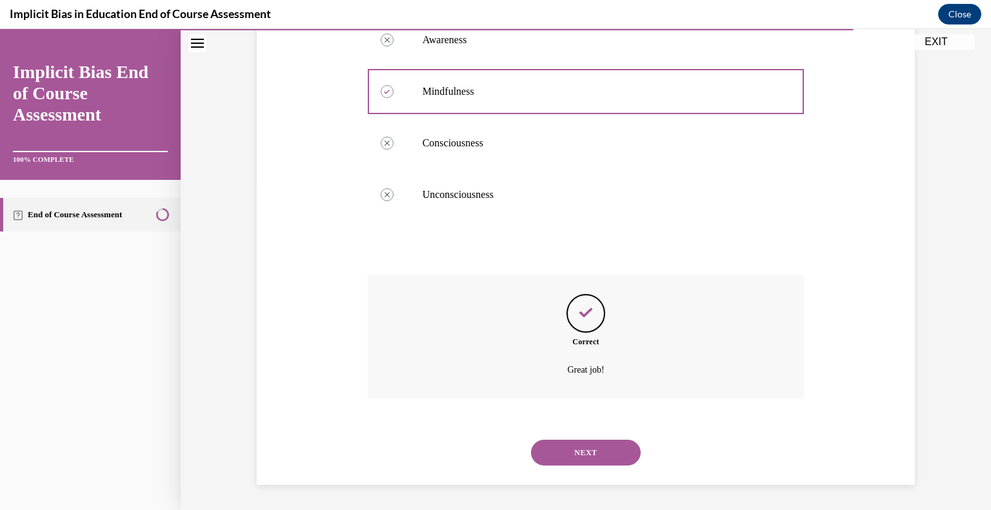
click at [596, 446] on button "NEXT" at bounding box center [586, 453] width 110 height 26
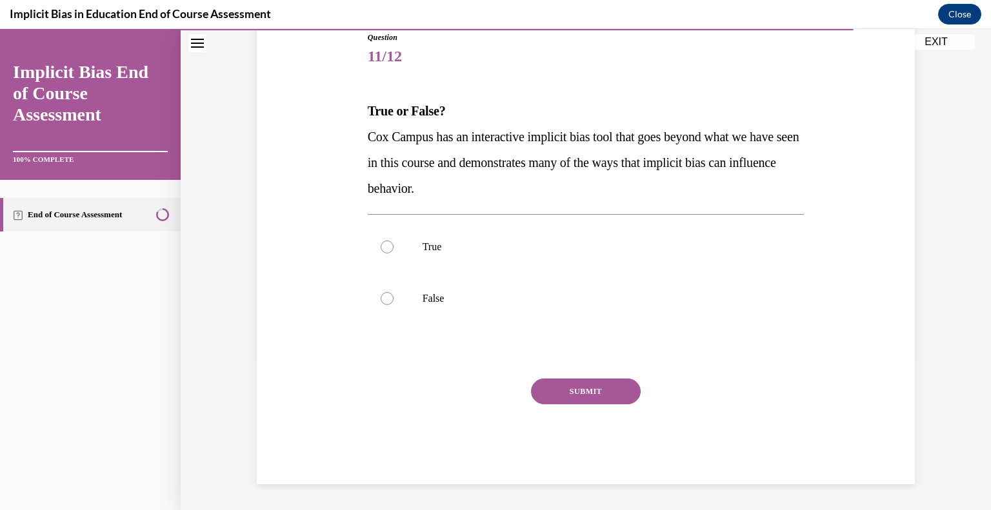
scroll to position [143, 0]
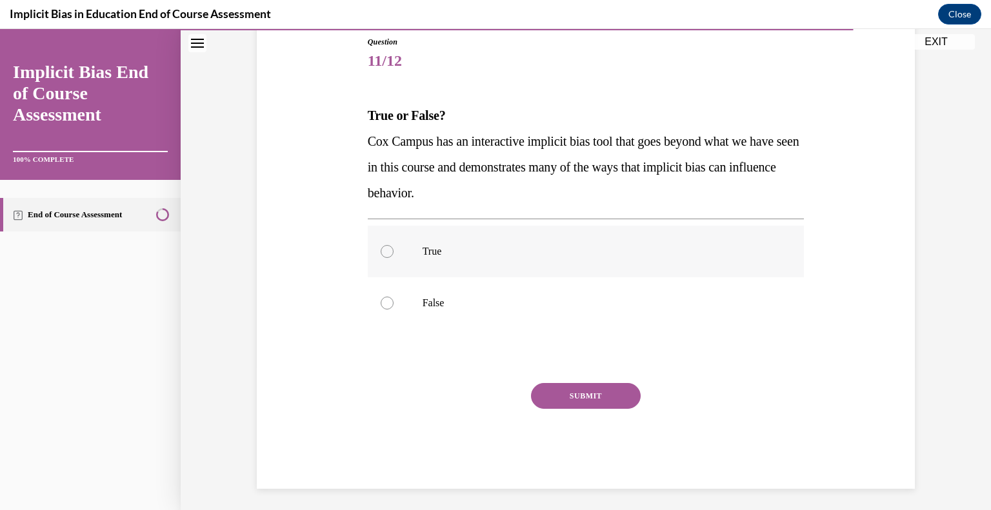
click at [492, 264] on label "True" at bounding box center [586, 252] width 437 height 52
click at [394, 258] on input "True" at bounding box center [387, 251] width 13 height 13
radio input "true"
click at [578, 399] on button "SUBMIT" at bounding box center [586, 396] width 110 height 26
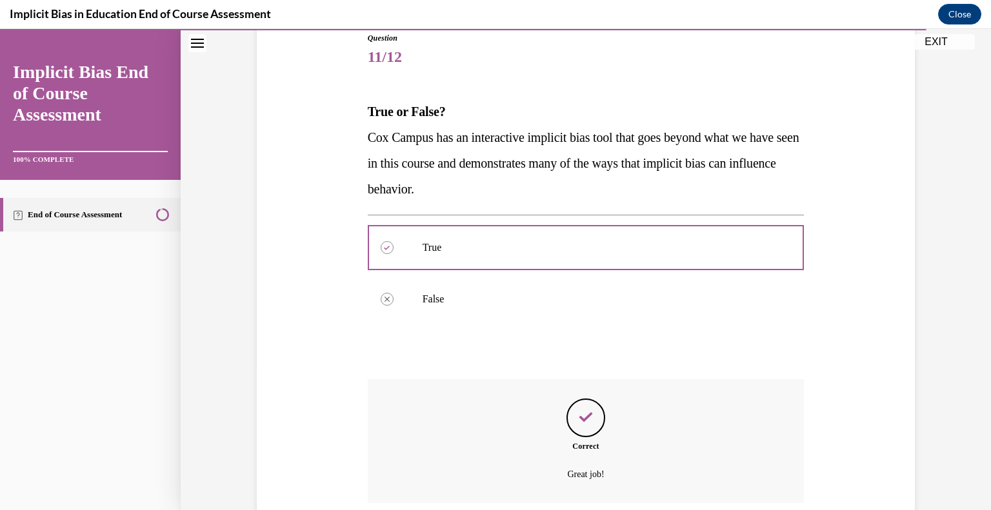
scroll to position [252, 0]
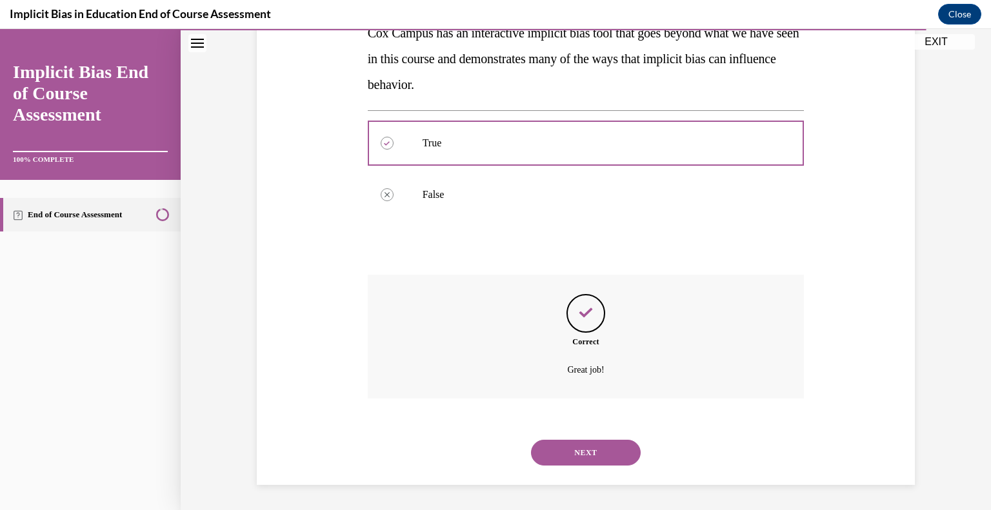
click at [590, 450] on button "NEXT" at bounding box center [586, 453] width 110 height 26
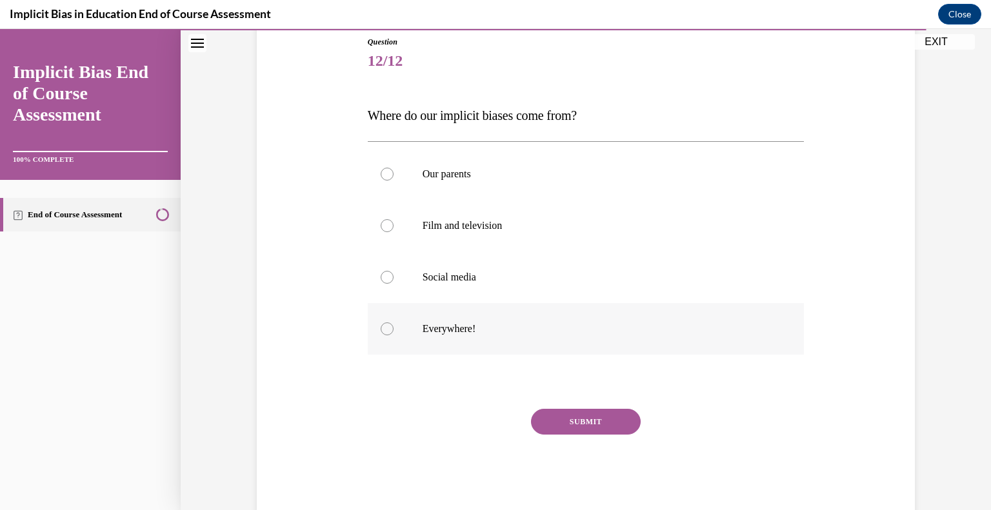
click at [453, 327] on p "Everywhere!" at bounding box center [598, 329] width 350 height 13
click at [394, 327] on input "Everywhere!" at bounding box center [387, 329] width 13 height 13
radio input "true"
click at [575, 420] on button "SUBMIT" at bounding box center [586, 422] width 110 height 26
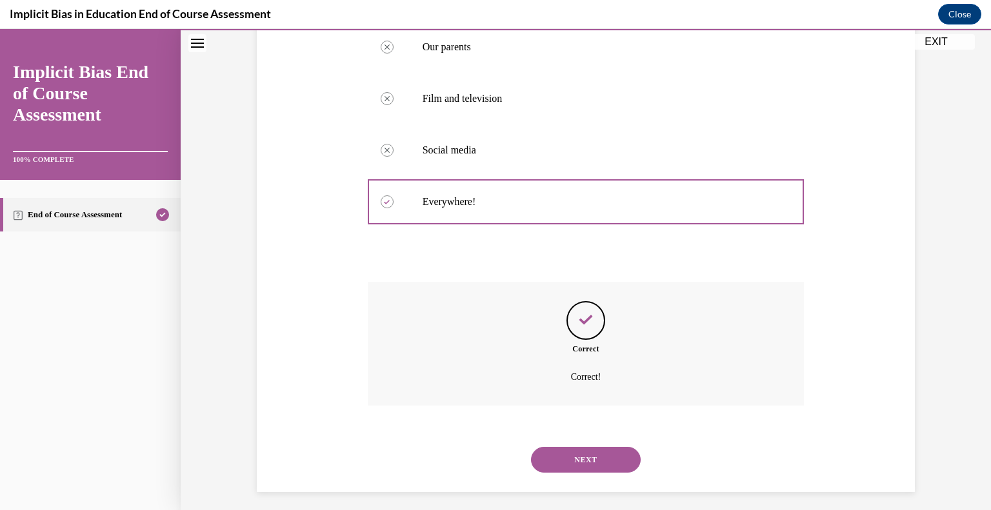
scroll to position [277, 0]
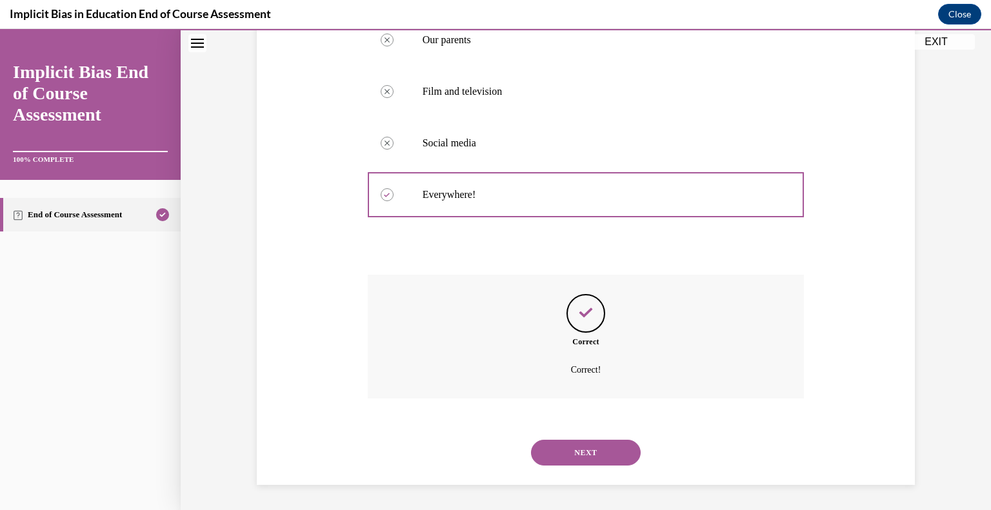
click at [586, 448] on button "NEXT" at bounding box center [586, 453] width 110 height 26
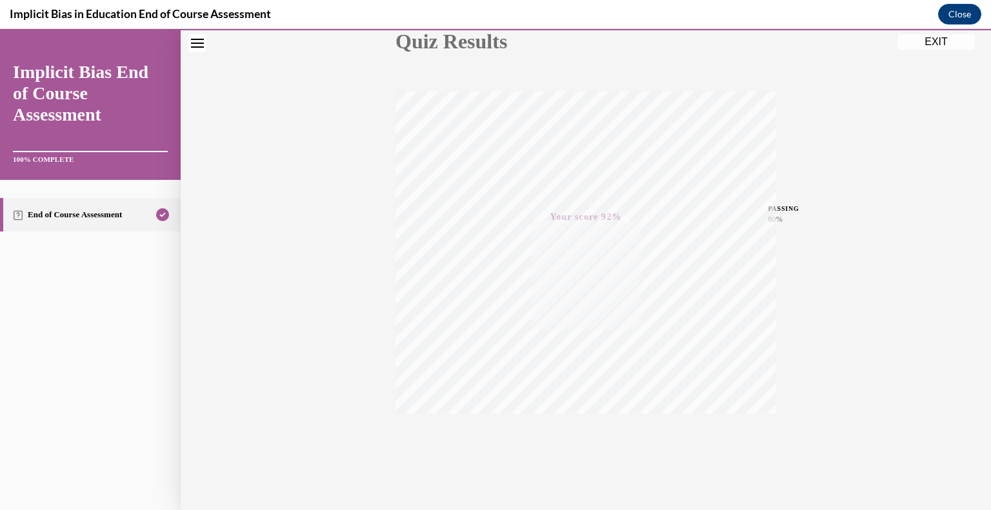
scroll to position [179, 0]
click at [937, 38] on button "EXIT" at bounding box center [935, 41] width 77 height 15
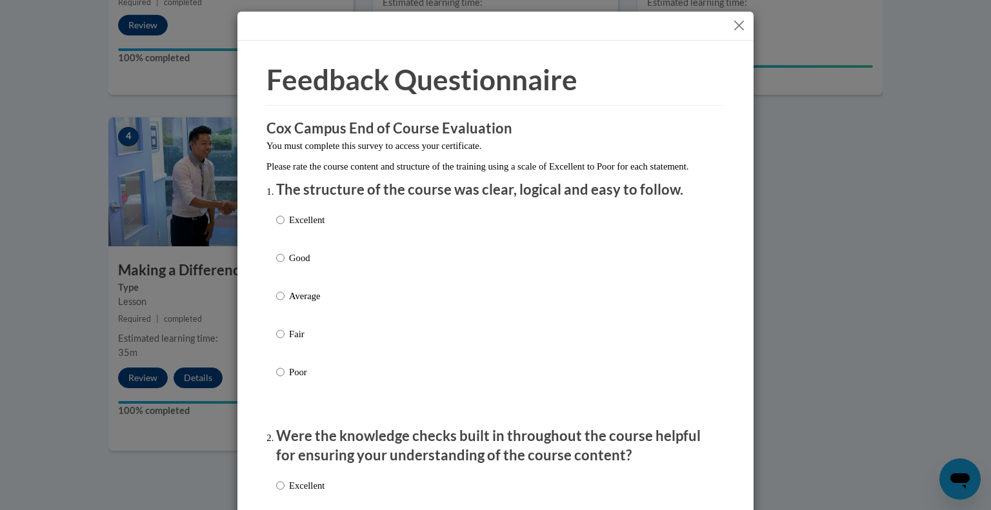
click at [297, 265] on p "Good" at bounding box center [306, 258] width 35 height 14
click at [285, 265] on input "Good" at bounding box center [280, 258] width 8 height 14
radio input "true"
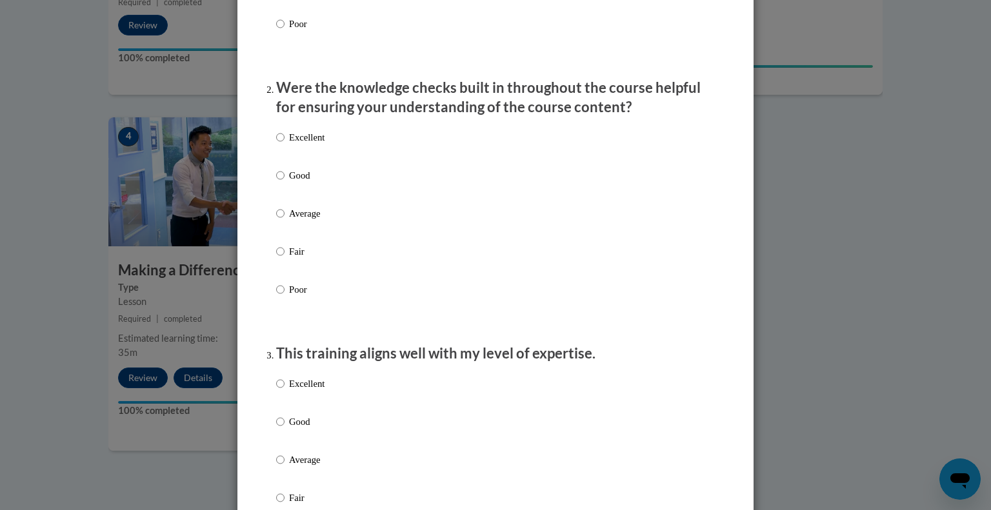
scroll to position [345, 0]
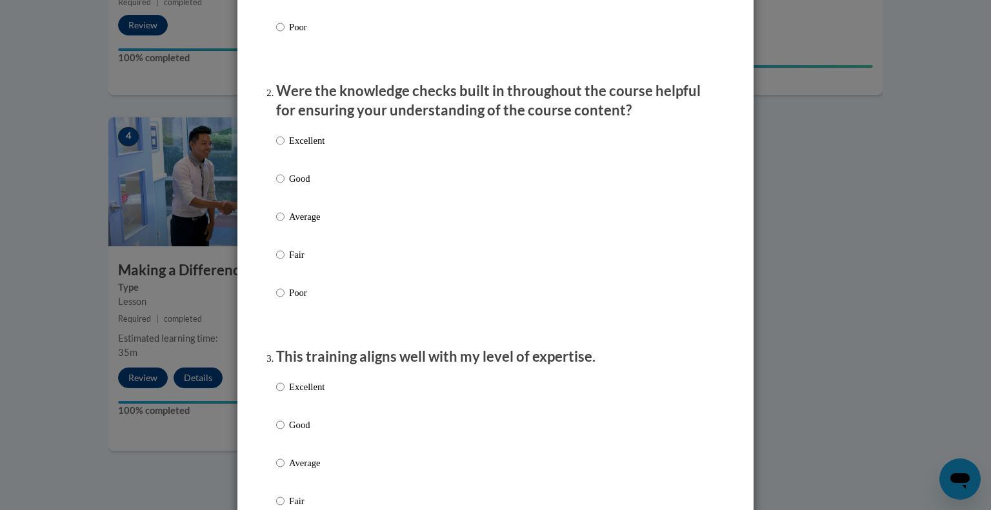
click at [293, 186] on p "Good" at bounding box center [306, 179] width 35 height 14
click at [285, 186] on input "Good" at bounding box center [280, 179] width 8 height 14
radio input "true"
click at [301, 432] on p "Good" at bounding box center [306, 425] width 35 height 14
click at [285, 432] on input "Good" at bounding box center [280, 425] width 8 height 14
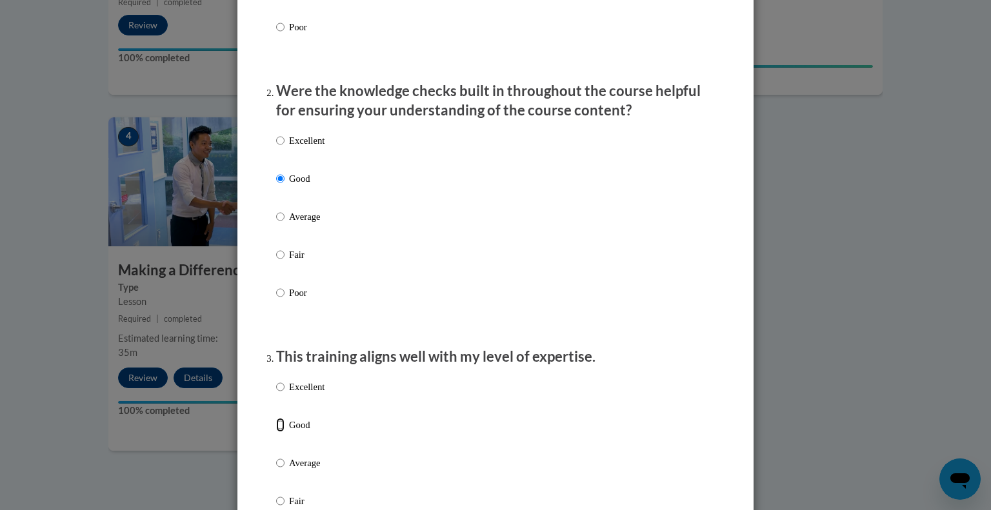
radio input "true"
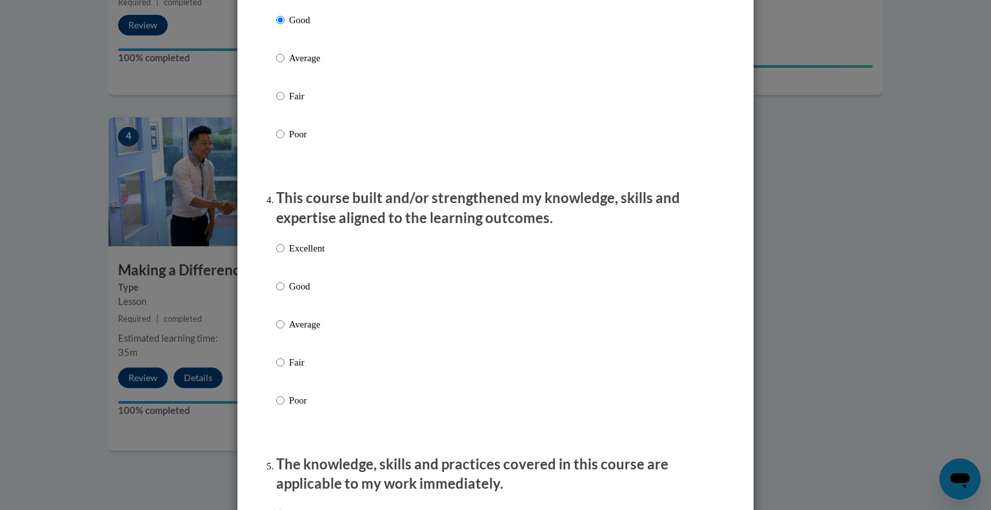
scroll to position [754, 0]
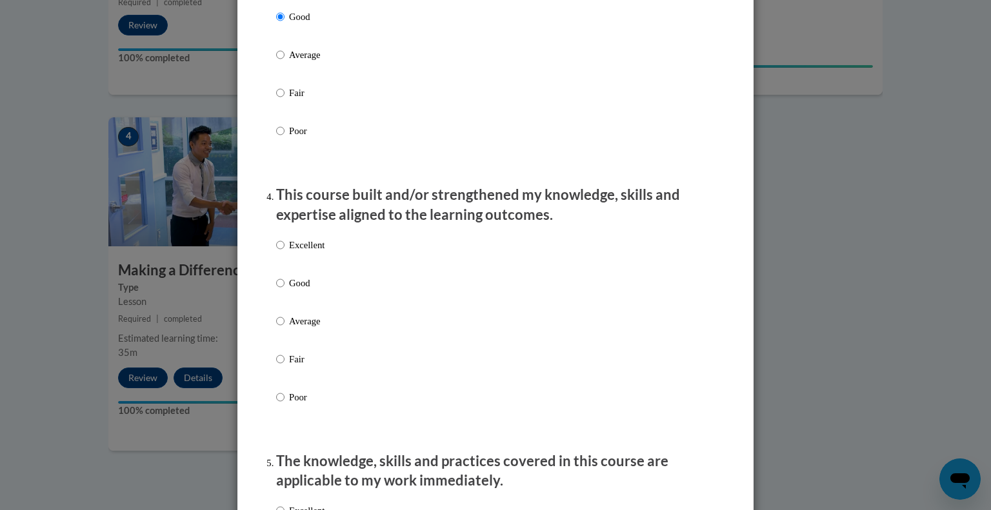
click at [305, 290] on p "Good" at bounding box center [306, 283] width 35 height 14
click at [285, 290] on input "Good" at bounding box center [280, 283] width 8 height 14
radio input "true"
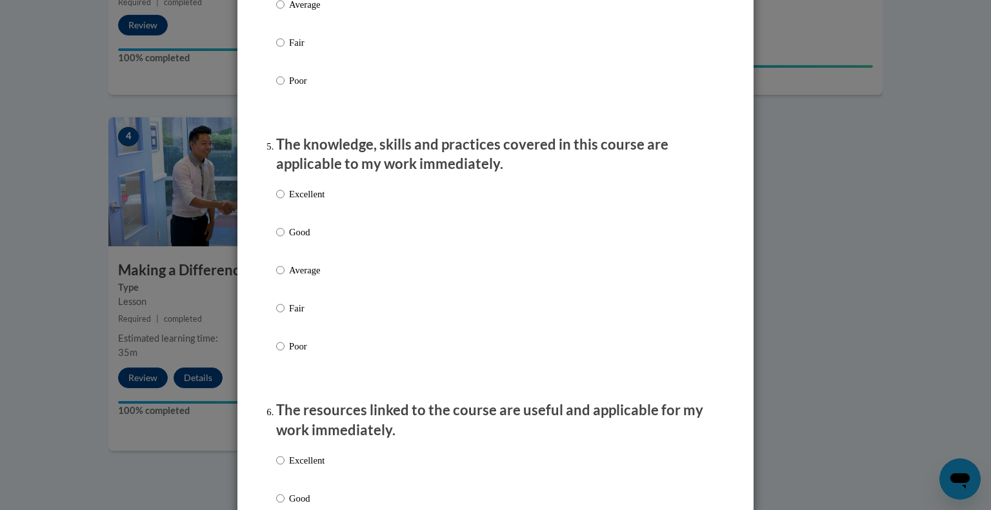
scroll to position [1074, 0]
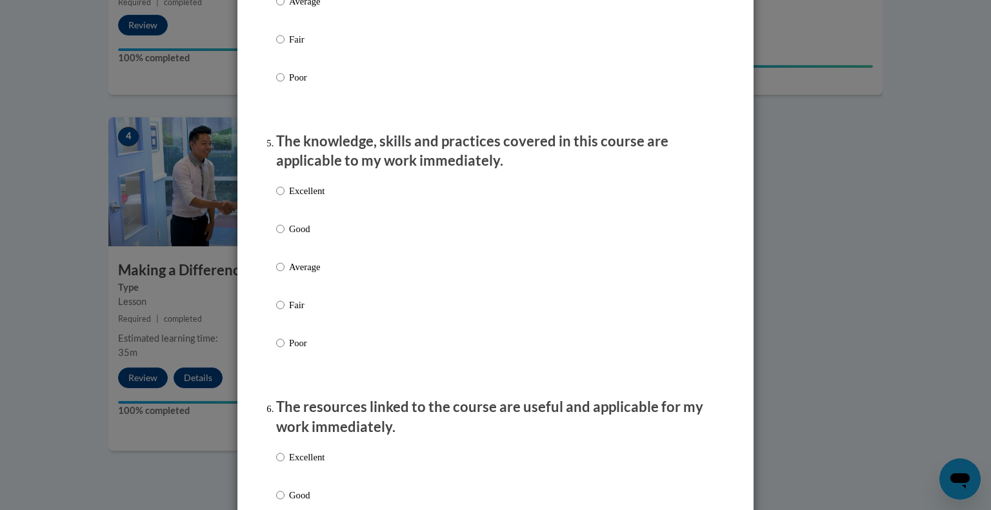
click at [296, 236] on p "Good" at bounding box center [306, 229] width 35 height 14
click at [285, 236] on input "Good" at bounding box center [280, 229] width 8 height 14
radio input "true"
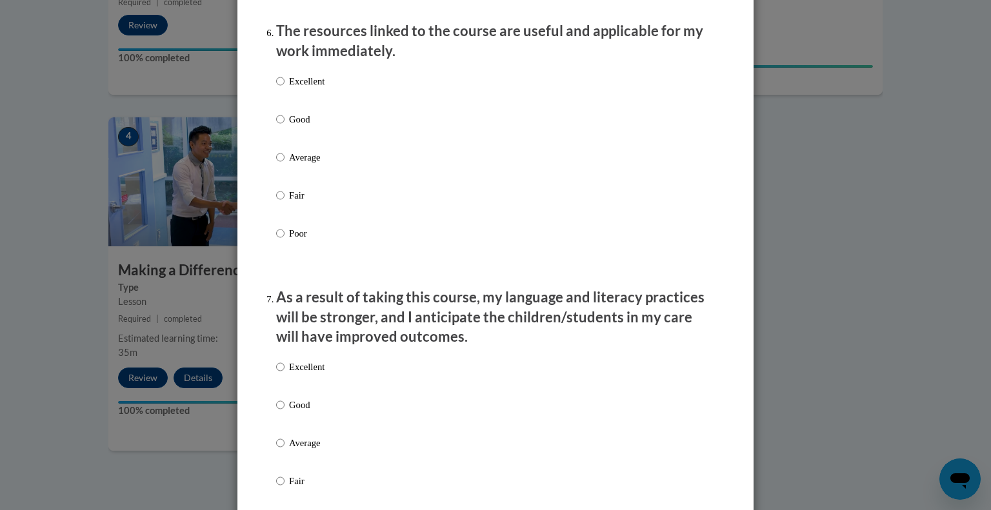
scroll to position [1527, 0]
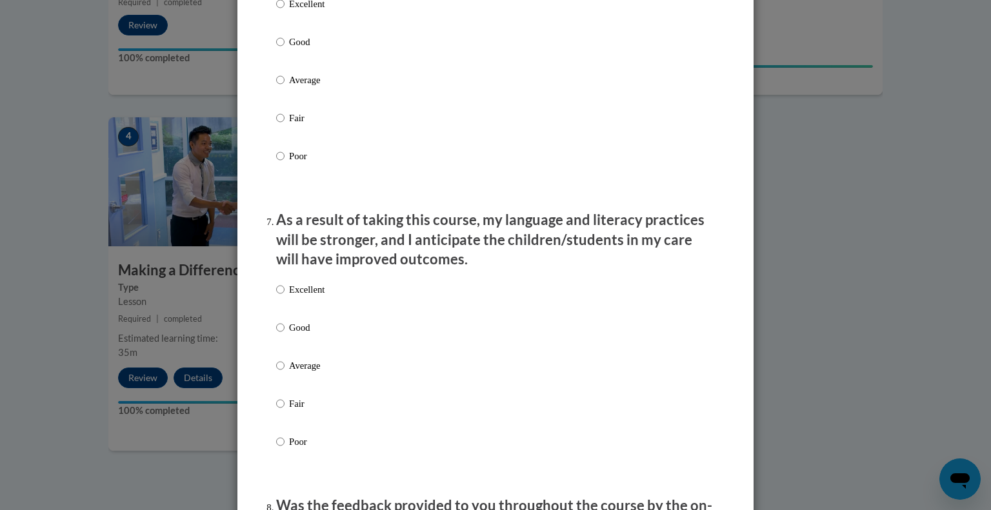
click at [290, 49] on p "Good" at bounding box center [306, 42] width 35 height 14
click at [285, 49] on input "Good" at bounding box center [280, 42] width 8 height 14
radio input "true"
click at [304, 335] on p "Good" at bounding box center [306, 328] width 35 height 14
click at [285, 335] on input "Good" at bounding box center [280, 328] width 8 height 14
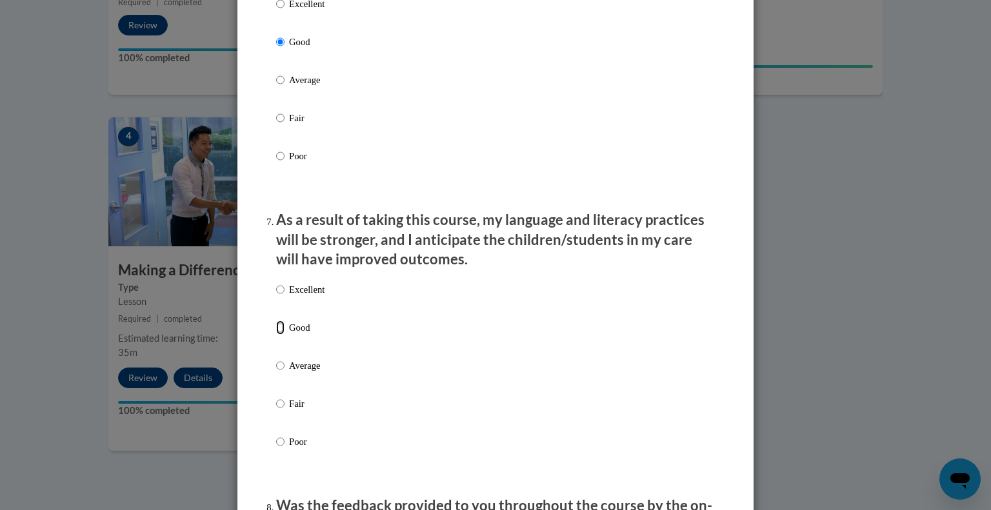
radio input "true"
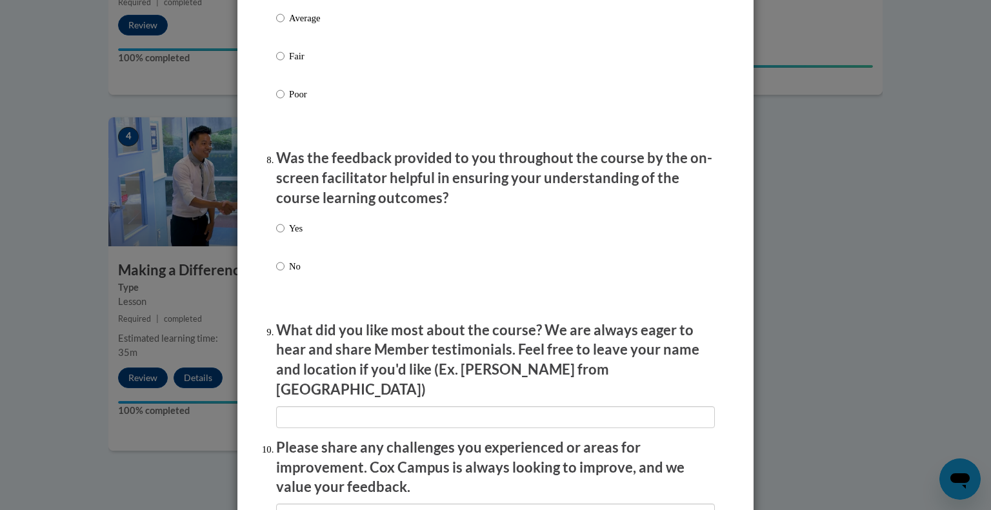
scroll to position [1881, 0]
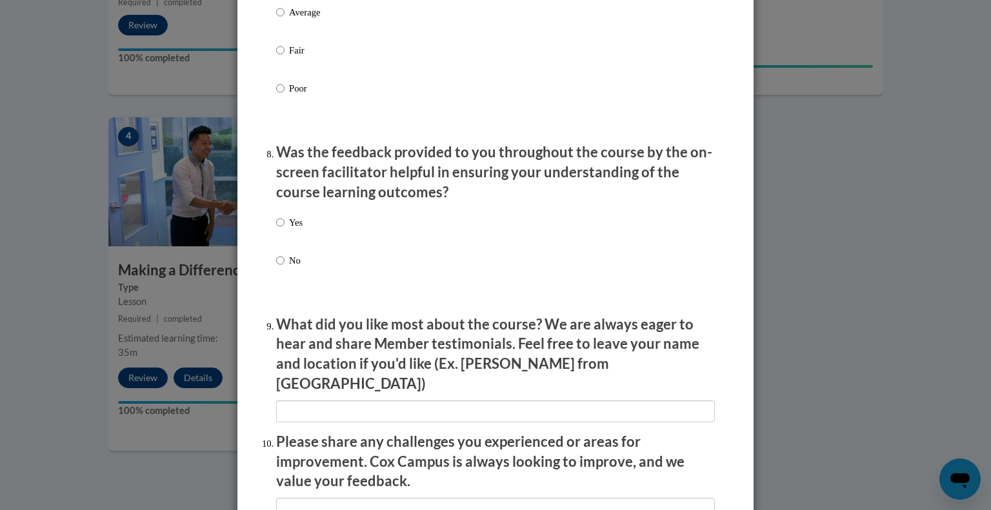
click at [281, 237] on label "Yes" at bounding box center [289, 232] width 26 height 35
click at [281, 230] on input "Yes" at bounding box center [280, 222] width 8 height 14
radio input "true"
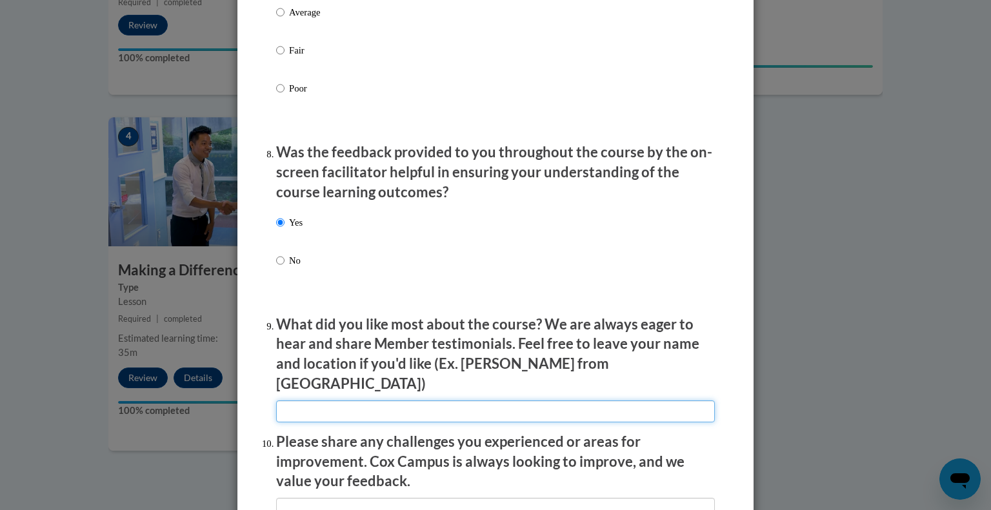
click at [441, 402] on input "textbox" at bounding box center [495, 412] width 439 height 22
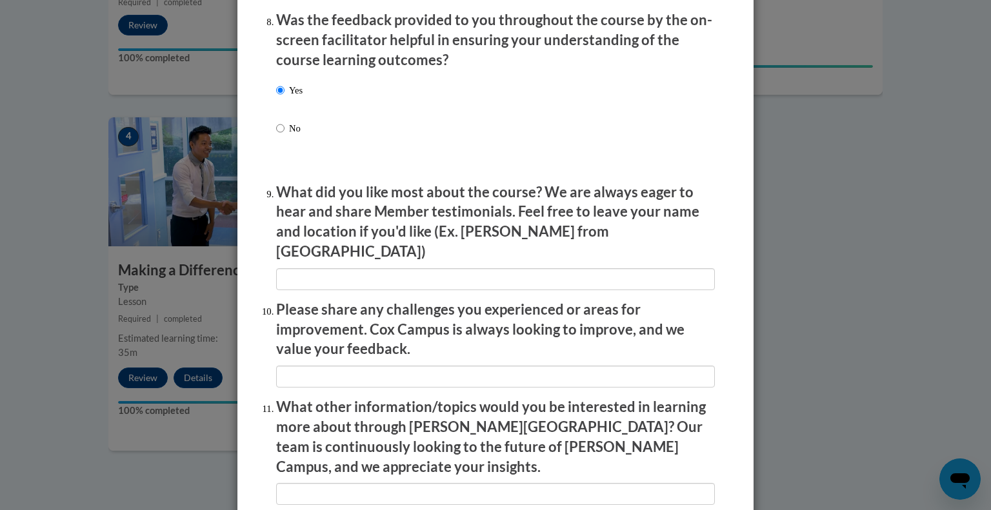
scroll to position [2021, 0]
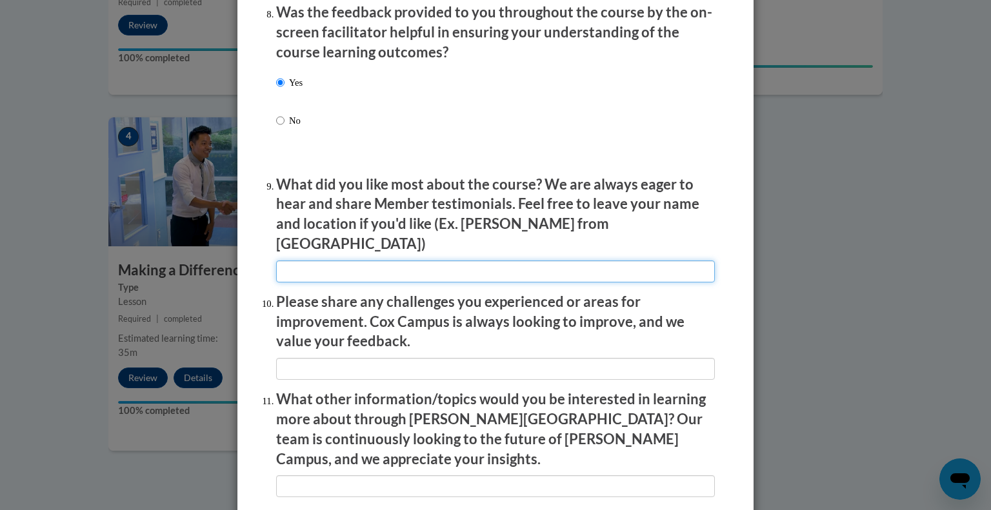
click at [671, 270] on input "textbox" at bounding box center [495, 272] width 439 height 22
type input "Doraville United Elementary School"
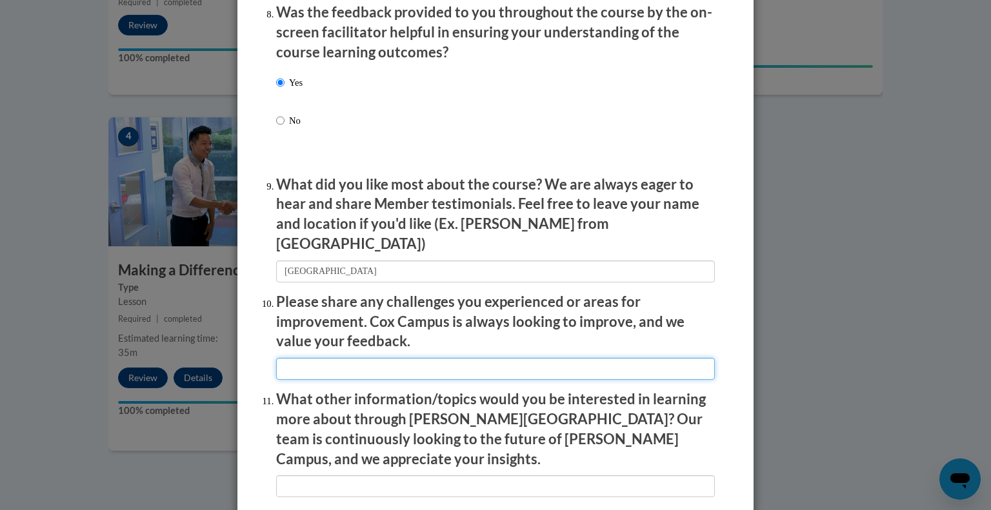
click at [550, 360] on input "textbox" at bounding box center [495, 369] width 439 height 22
type input "NA"
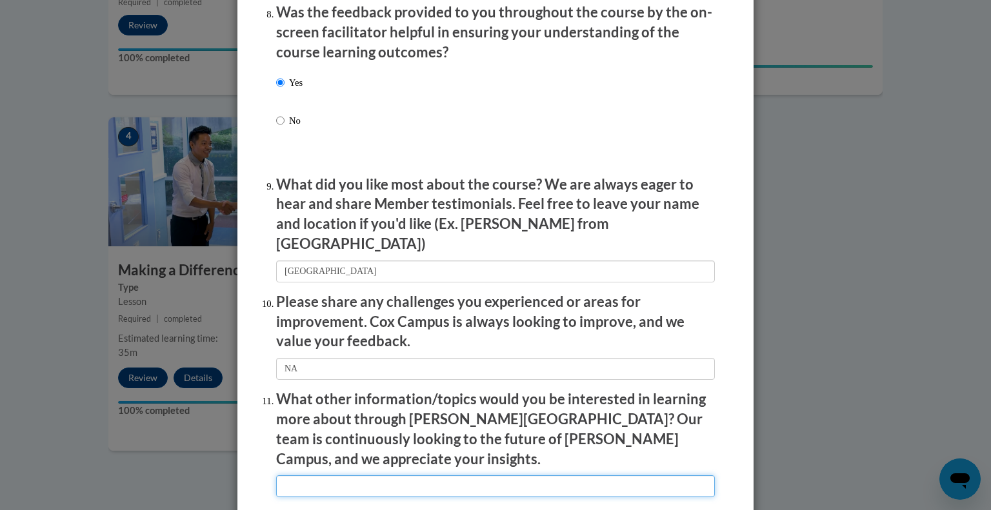
click at [614, 475] on input "textbox" at bounding box center [495, 486] width 439 height 22
type input "NA"
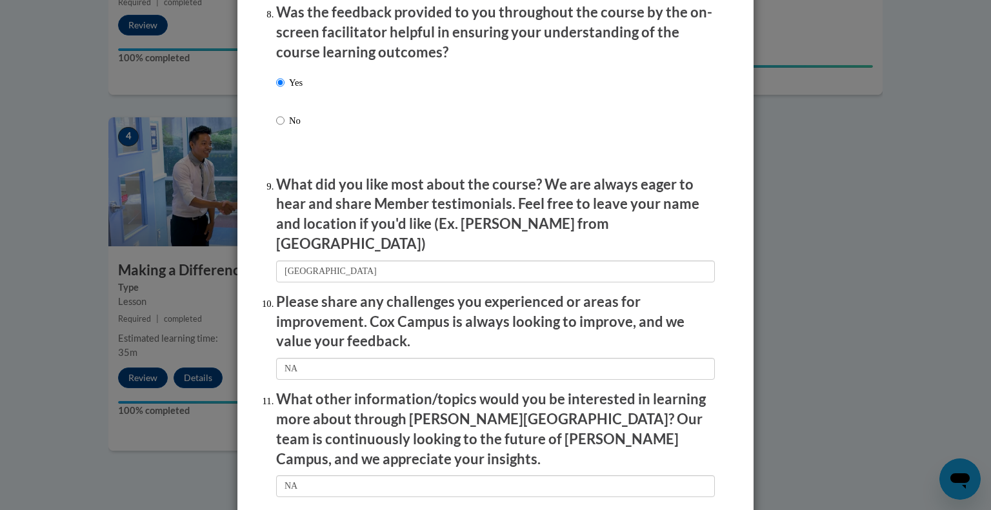
scroll to position [2176, 0]
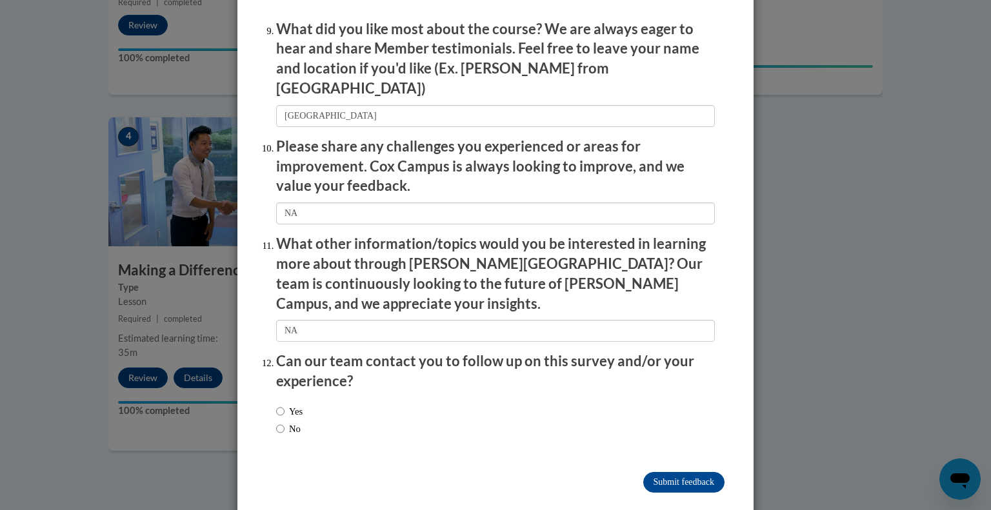
click at [295, 404] on label "Yes" at bounding box center [289, 411] width 26 height 14
click at [285, 404] on input "Yes" at bounding box center [280, 411] width 8 height 14
radio input "true"
click at [674, 472] on input "Submit feedback" at bounding box center [683, 482] width 81 height 21
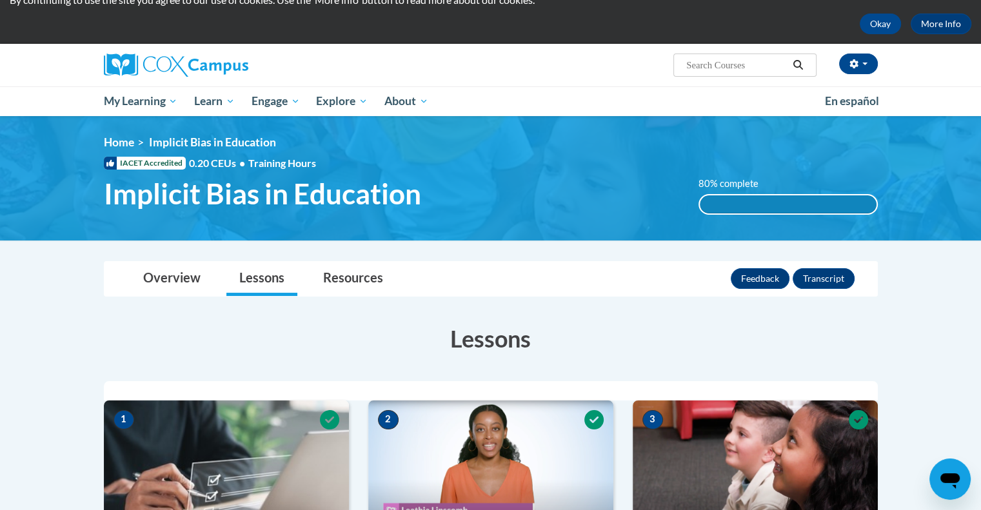
scroll to position [0, 0]
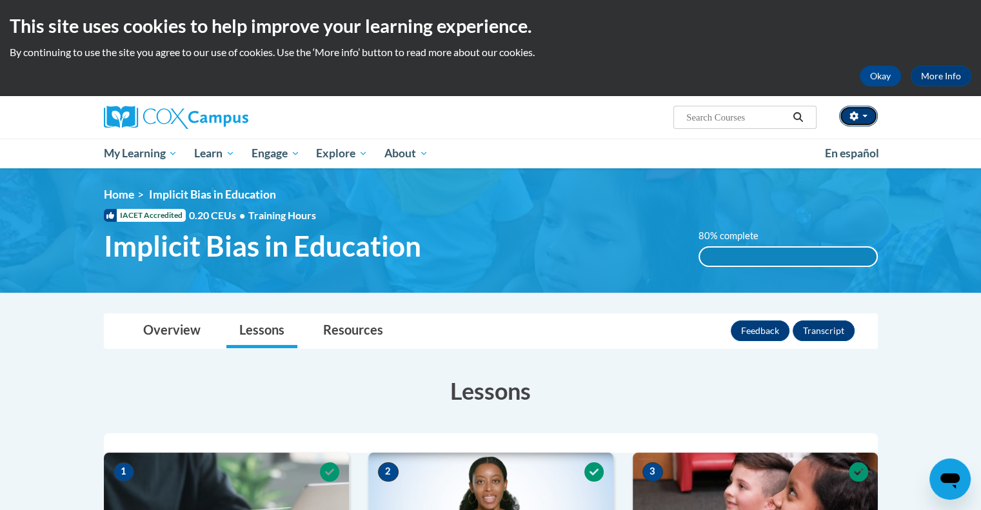
click at [863, 118] on button "button" at bounding box center [858, 116] width 39 height 21
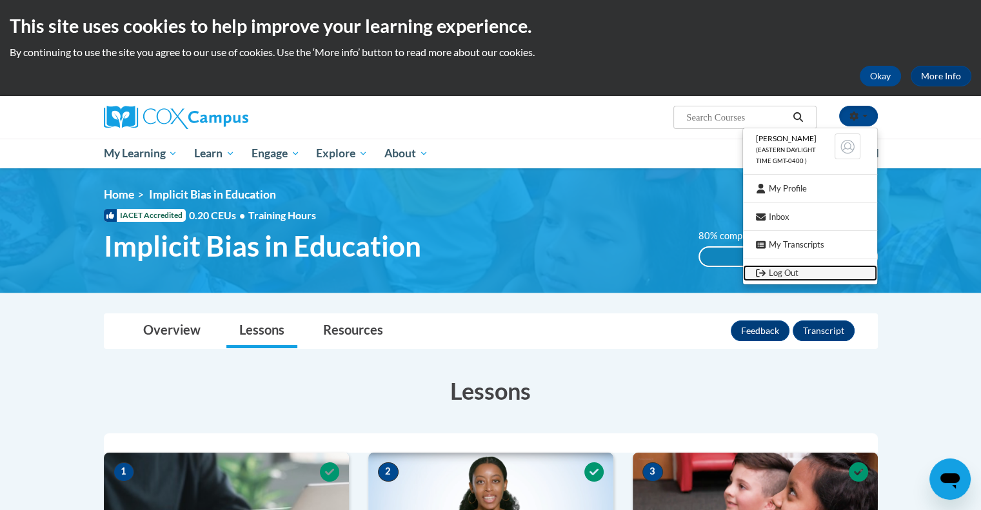
click at [774, 272] on link "Log Out" at bounding box center [810, 273] width 134 height 16
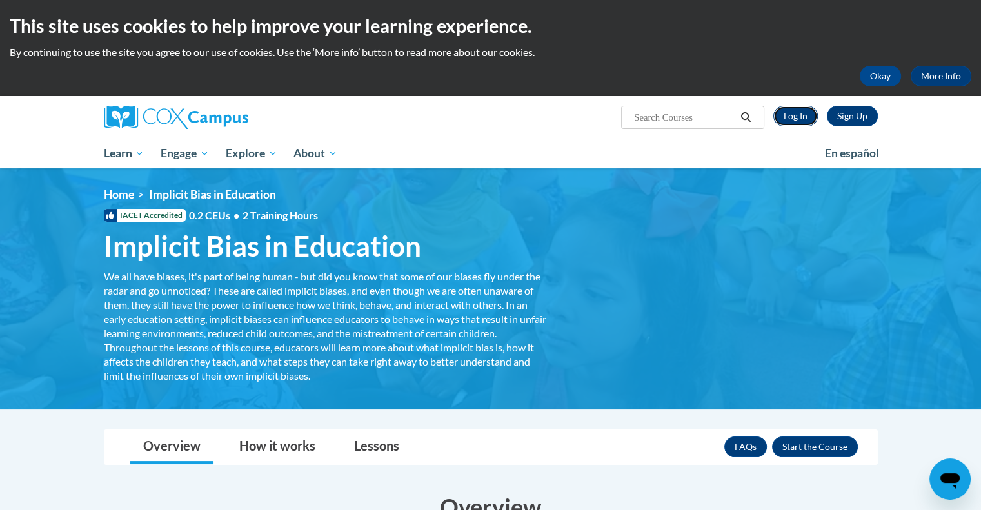
click at [788, 116] on link "Log In" at bounding box center [796, 116] width 45 height 21
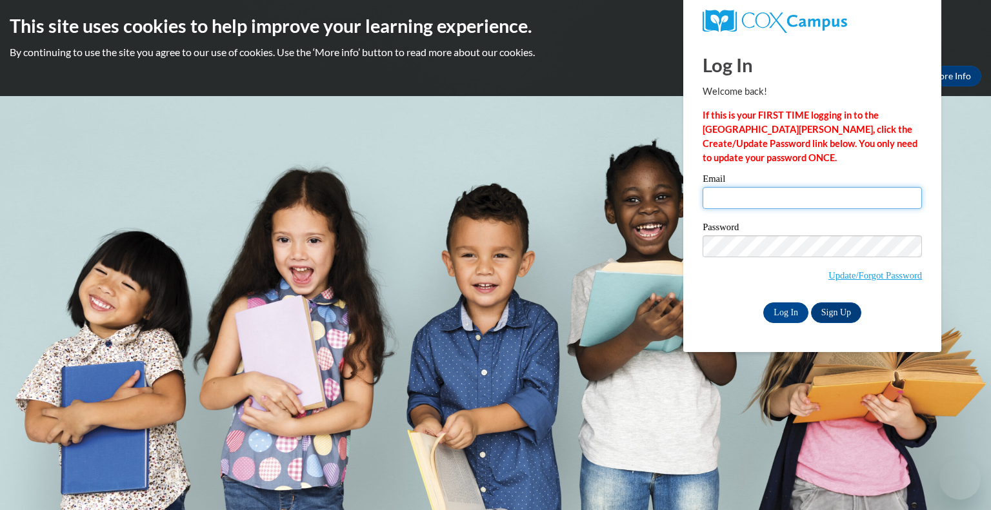
type input "[PERSON_NAME][EMAIL_ADDRESS][DOMAIN_NAME]"
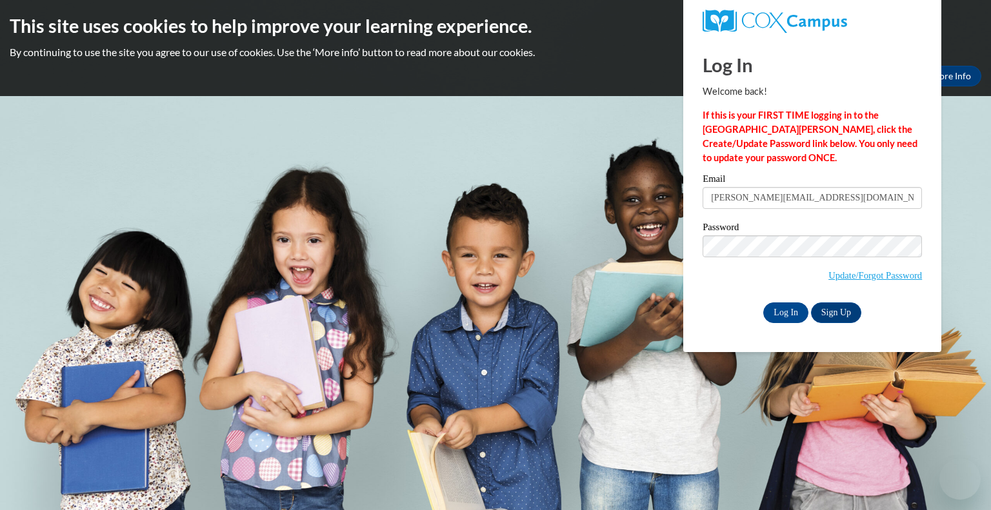
click at [835, 199] on input "[PERSON_NAME][EMAIL_ADDRESS][DOMAIN_NAME]" at bounding box center [812, 198] width 219 height 22
click at [780, 314] on input "Log In" at bounding box center [785, 313] width 45 height 21
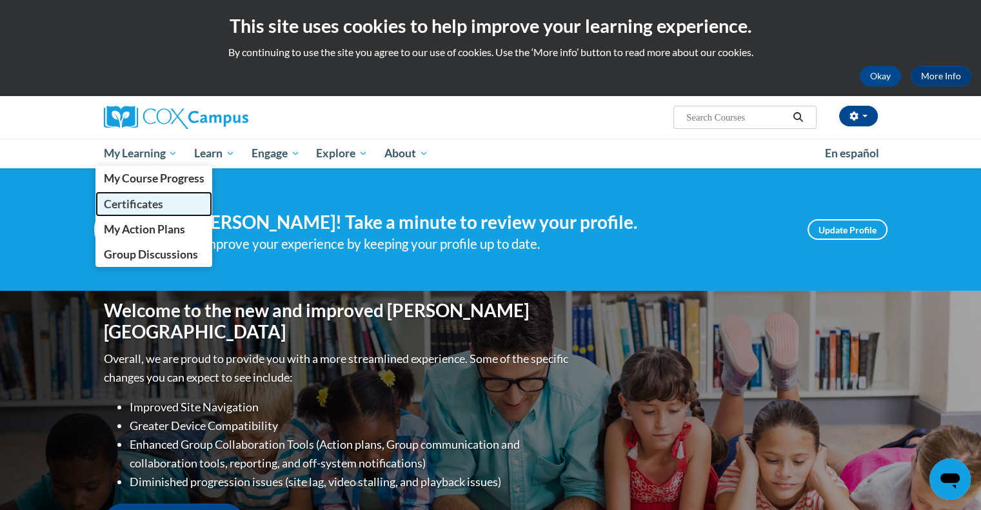
click at [147, 203] on span "Certificates" at bounding box center [132, 204] width 59 height 14
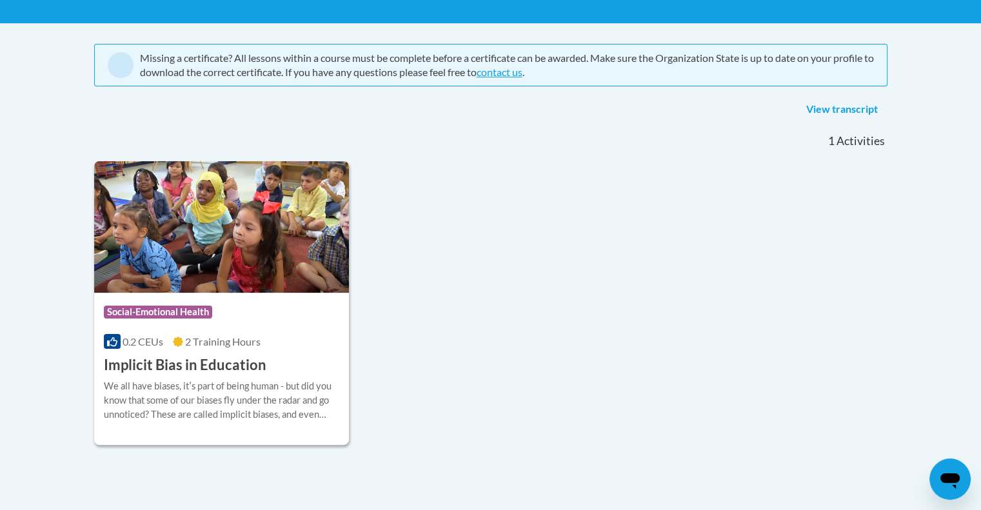
scroll to position [189, 0]
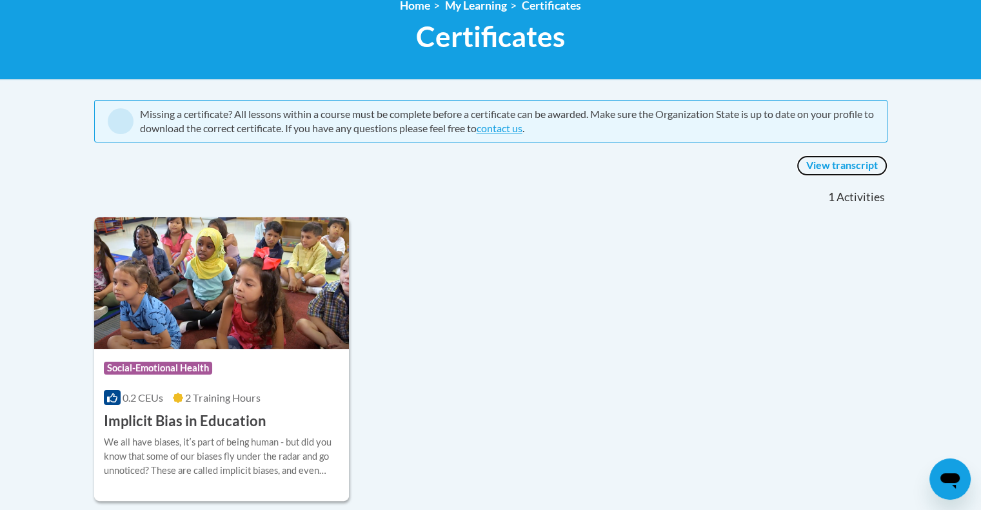
click at [846, 167] on link "View transcript" at bounding box center [842, 165] width 91 height 21
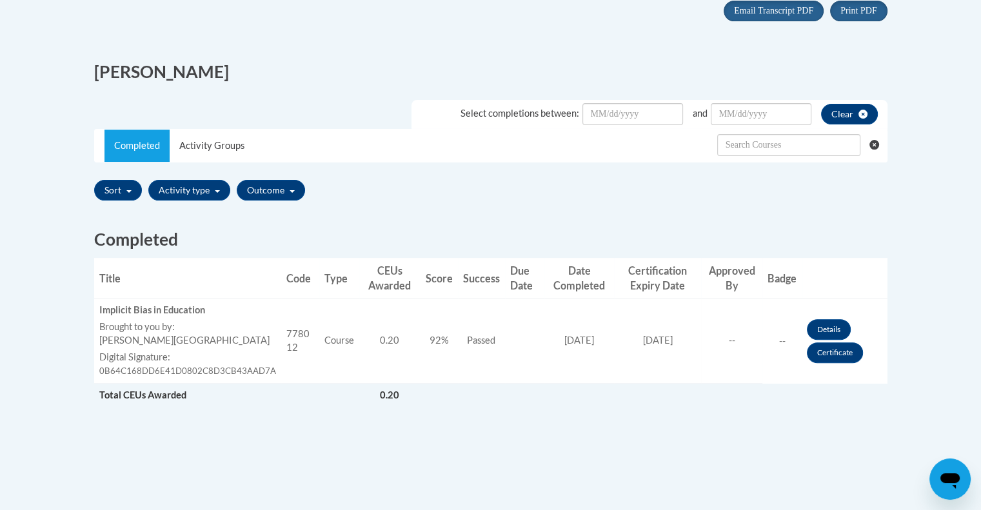
scroll to position [299, 0]
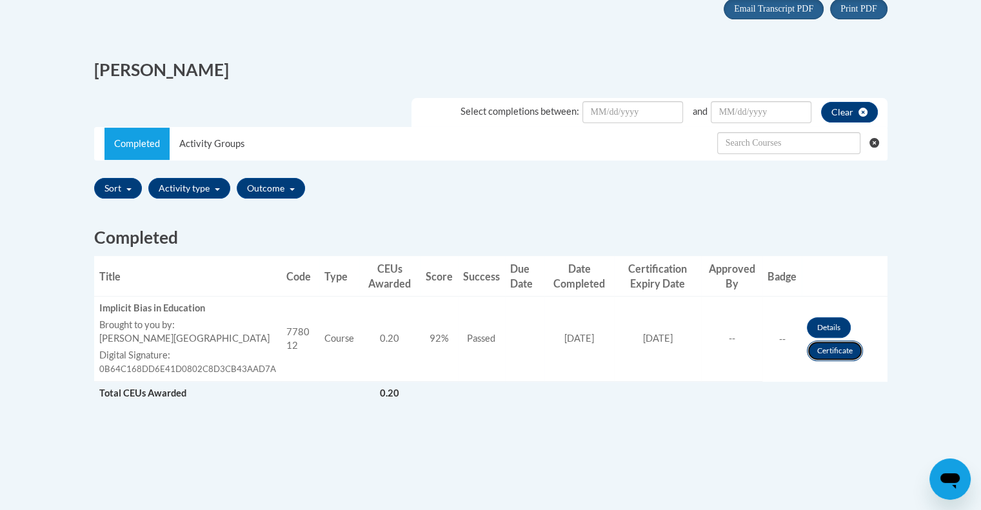
click at [835, 350] on link "Certificate" at bounding box center [835, 351] width 56 height 21
